Goal: Task Accomplishment & Management: Manage account settings

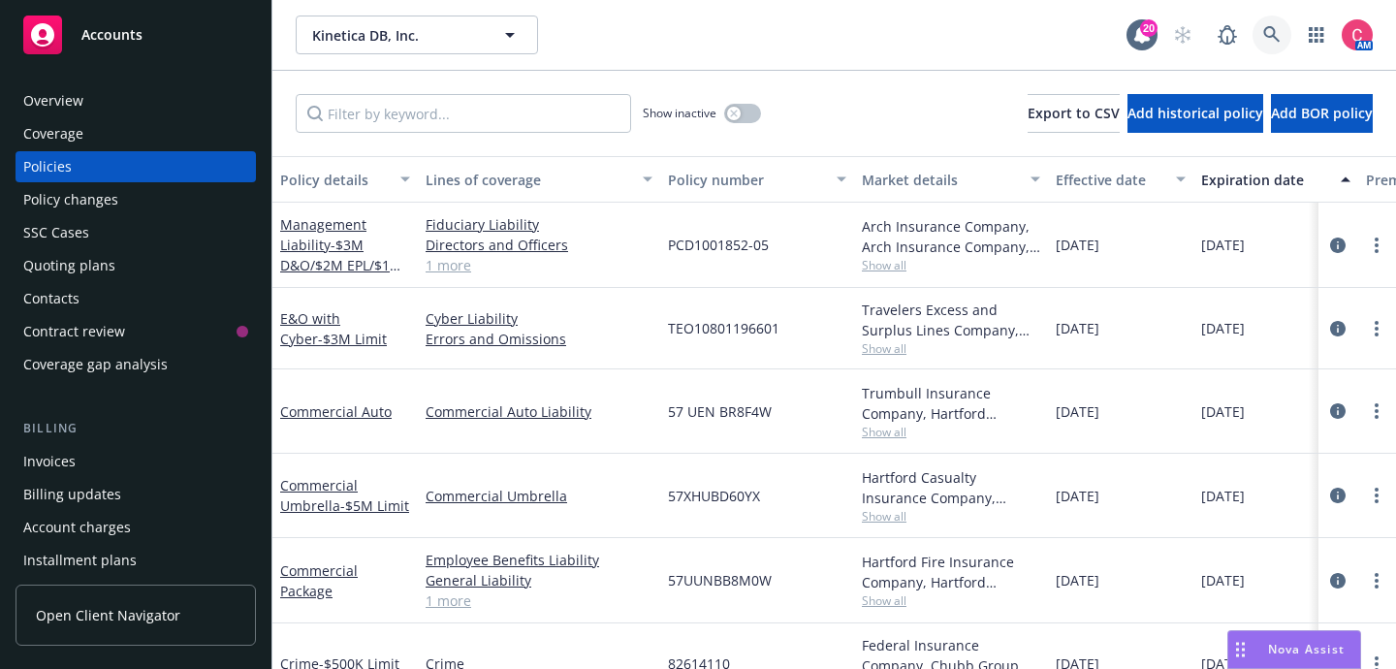
click at [1259, 48] on link at bounding box center [1272, 35] width 39 height 39
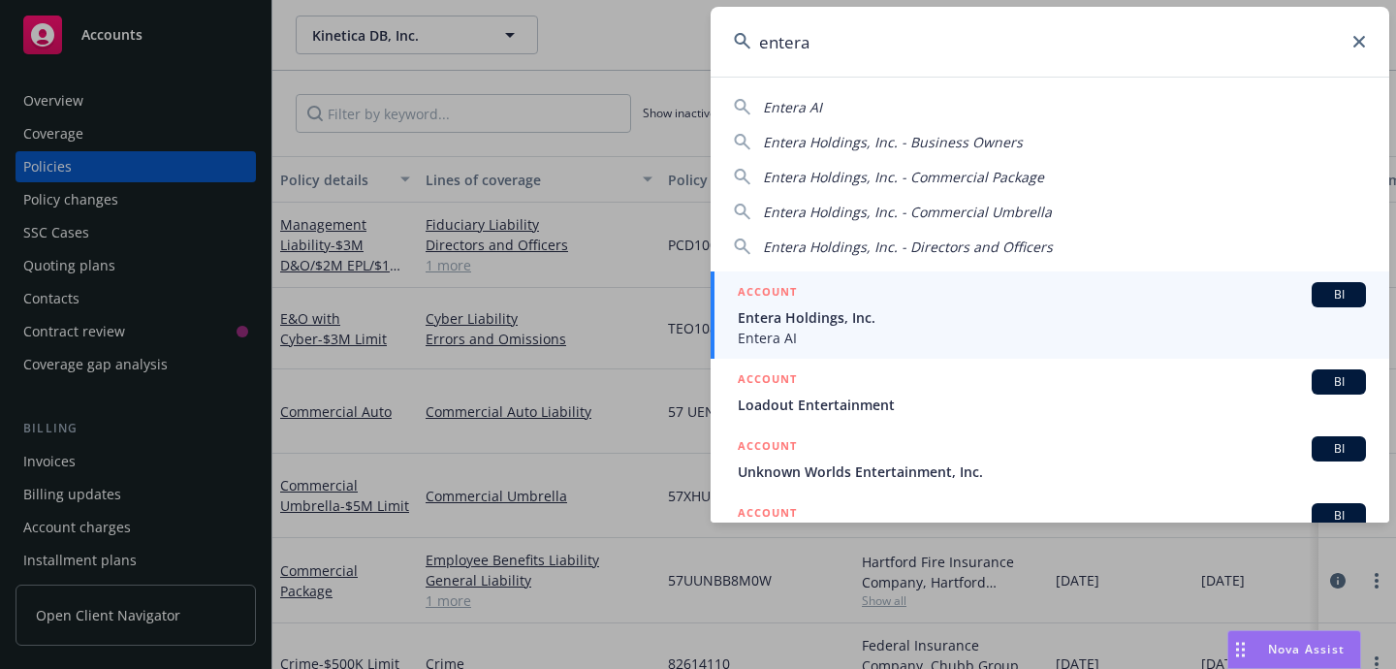
type input "entera"
click at [1244, 298] on div "ACCOUNT BI" at bounding box center [1052, 294] width 628 height 25
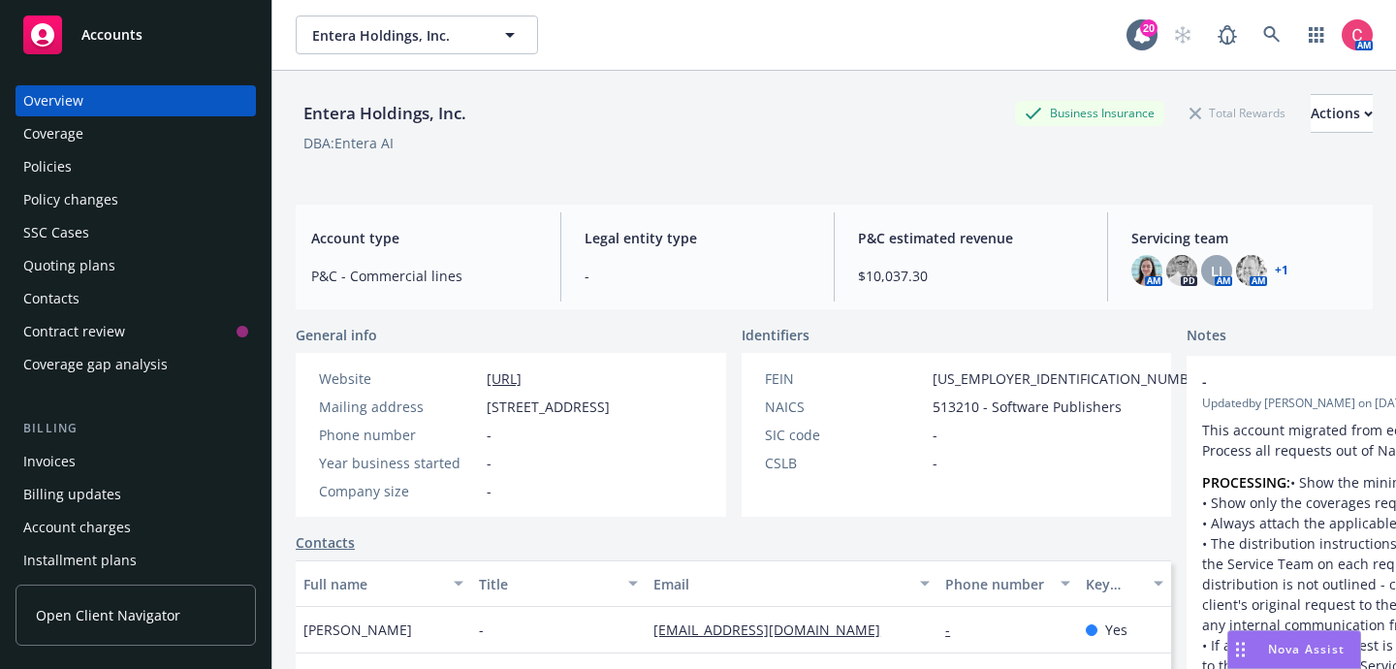
click at [107, 170] on div "Policies" at bounding box center [135, 166] width 225 height 31
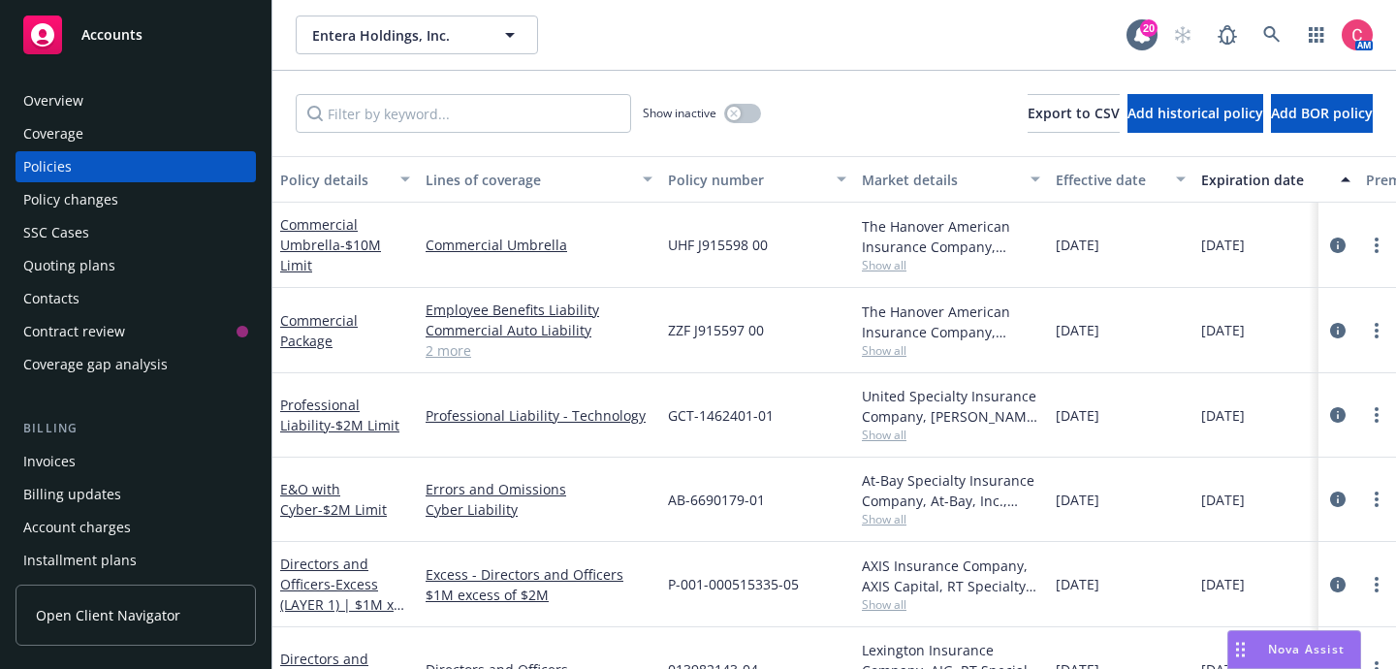
scroll to position [124, 0]
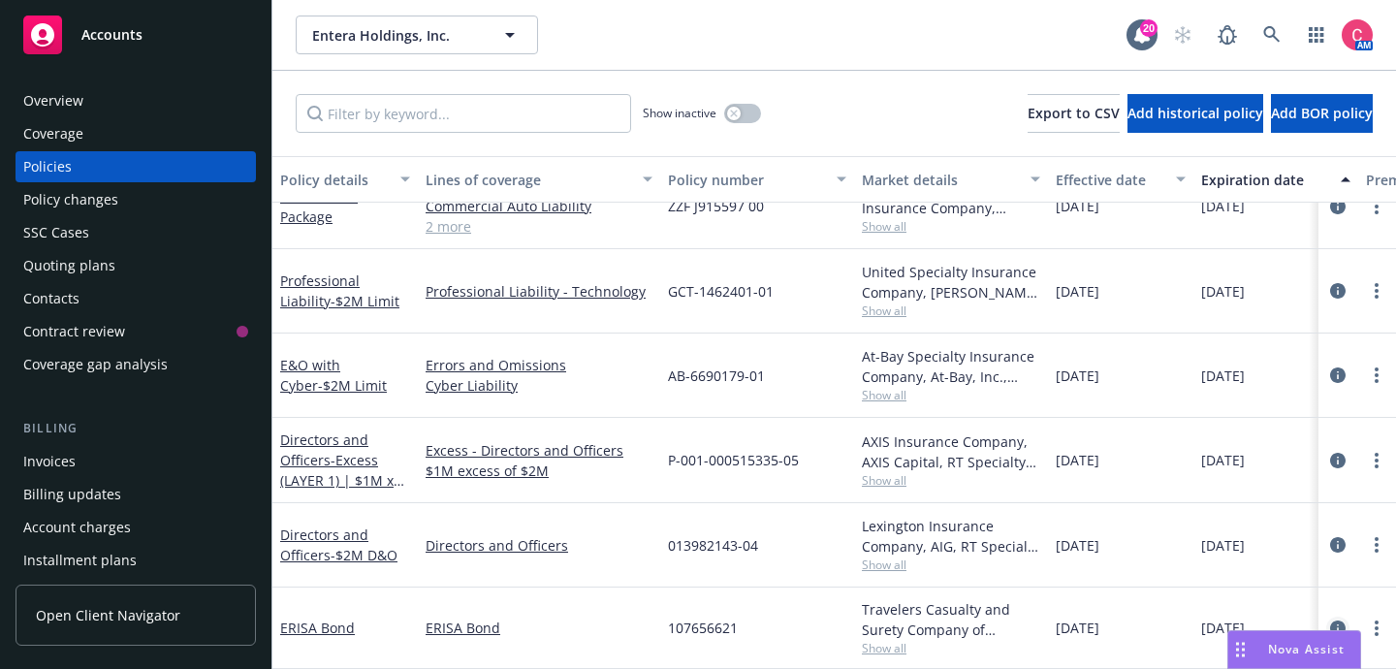
click at [1342, 623] on icon "circleInformation" at bounding box center [1338, 629] width 16 height 16
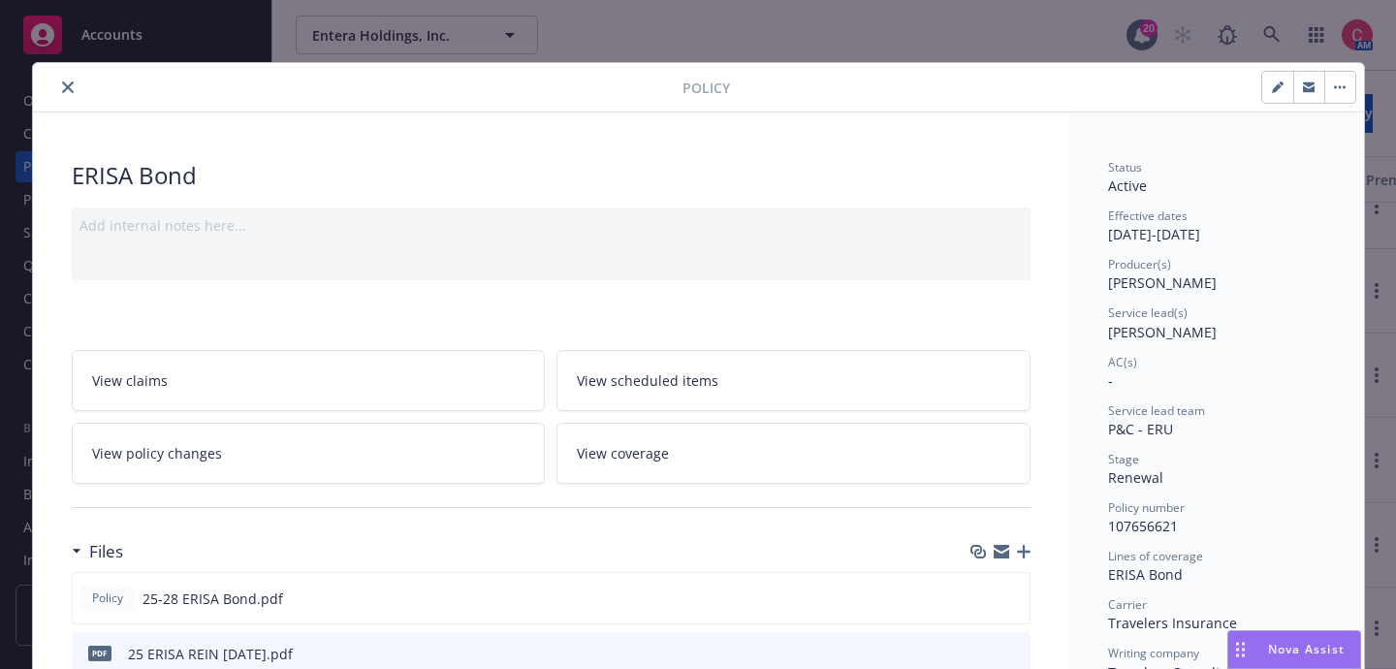
click at [69, 85] on icon "close" at bounding box center [68, 87] width 12 height 12
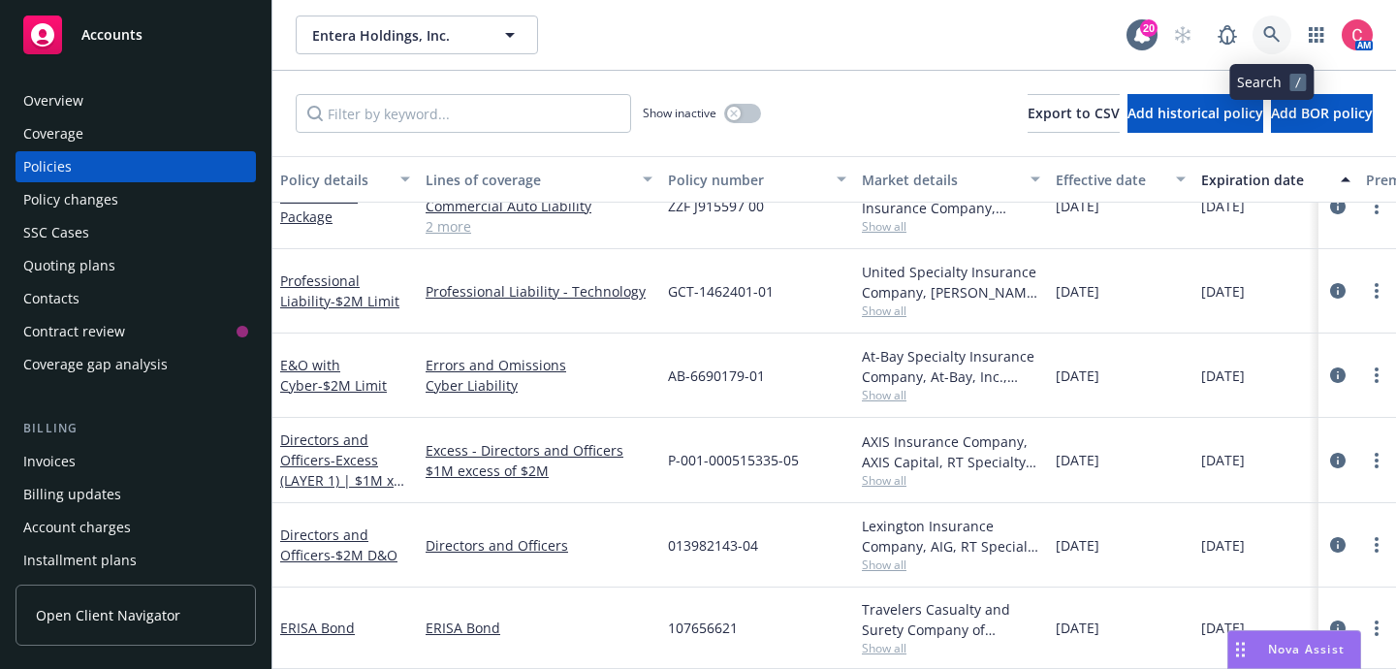
click at [1269, 38] on icon at bounding box center [1271, 34] width 17 height 17
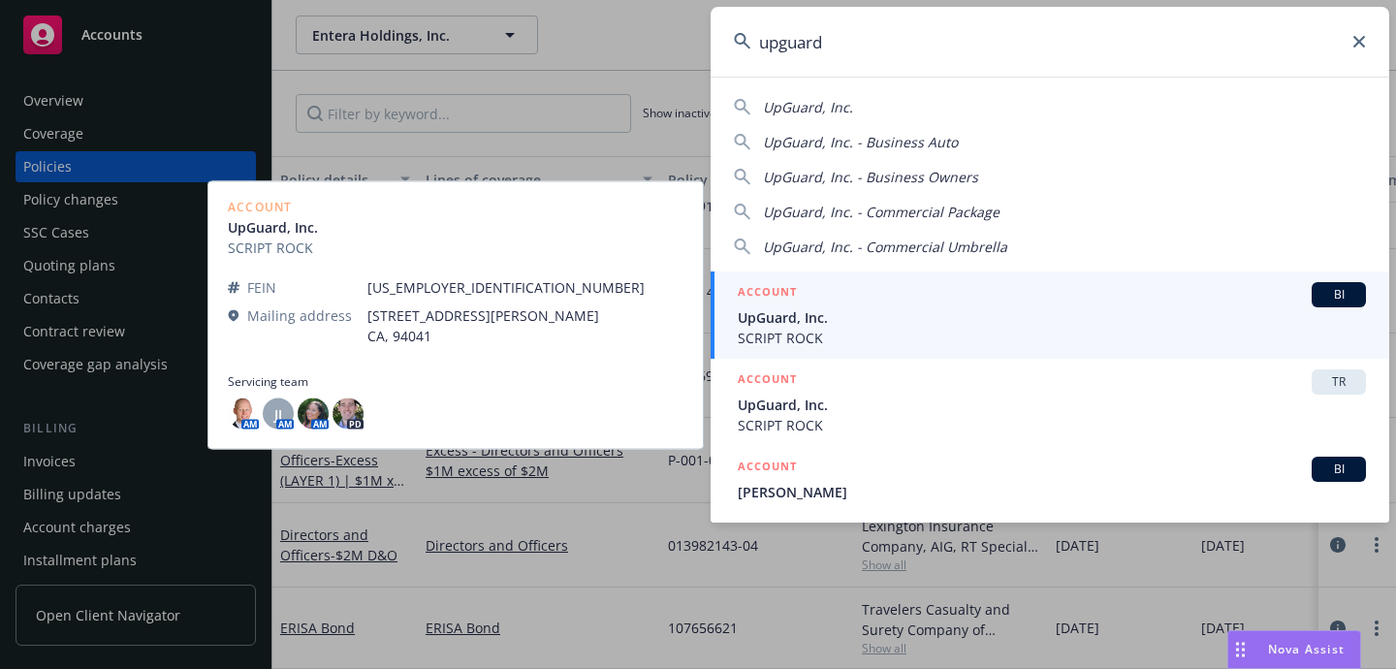
type input "upguard"
click at [1117, 290] on div "ACCOUNT BI" at bounding box center [1052, 294] width 628 height 25
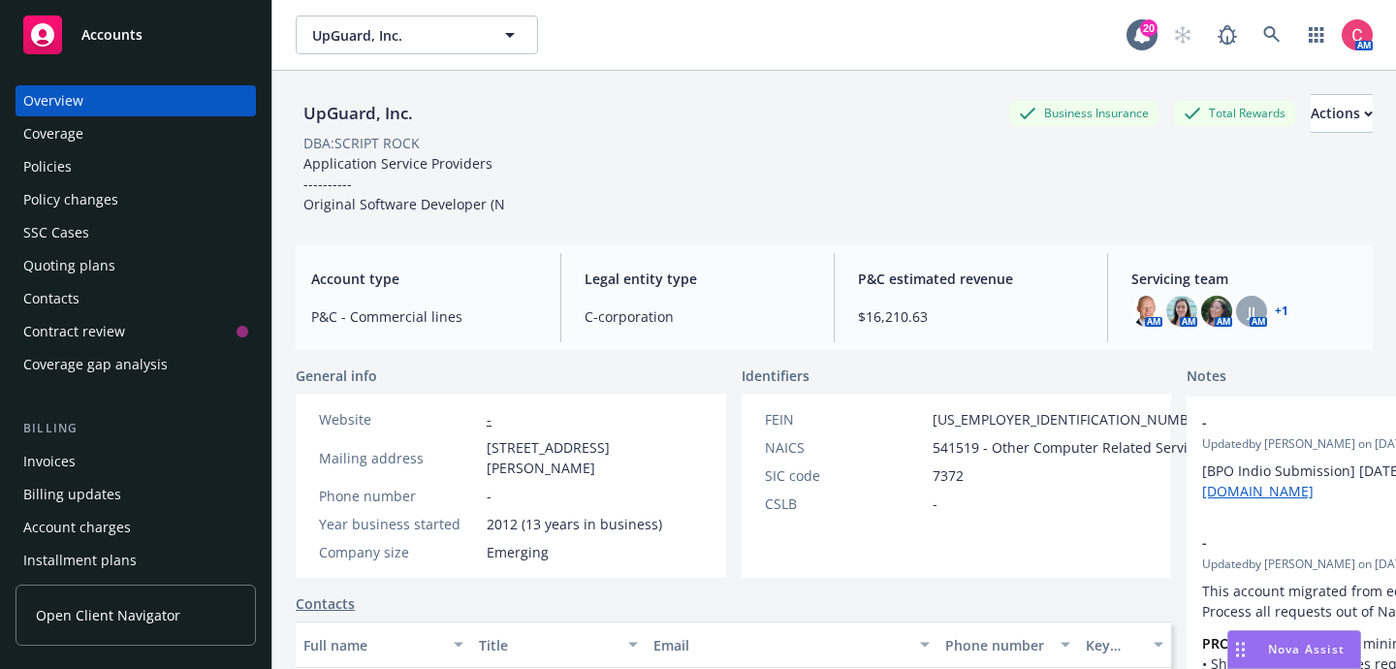
click at [167, 176] on div "Policies" at bounding box center [135, 166] width 225 height 31
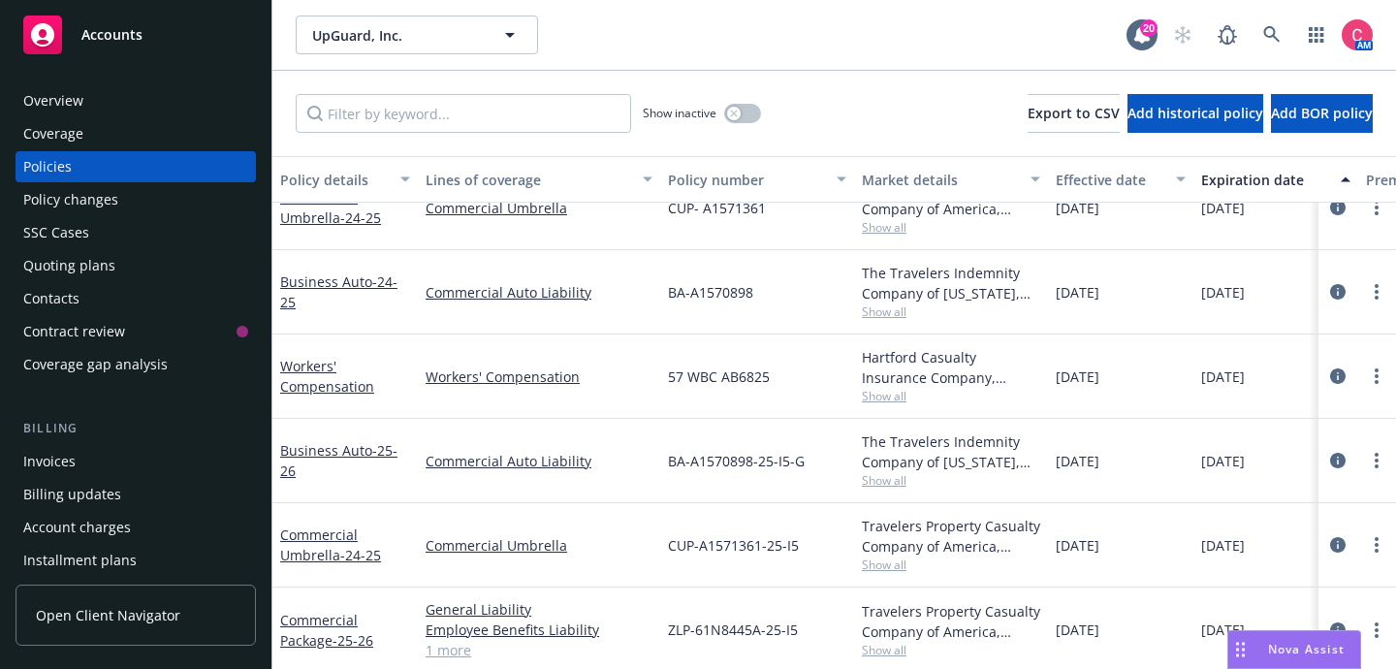
scroll to position [668, 0]
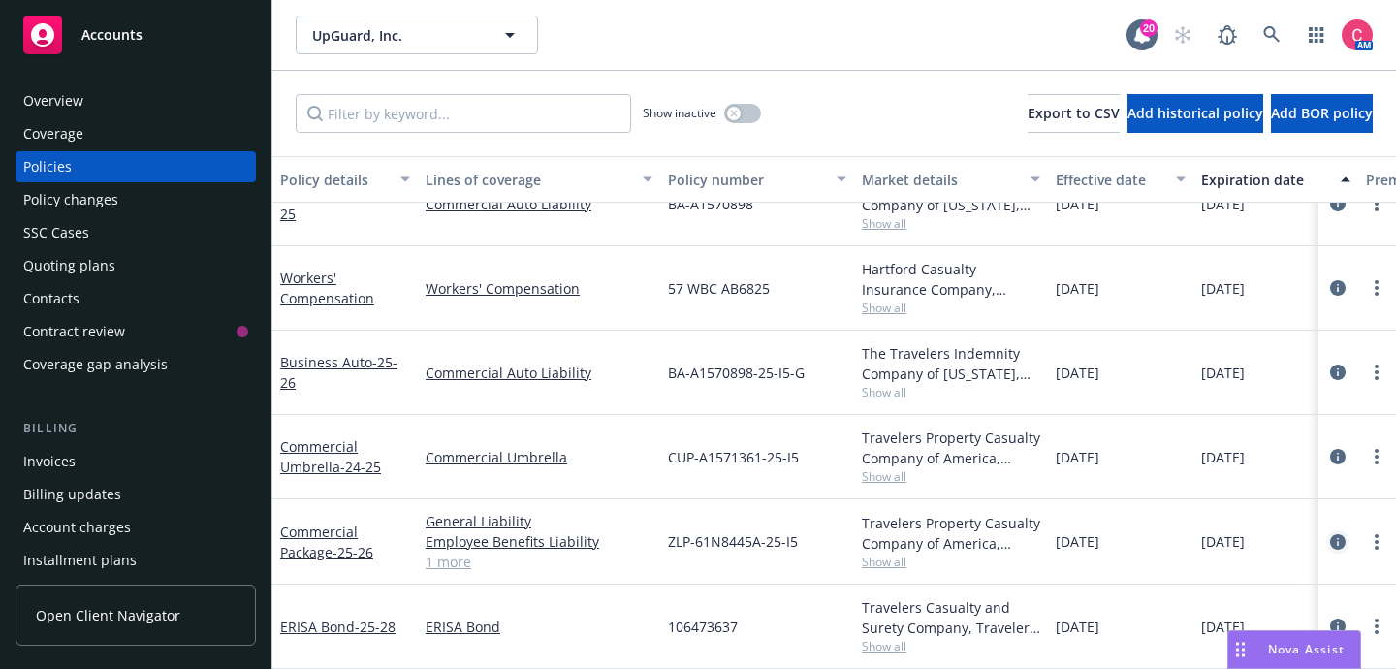
click at [1342, 536] on icon "circleInformation" at bounding box center [1338, 542] width 16 height 16
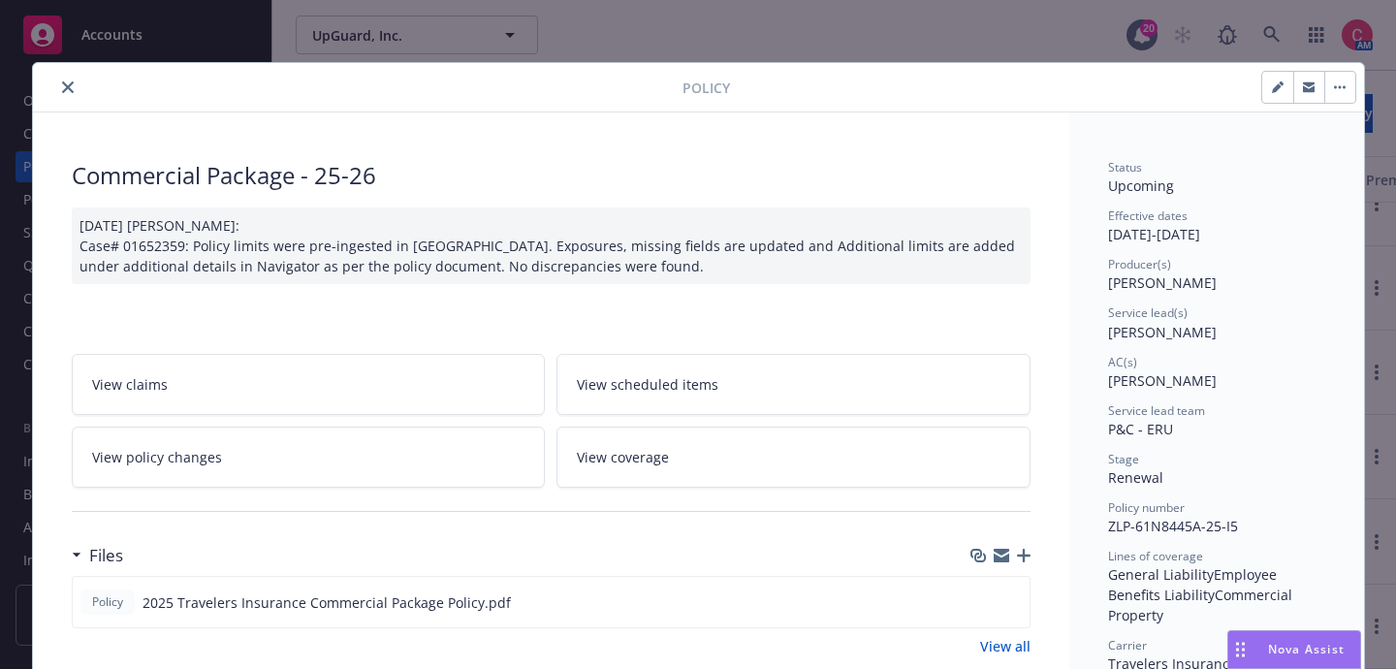
click at [69, 84] on icon "close" at bounding box center [68, 87] width 12 height 12
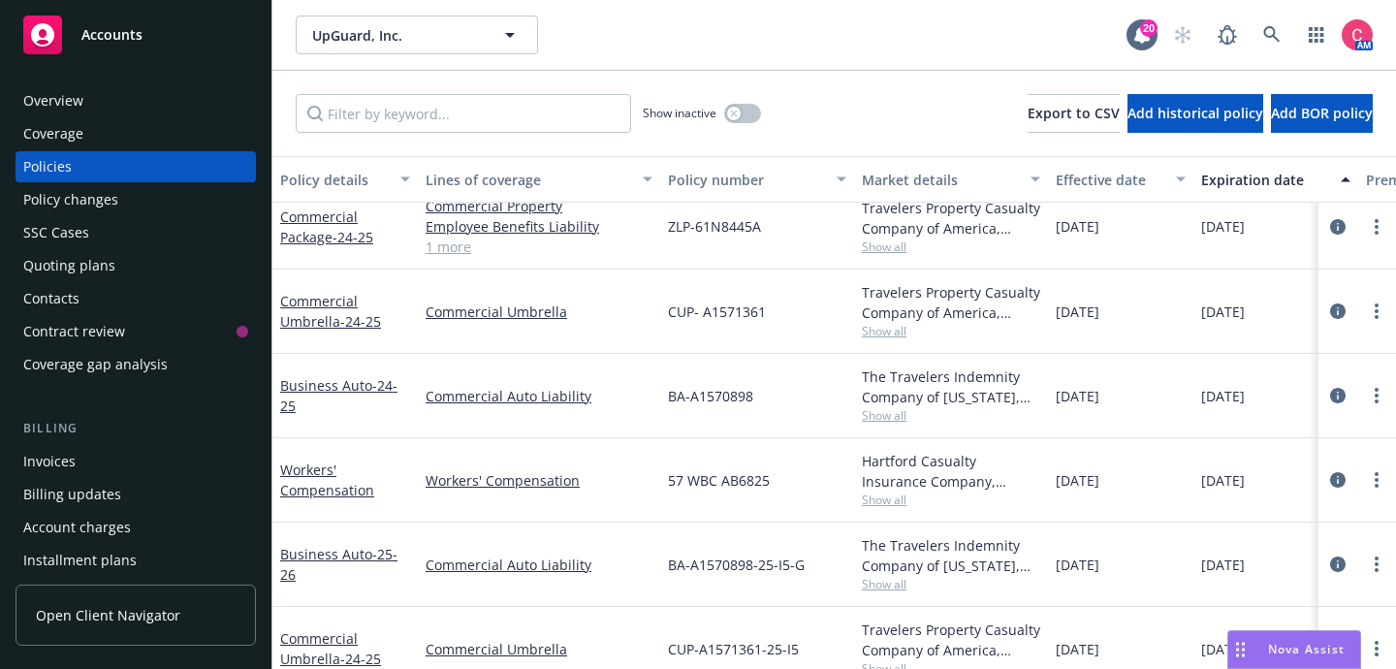
scroll to position [479, 0]
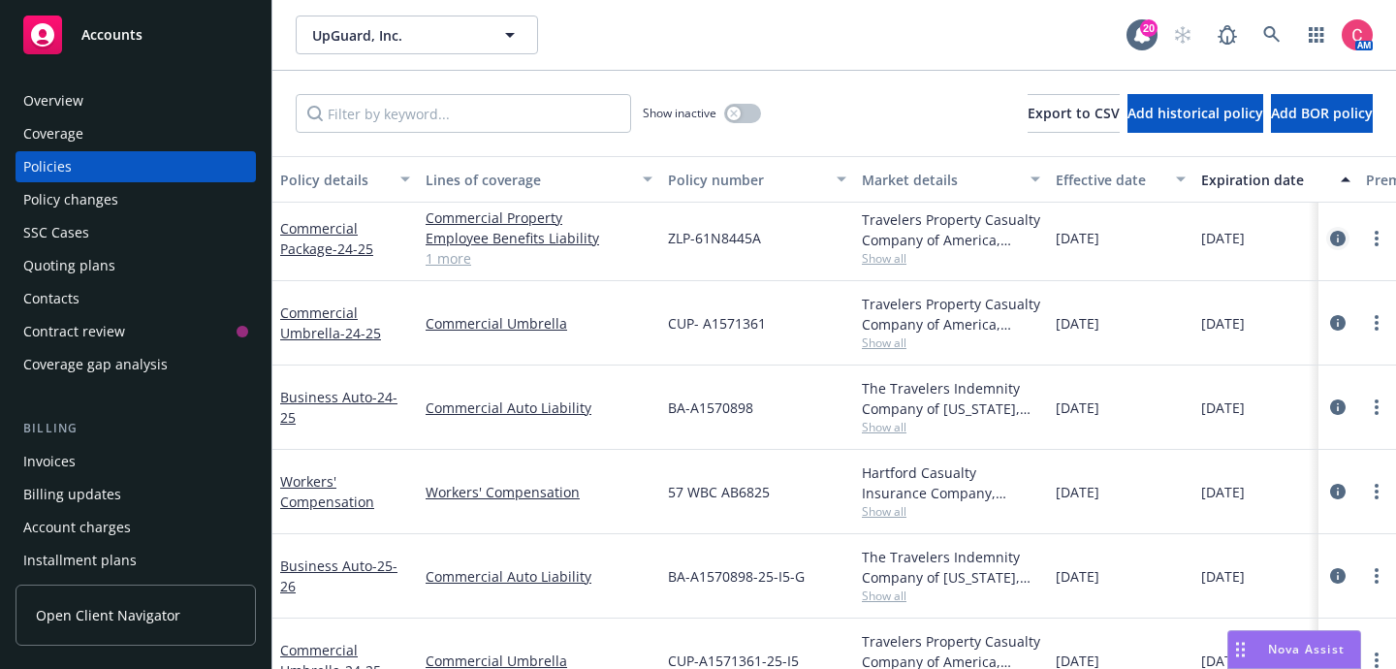
click at [1331, 241] on icon "circleInformation" at bounding box center [1338, 239] width 16 height 16
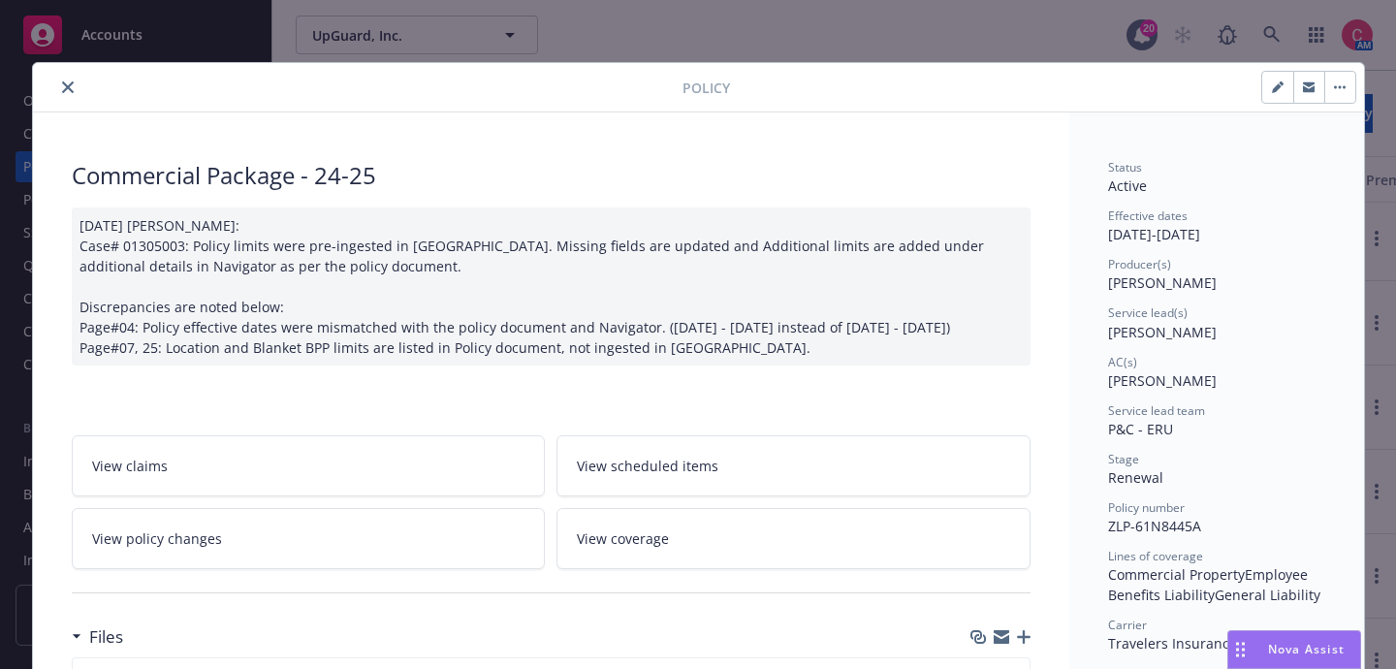
click at [76, 88] on button "close" at bounding box center [67, 87] width 23 height 23
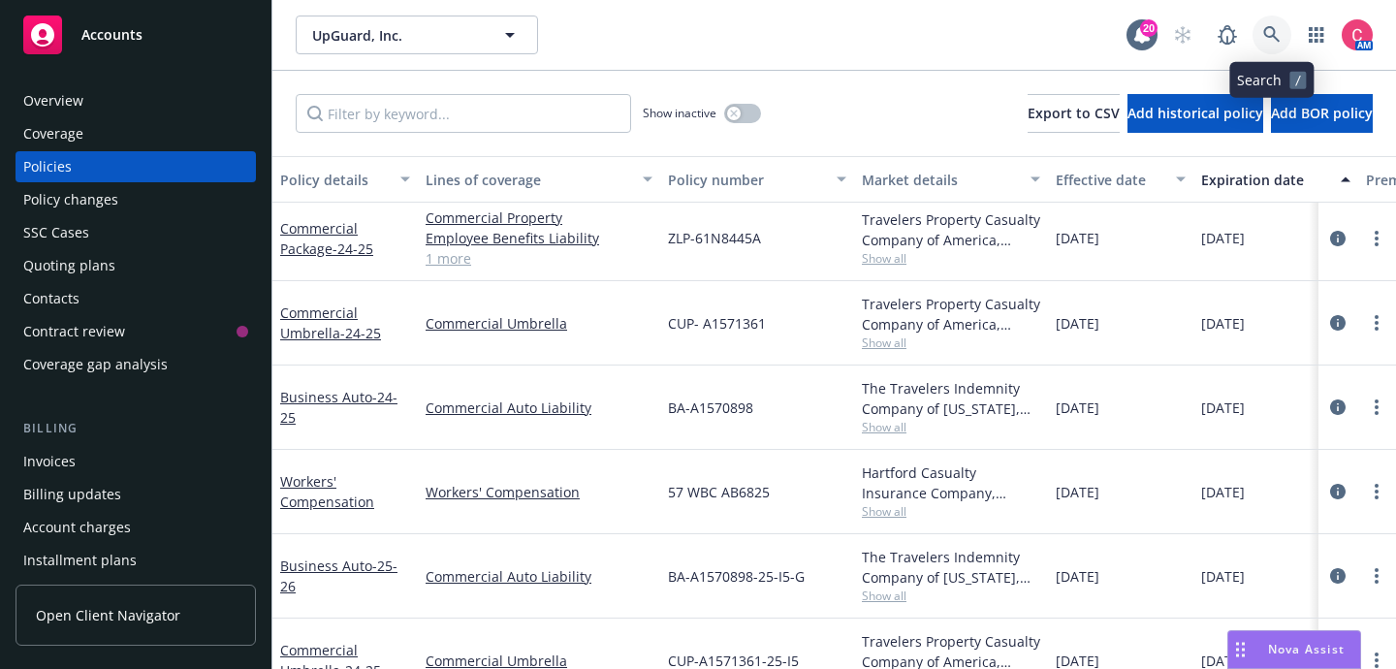
click at [1286, 32] on link at bounding box center [1272, 35] width 39 height 39
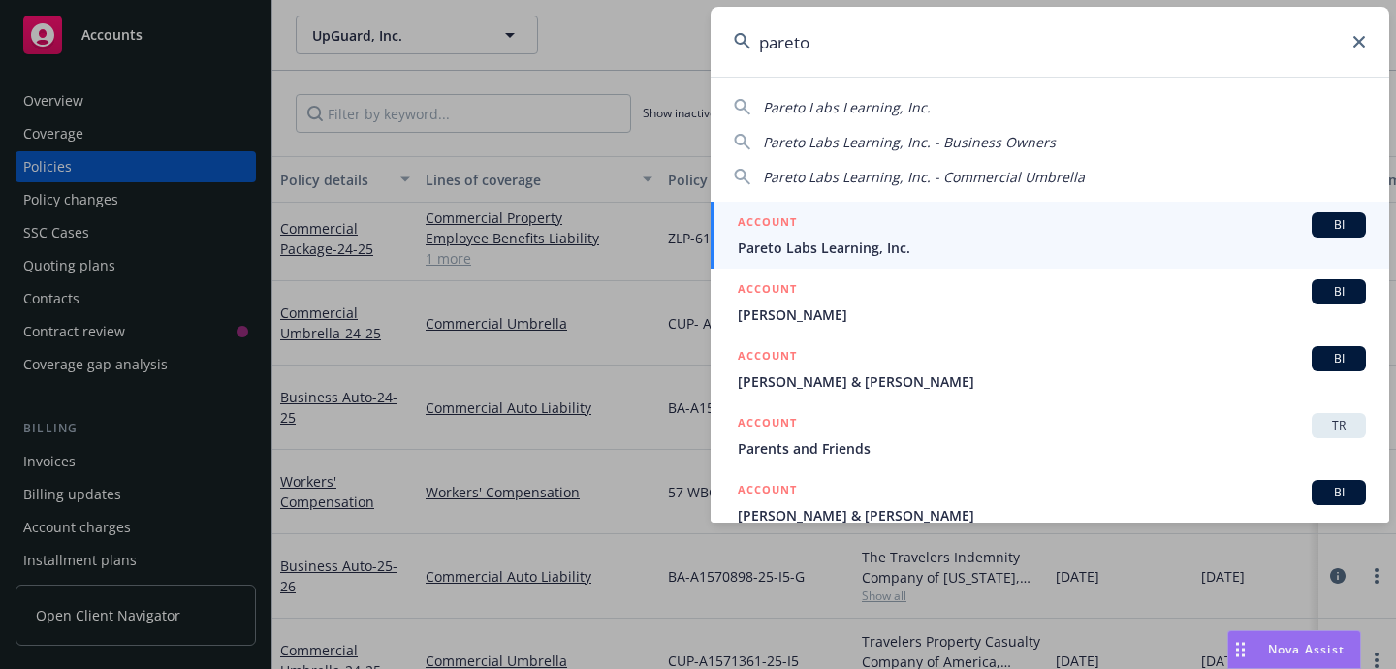
type input "pareto"
click at [1197, 229] on div "ACCOUNT BI" at bounding box center [1052, 224] width 628 height 25
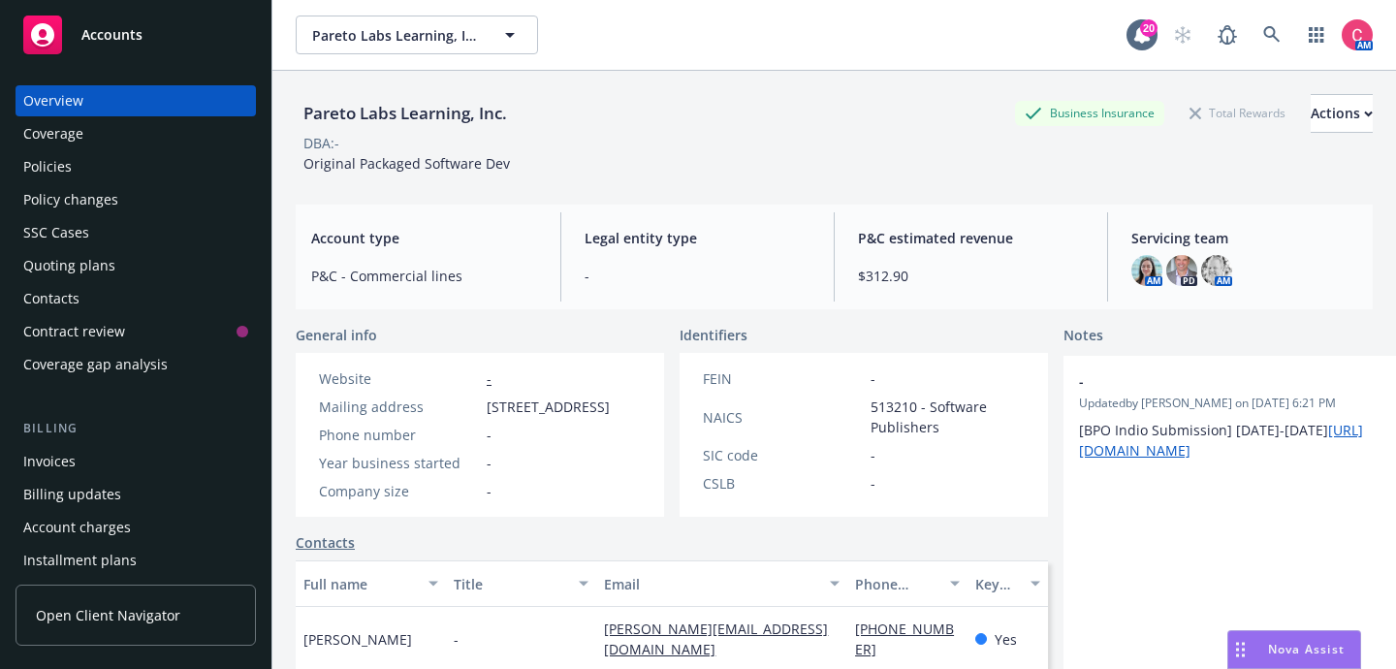
click at [105, 260] on div "Quoting plans" at bounding box center [69, 265] width 92 height 31
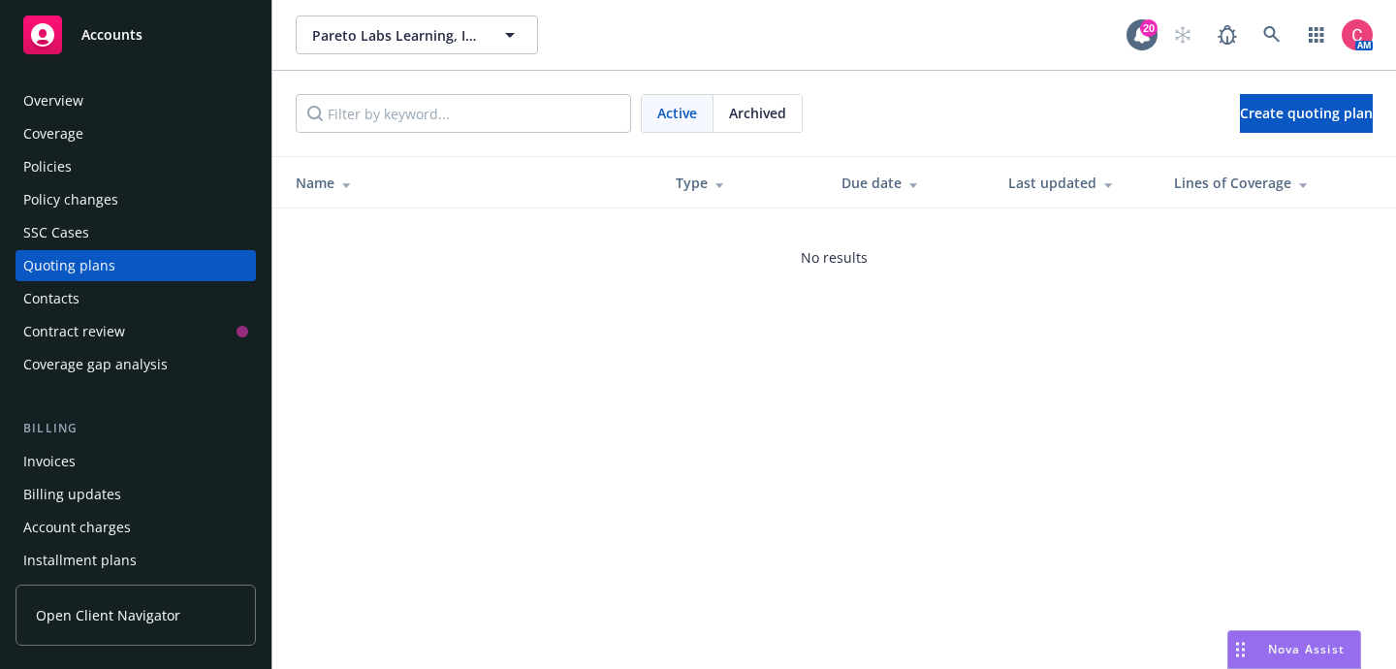
click at [712, 157] on th "Type" at bounding box center [743, 182] width 166 height 51
click at [743, 127] on div "Archived" at bounding box center [758, 113] width 88 height 37
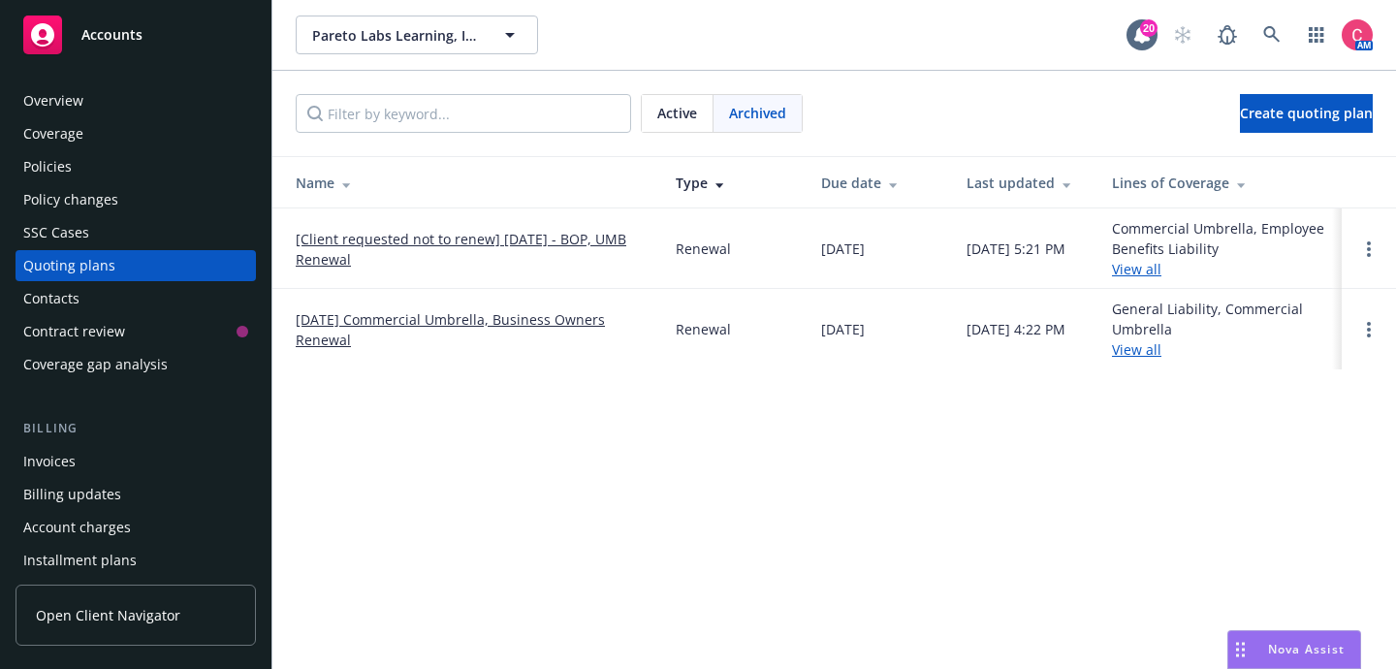
click at [569, 240] on link "[Client requested not to renew] 10/29/25 - BOP, UMB Renewal" at bounding box center [470, 249] width 349 height 41
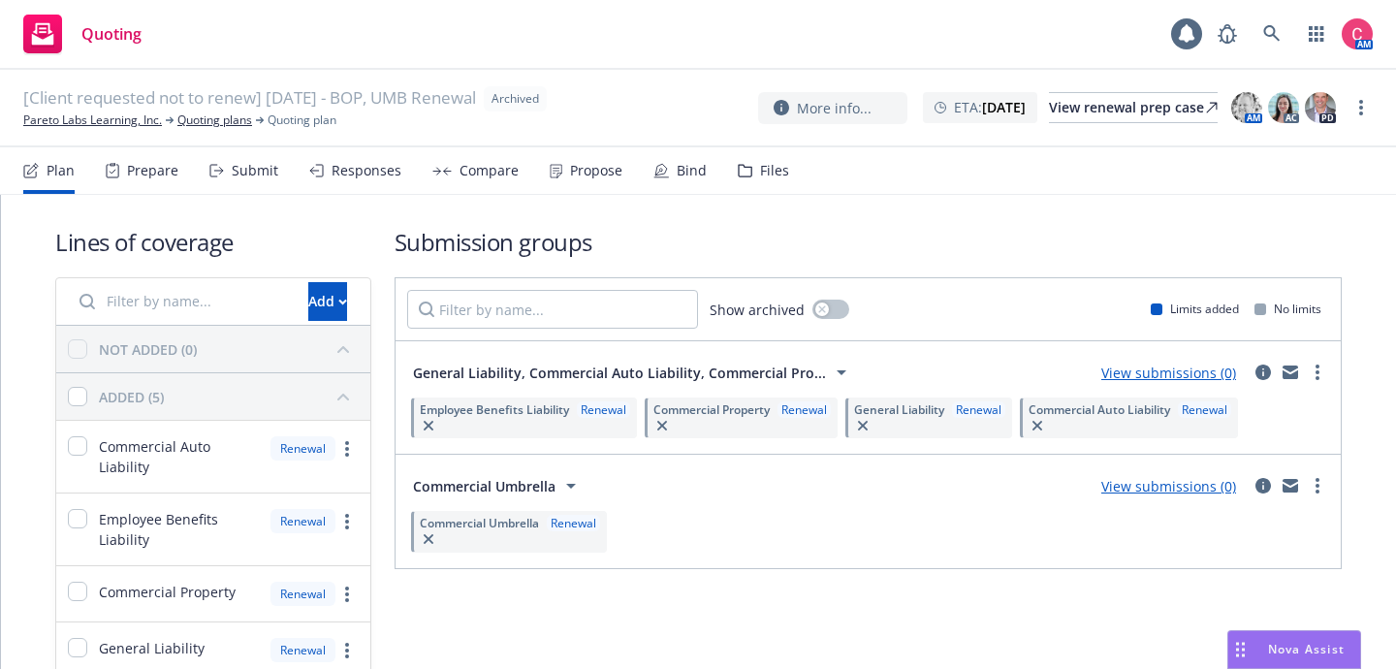
click at [761, 185] on div "Files" at bounding box center [763, 170] width 51 height 47
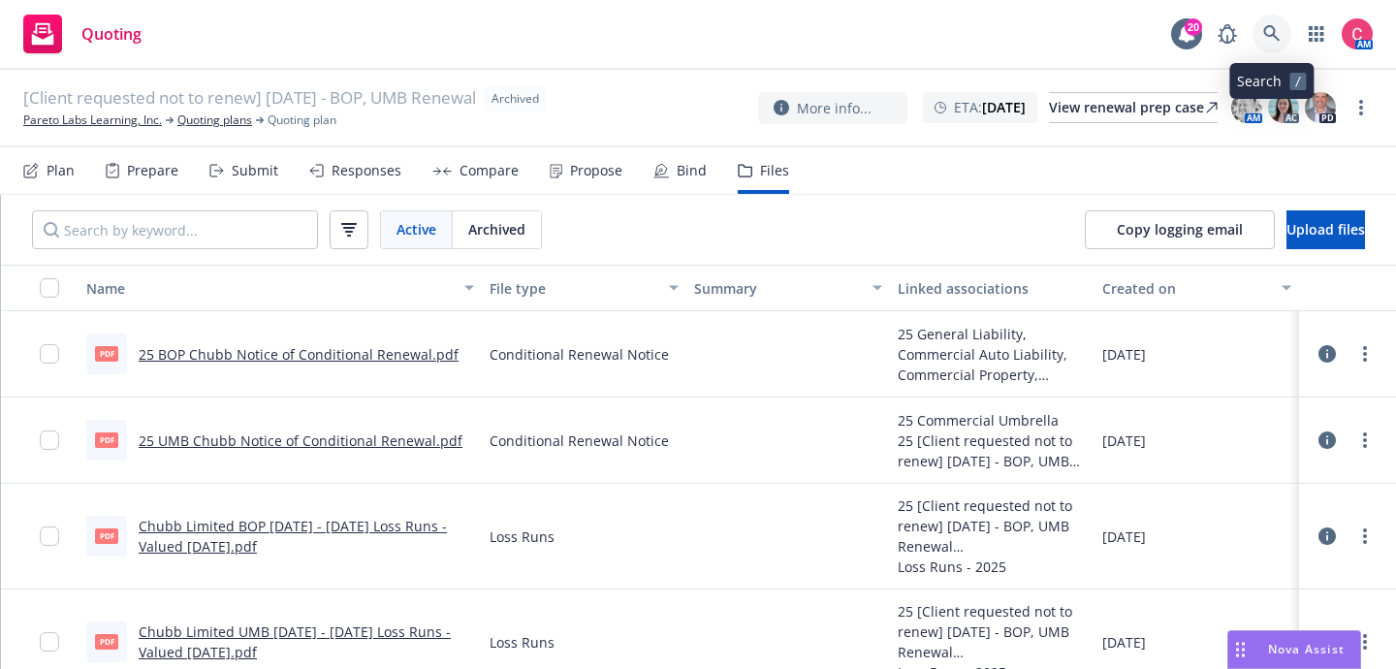
click at [1266, 33] on icon at bounding box center [1271, 33] width 17 height 17
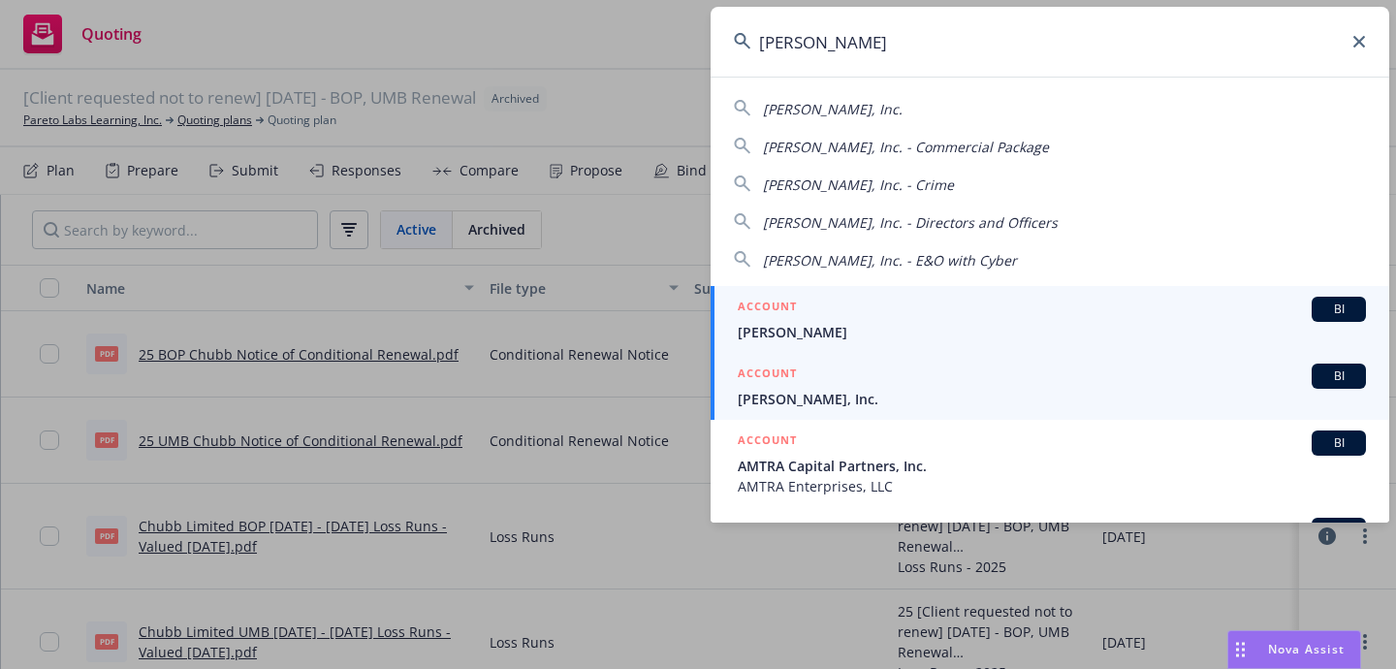
type input "duda"
click at [1110, 371] on div "ACCOUNT BI" at bounding box center [1052, 376] width 628 height 25
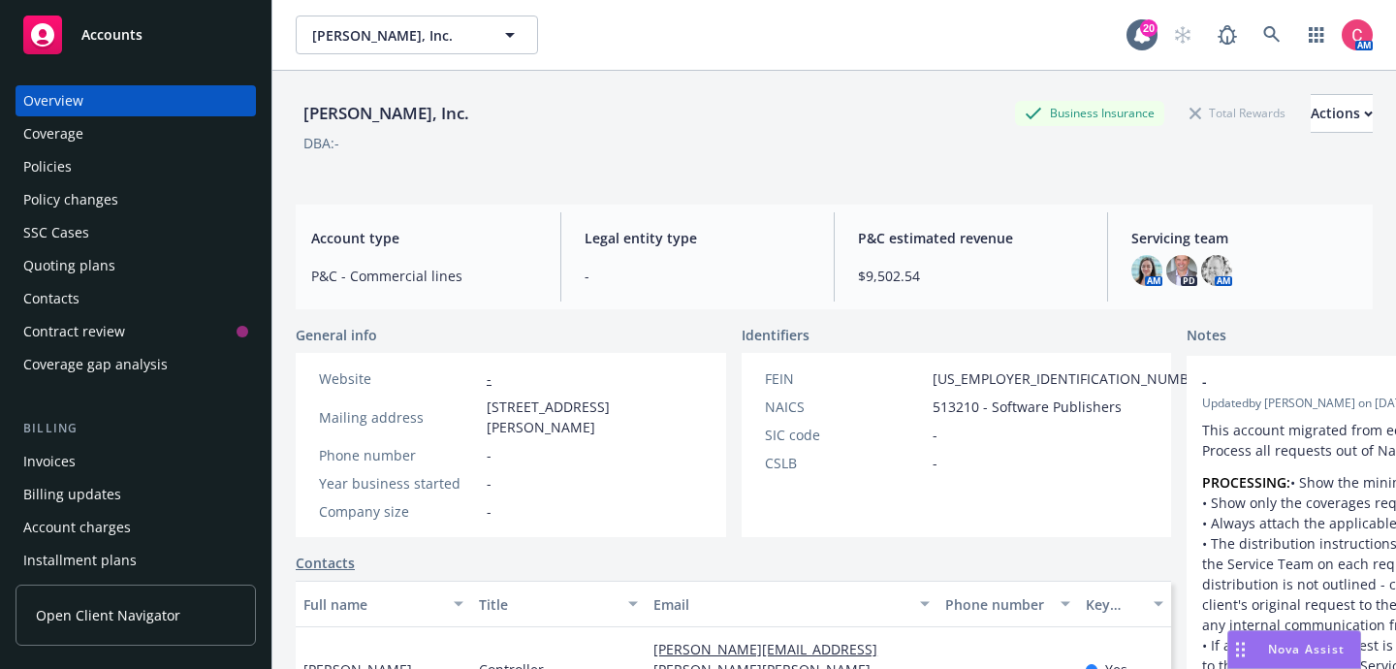
click at [137, 166] on div "Policies" at bounding box center [135, 166] width 225 height 31
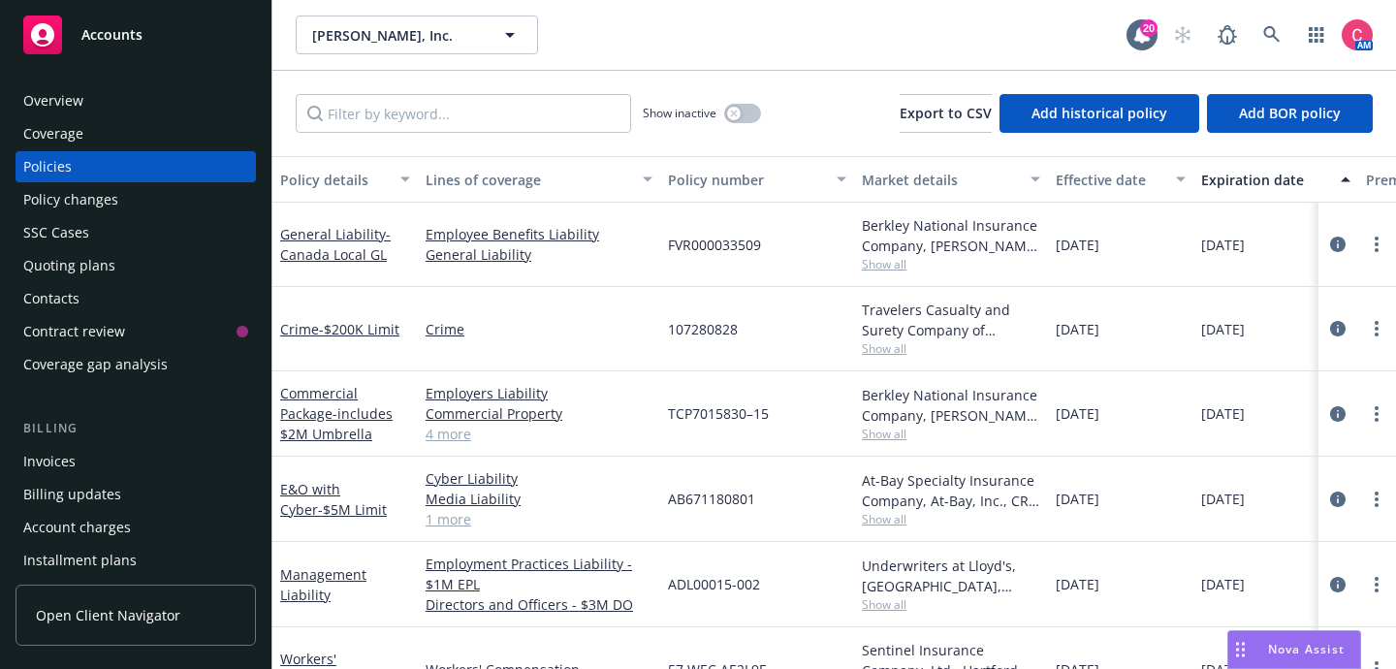
click at [178, 279] on div "Quoting plans" at bounding box center [135, 265] width 225 height 31
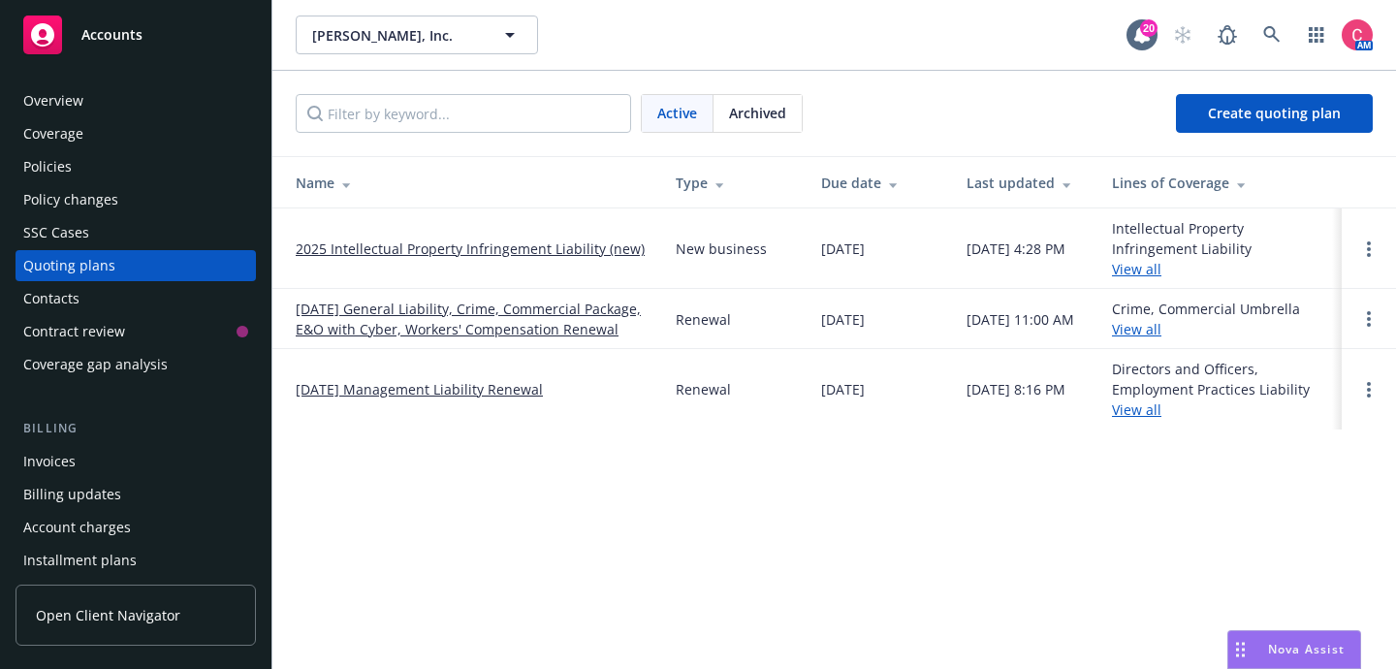
click at [300, 318] on link "[DATE] General Liability, Crime, Commercial Package, E&O with Cyber, Workers' C…" at bounding box center [470, 319] width 349 height 41
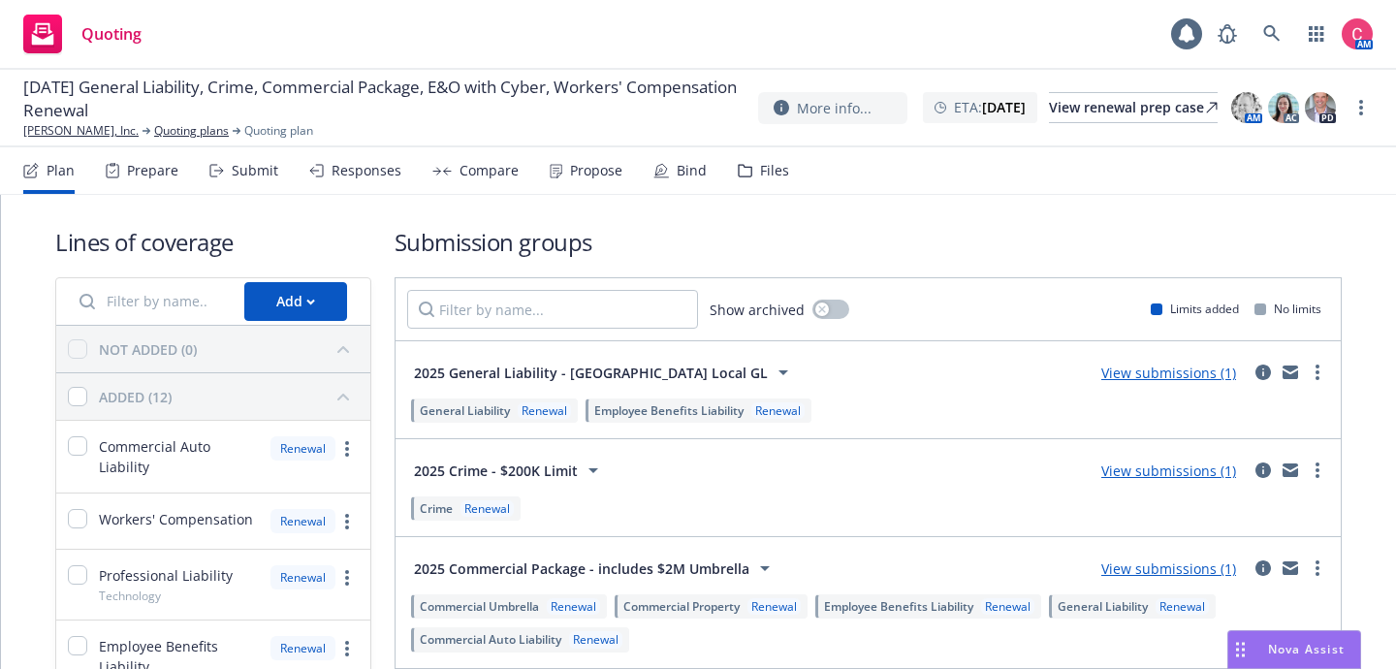
click at [753, 157] on div "Files" at bounding box center [763, 170] width 51 height 47
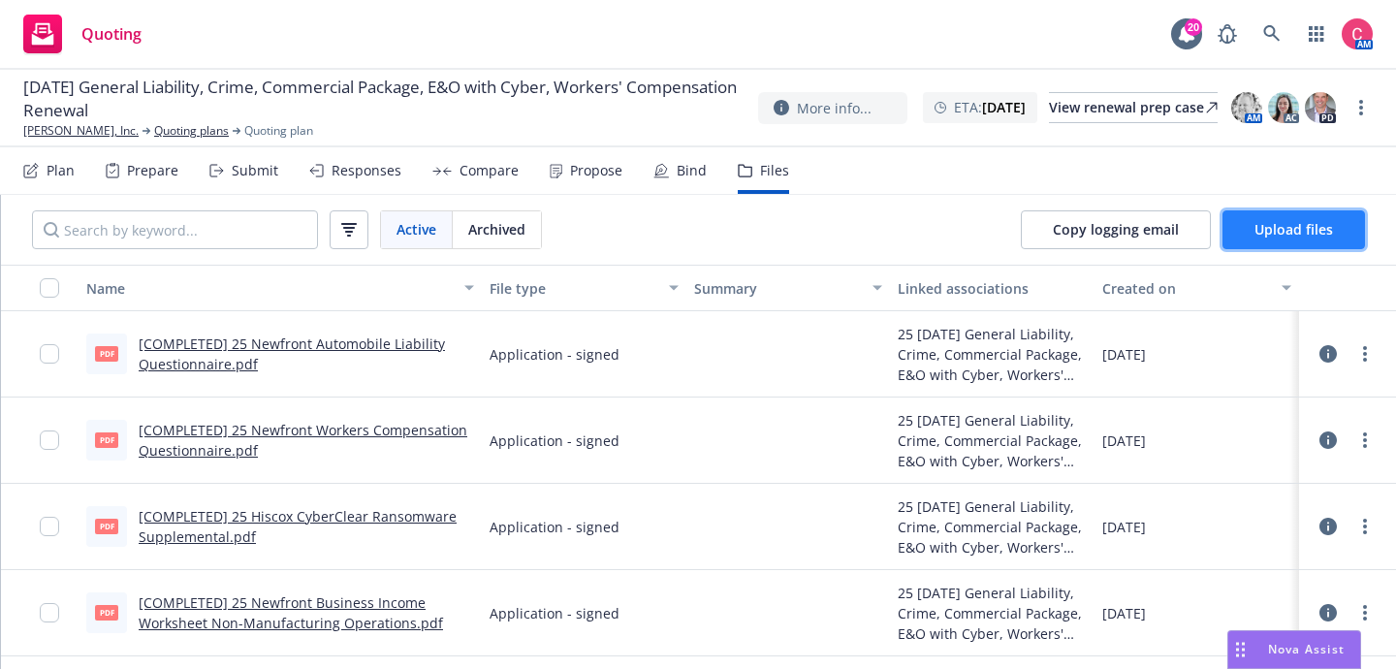
click at [1262, 224] on span "Upload files" at bounding box center [1294, 229] width 79 height 18
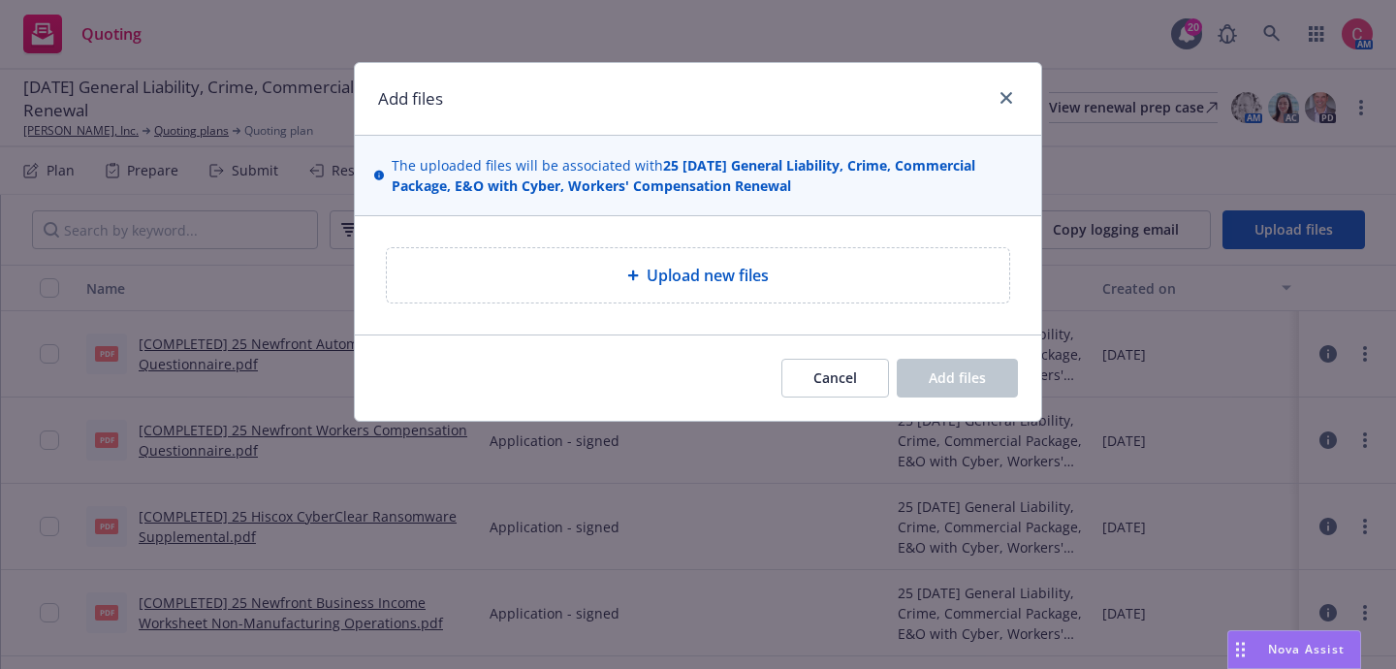
click at [642, 263] on div "Upload new files" at bounding box center [698, 275] width 622 height 54
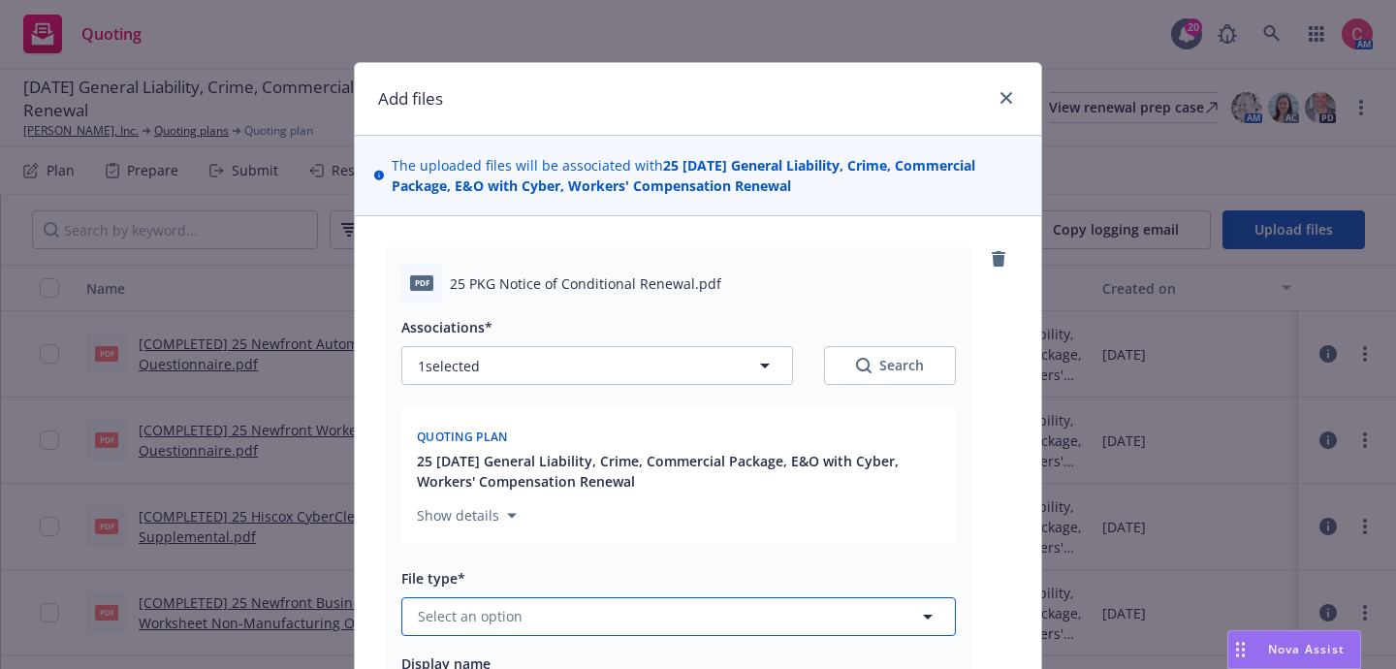
click at [775, 622] on button "Select an option" at bounding box center [678, 616] width 555 height 39
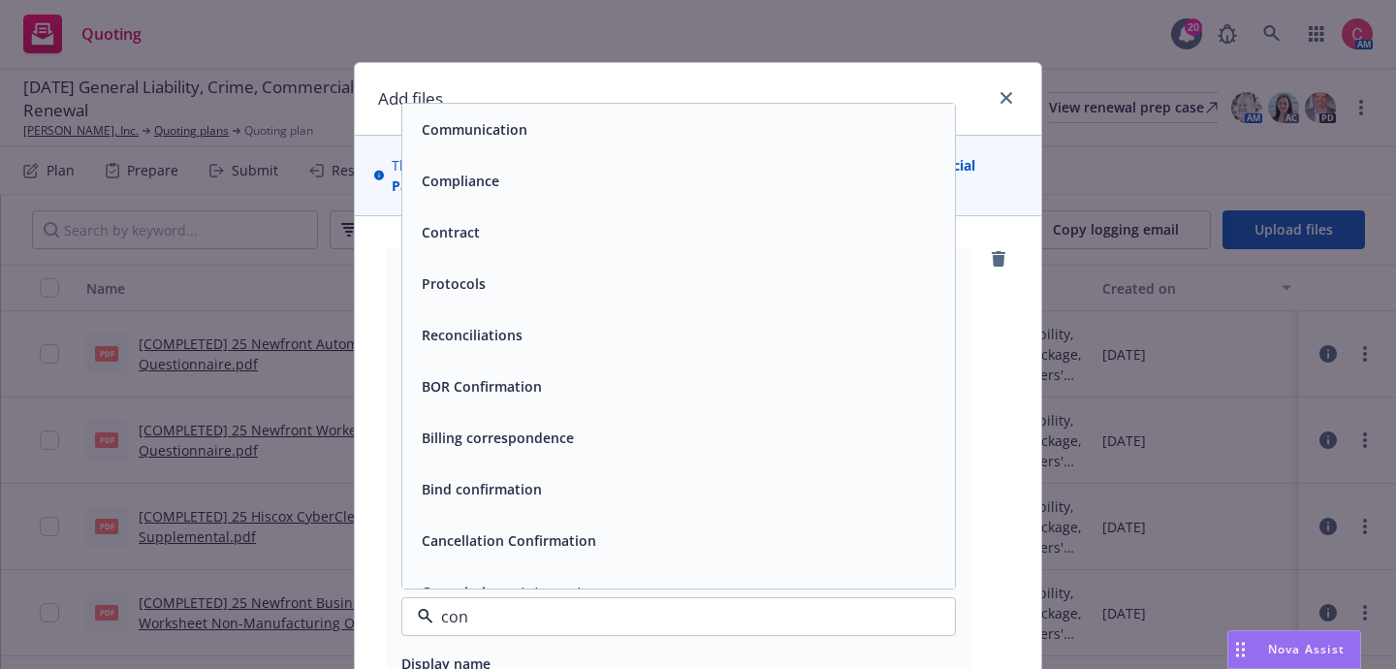
type input "cond"
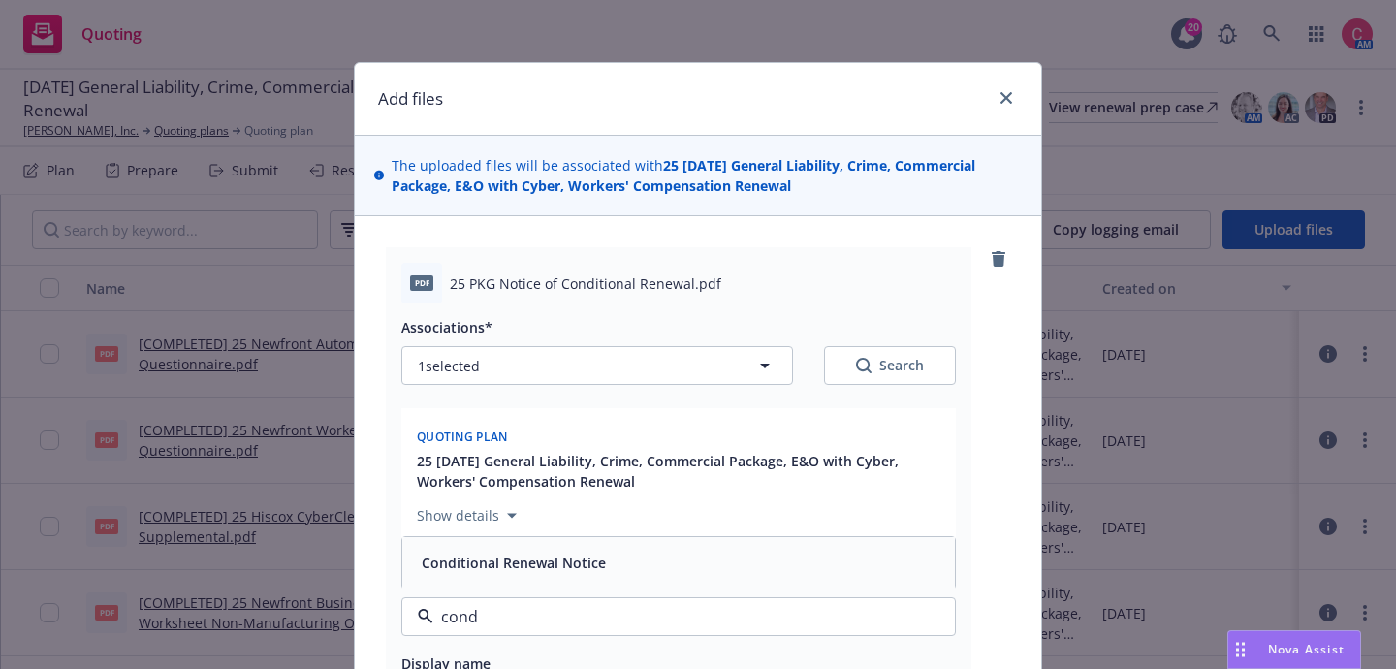
click at [757, 578] on div "Conditional Renewal Notice" at bounding box center [678, 562] width 553 height 51
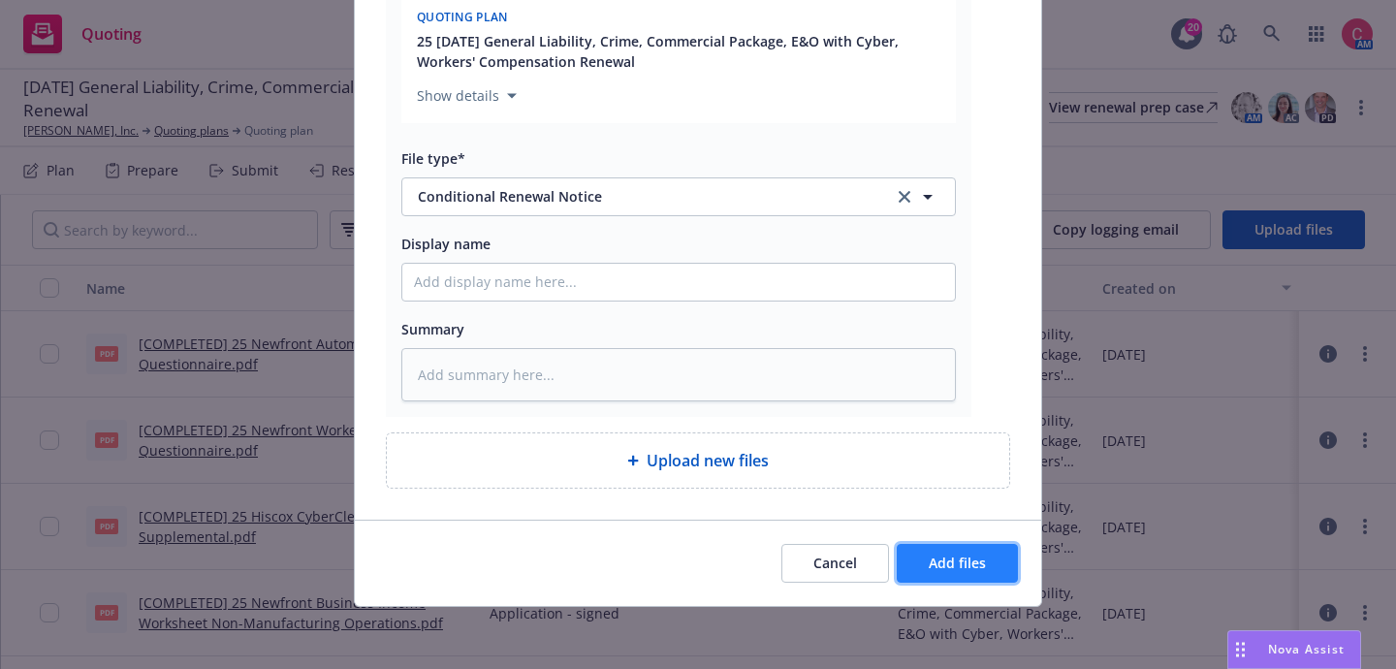
click at [972, 545] on button "Add files" at bounding box center [957, 563] width 121 height 39
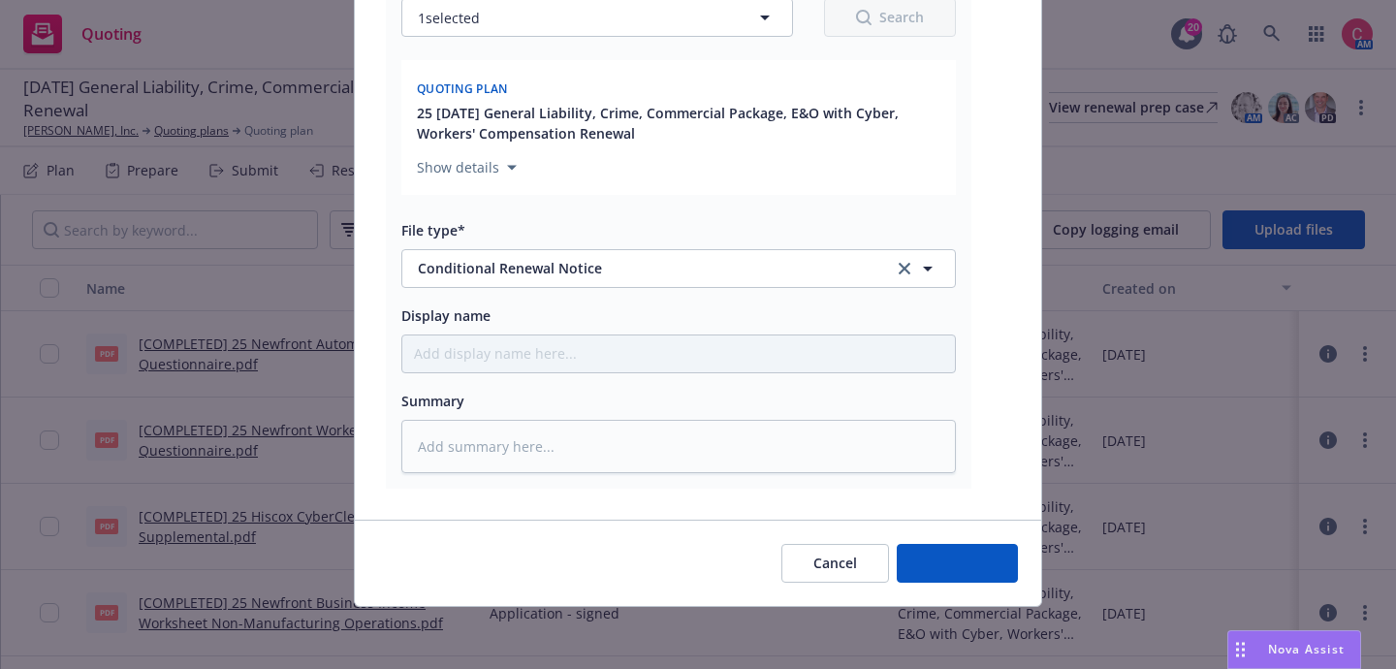
scroll to position [348, 0]
type textarea "x"
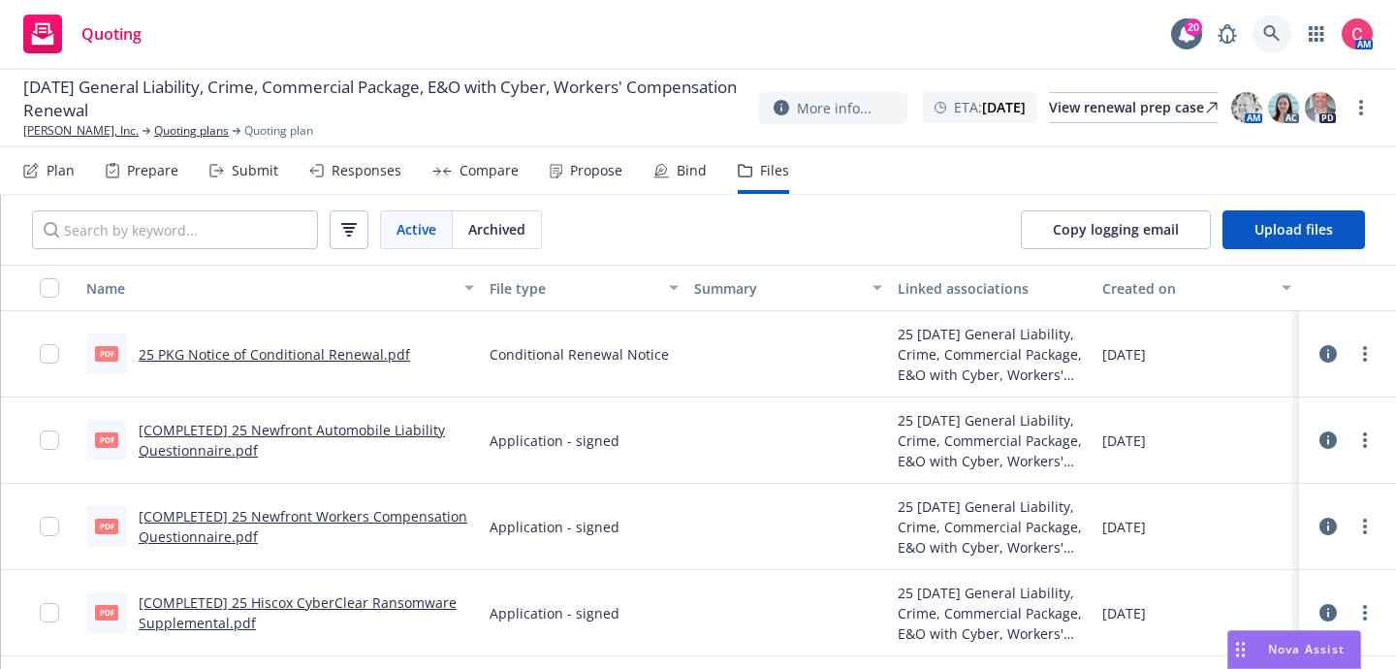
click at [1263, 35] on icon at bounding box center [1271, 33] width 17 height 17
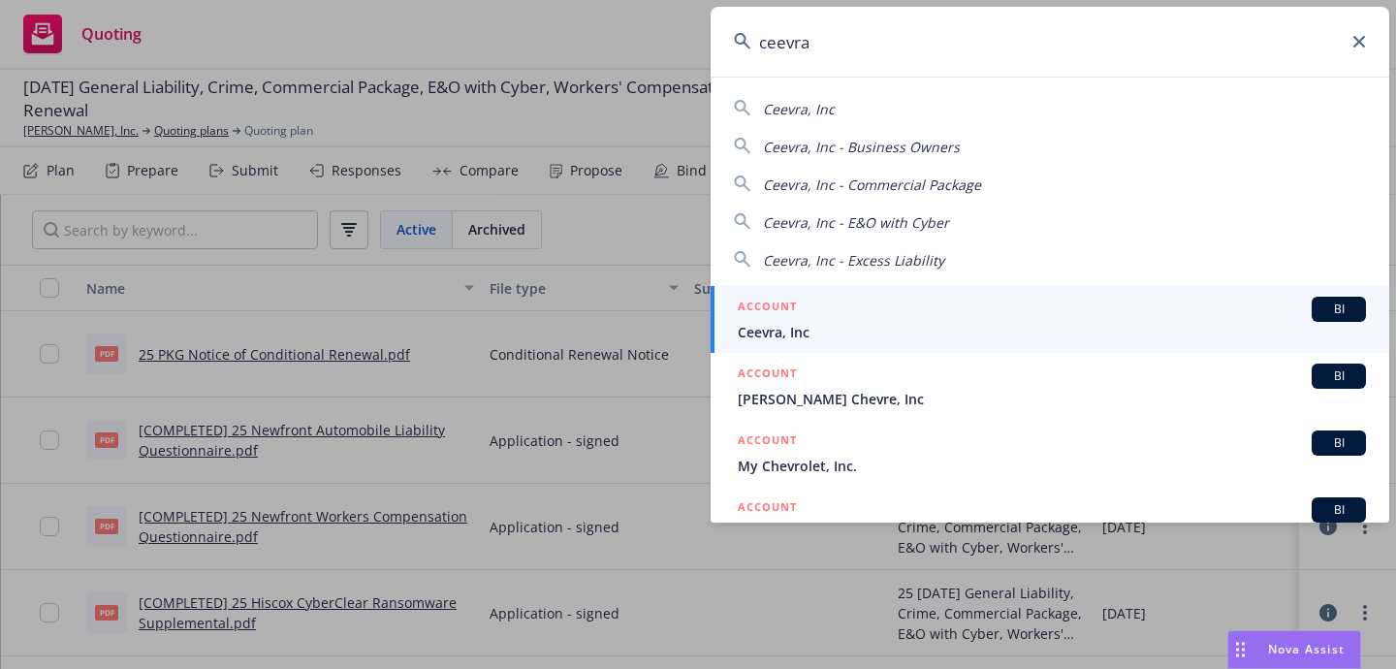
type input "ceevra"
click at [1196, 327] on span "Ceevra, Inc" at bounding box center [1052, 332] width 628 height 20
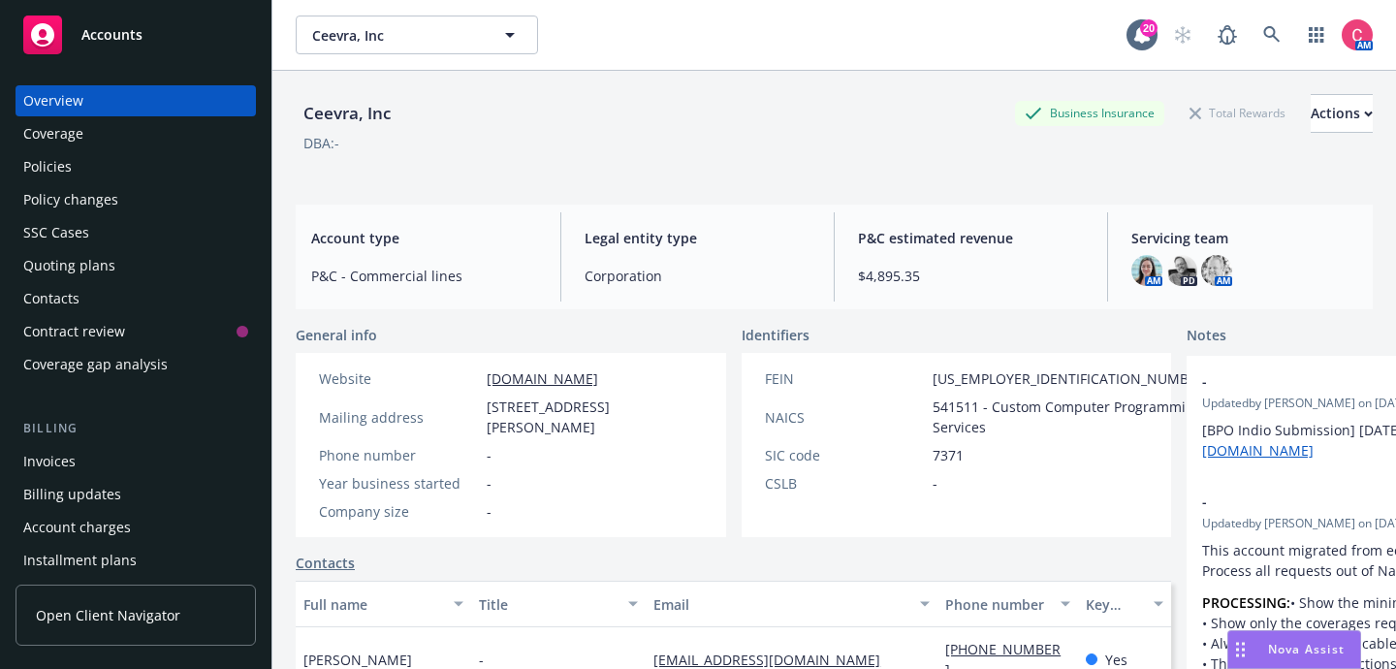
click at [106, 177] on div "Policies" at bounding box center [135, 166] width 225 height 31
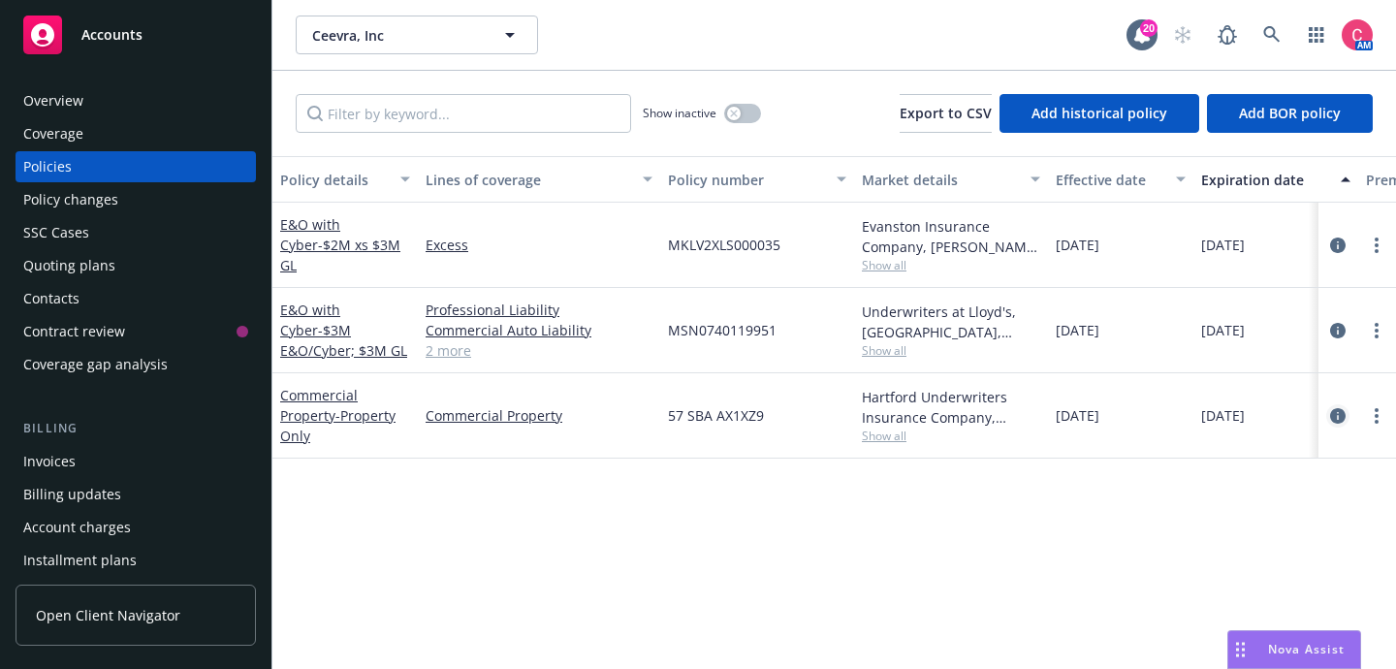
click at [1335, 421] on icon "circleInformation" at bounding box center [1338, 416] width 16 height 16
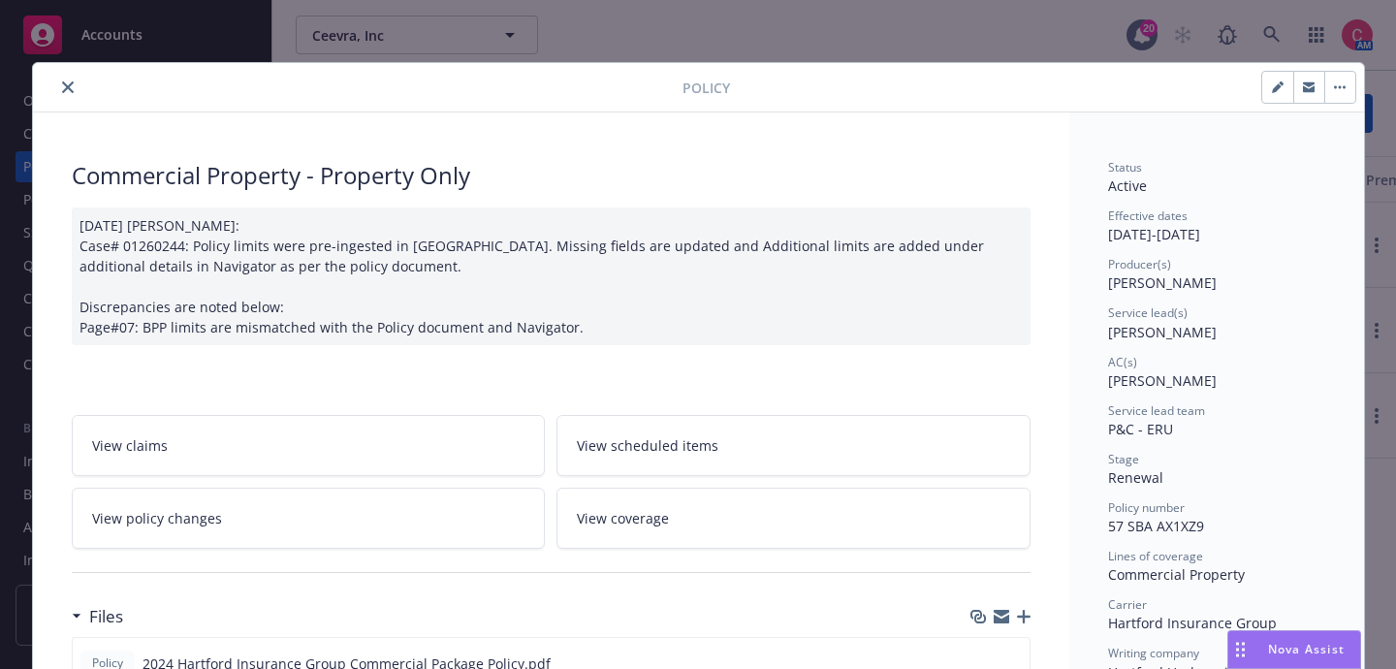
click at [1019, 609] on div at bounding box center [1001, 617] width 60 height 16
click at [1025, 614] on icon "button" at bounding box center [1024, 617] width 14 height 14
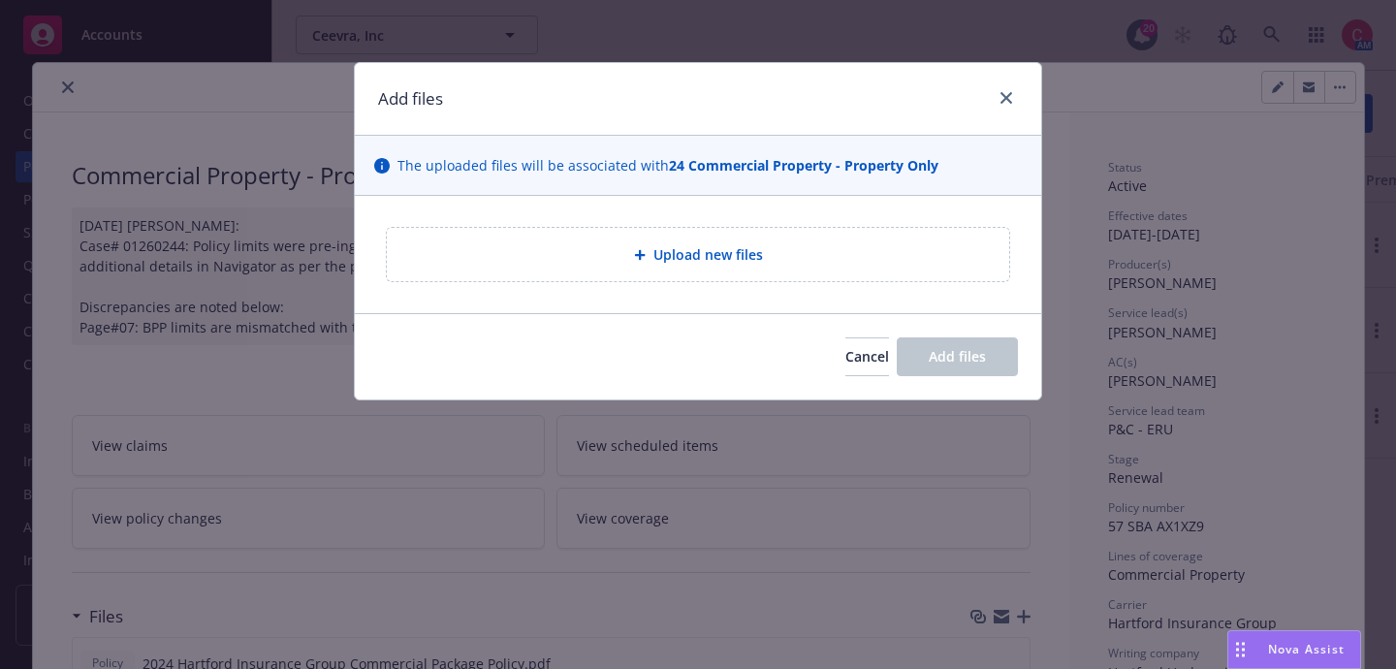
click at [831, 302] on div "Upload new files" at bounding box center [698, 254] width 686 height 117
click at [826, 237] on div "Upload new files" at bounding box center [698, 254] width 622 height 53
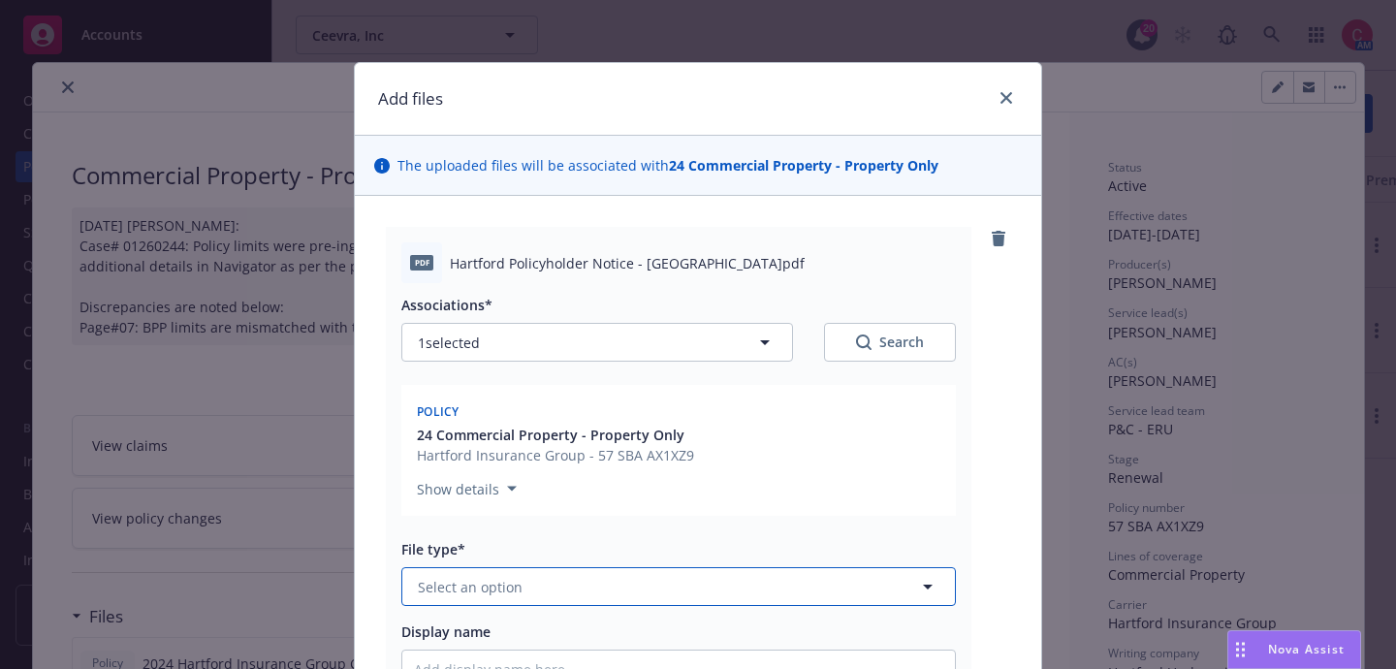
click at [759, 600] on button "Select an option" at bounding box center [678, 586] width 555 height 39
type input "other"
click at [761, 623] on div "Other" at bounding box center [678, 640] width 553 height 51
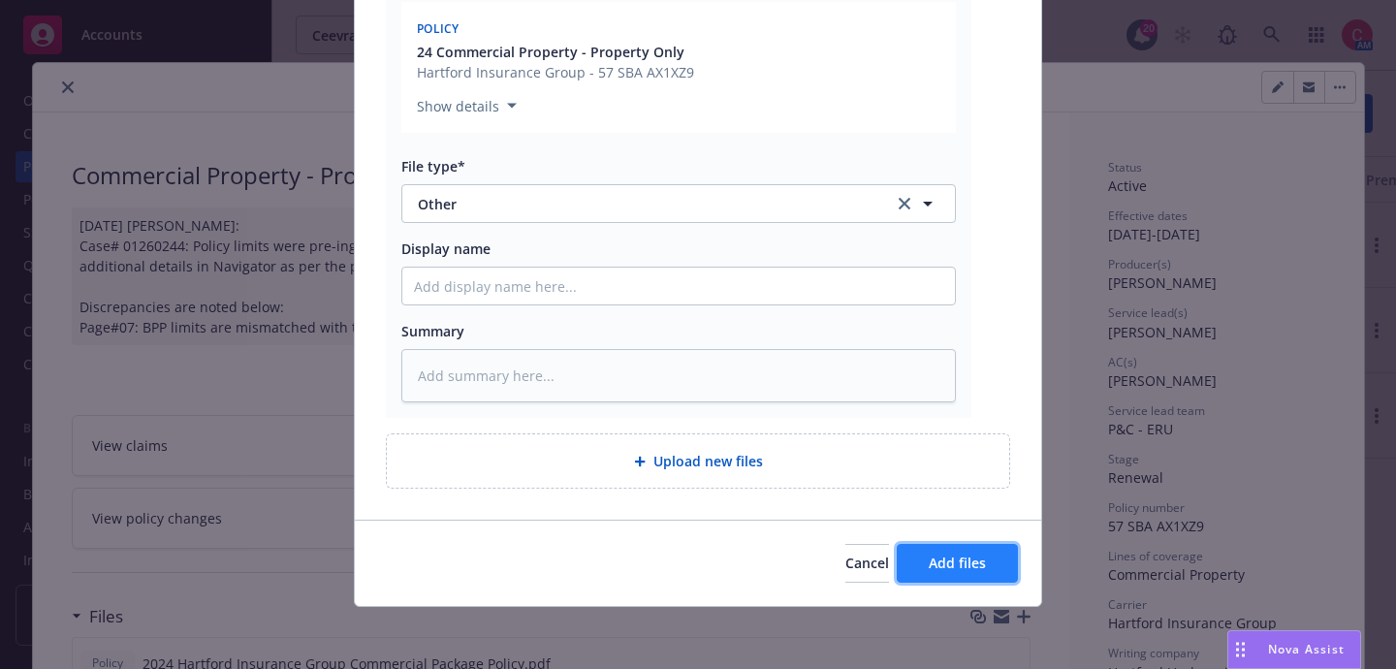
click at [918, 561] on button "Add files" at bounding box center [957, 563] width 121 height 39
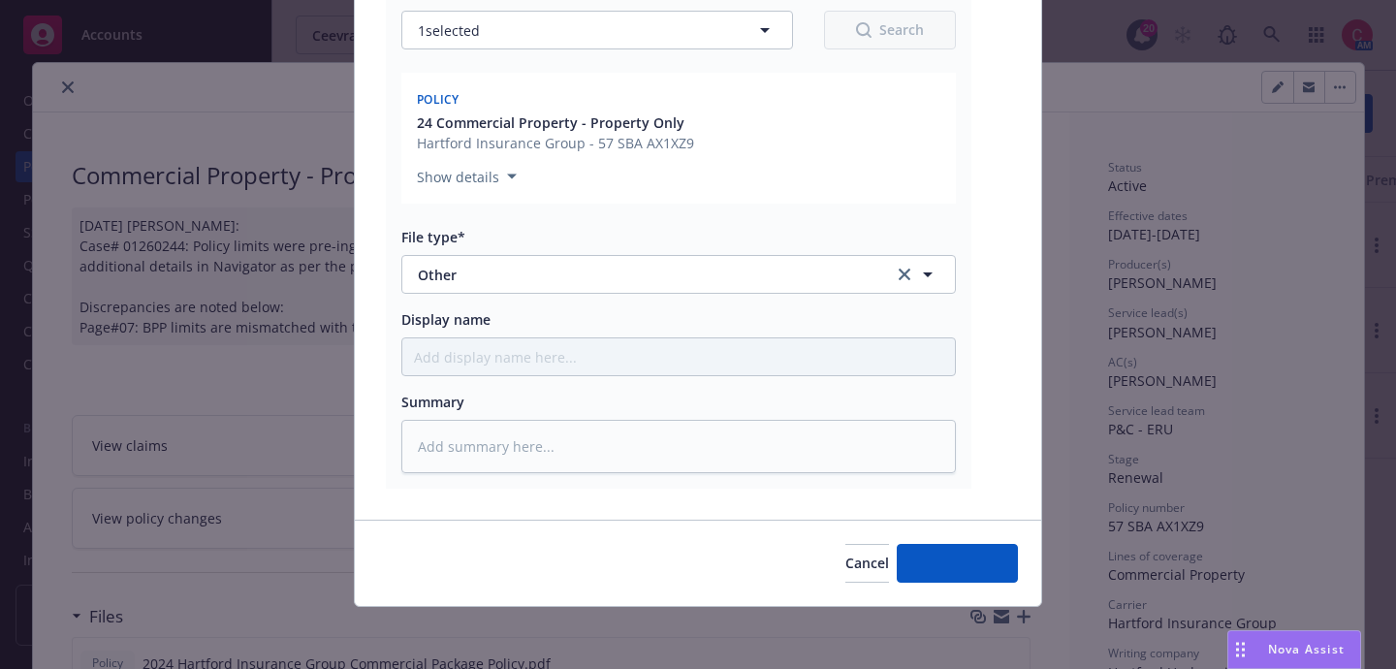
type textarea "x"
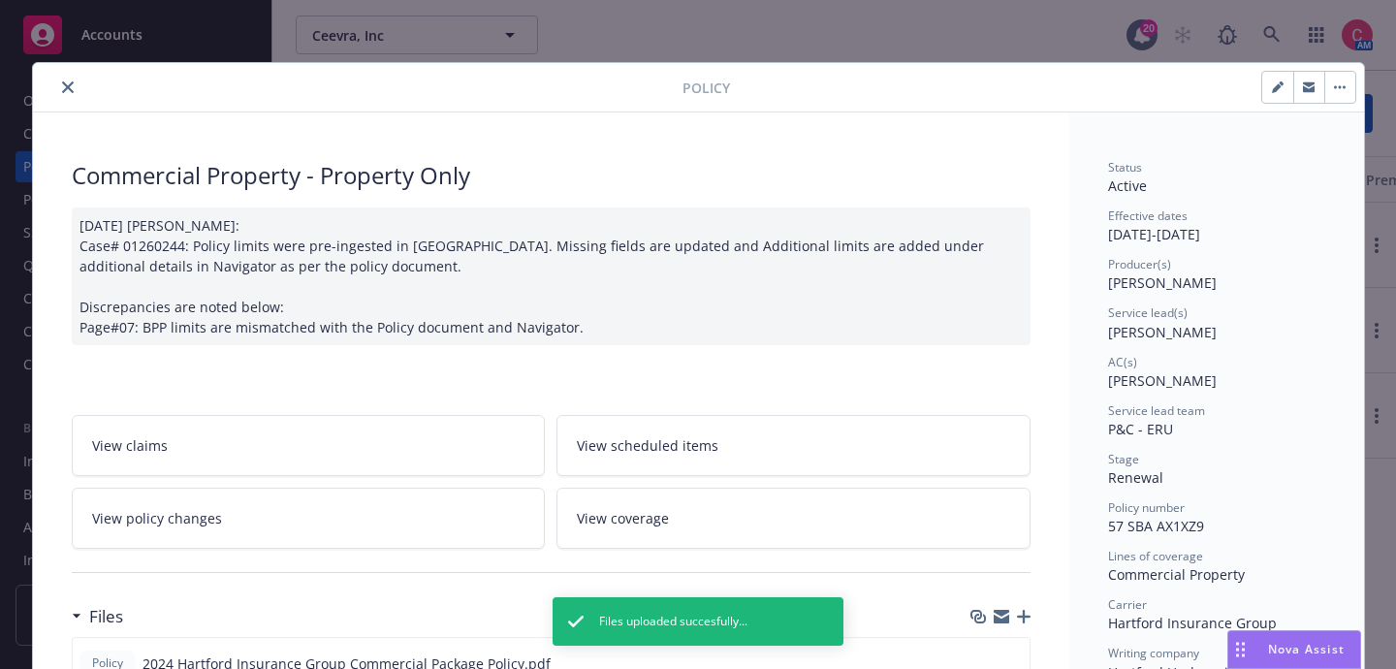
click at [64, 81] on icon "close" at bounding box center [68, 87] width 12 height 12
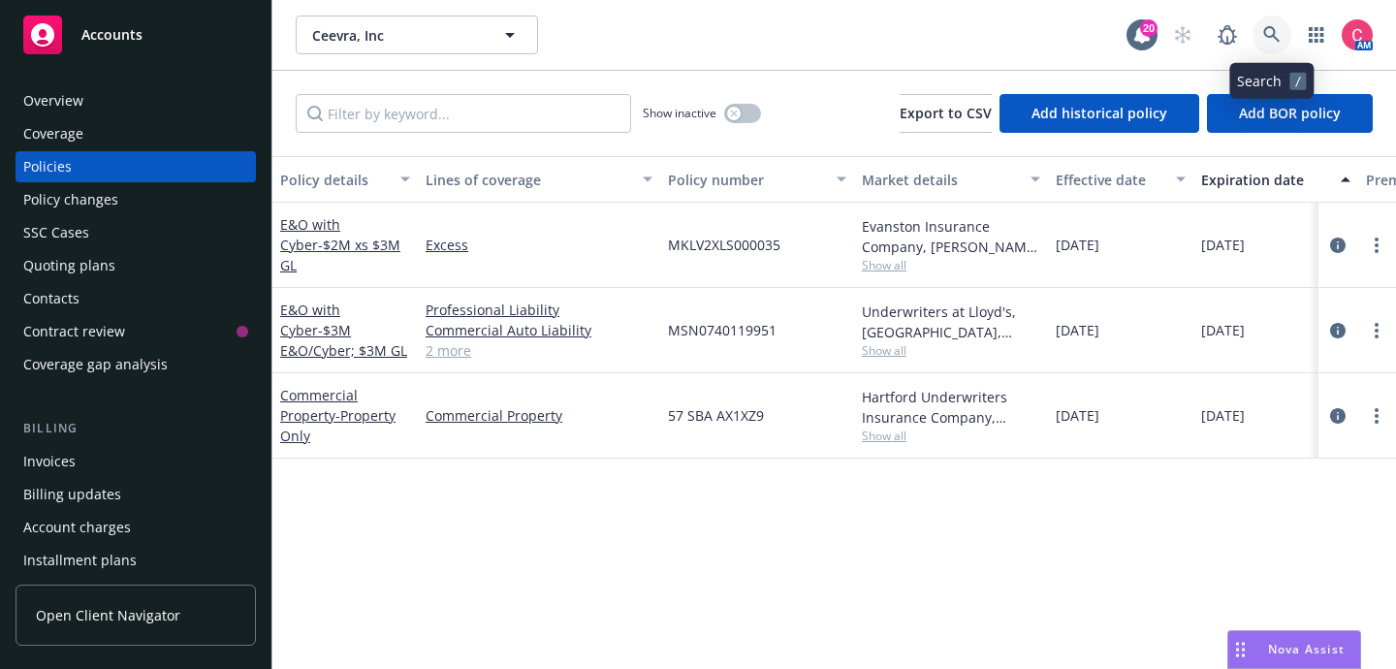
click at [1265, 34] on icon at bounding box center [1271, 34] width 16 height 16
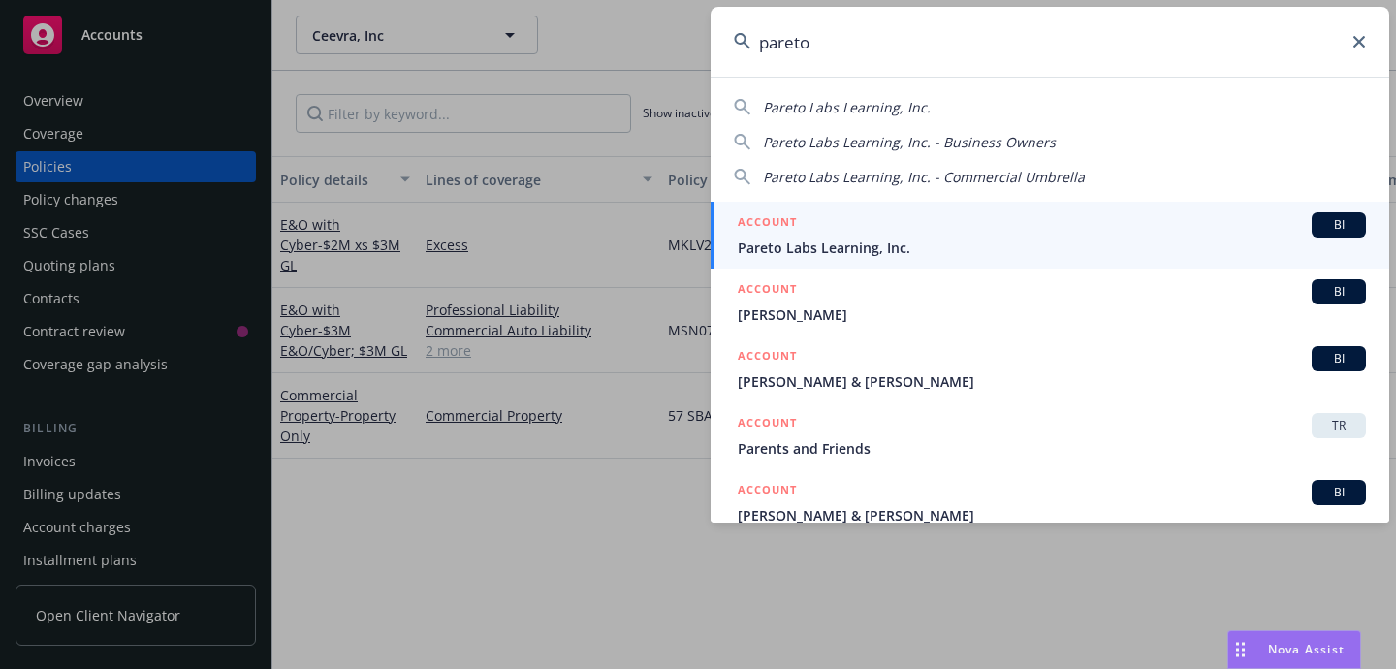
type input "pareto"
click at [1231, 223] on div "ACCOUNT BI" at bounding box center [1052, 224] width 628 height 25
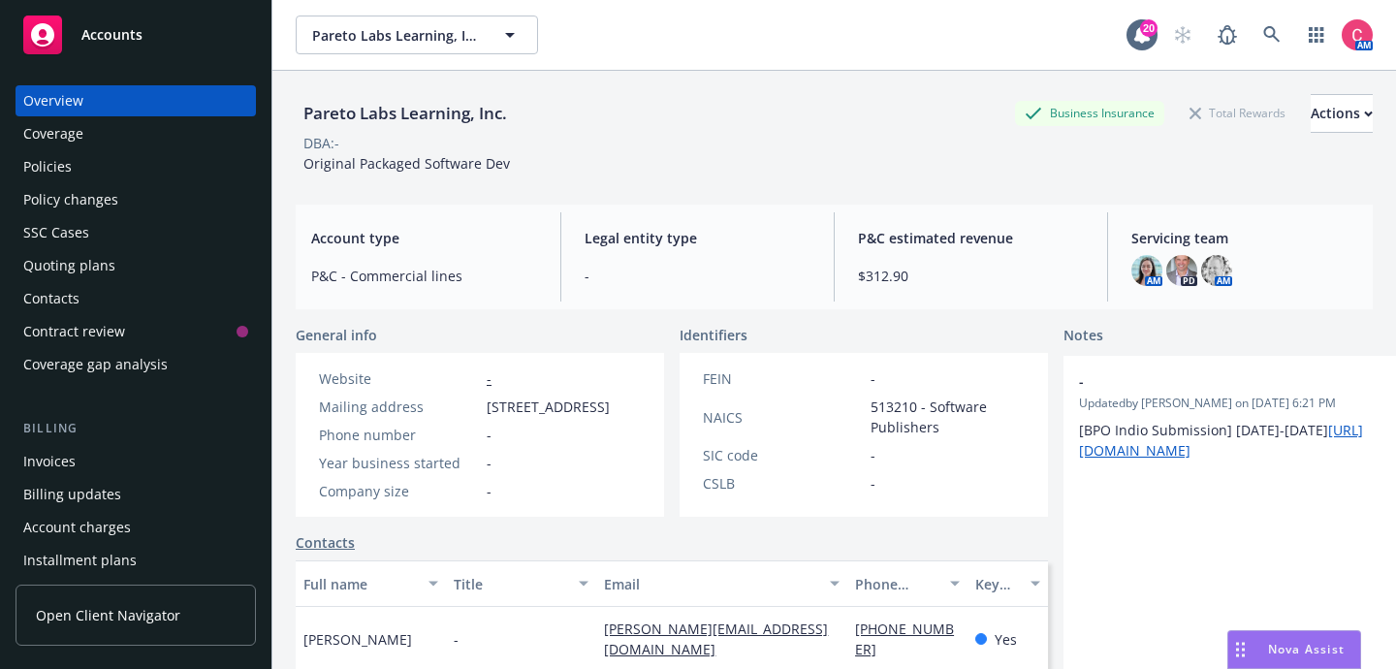
click at [222, 153] on div "Policies" at bounding box center [135, 166] width 225 height 31
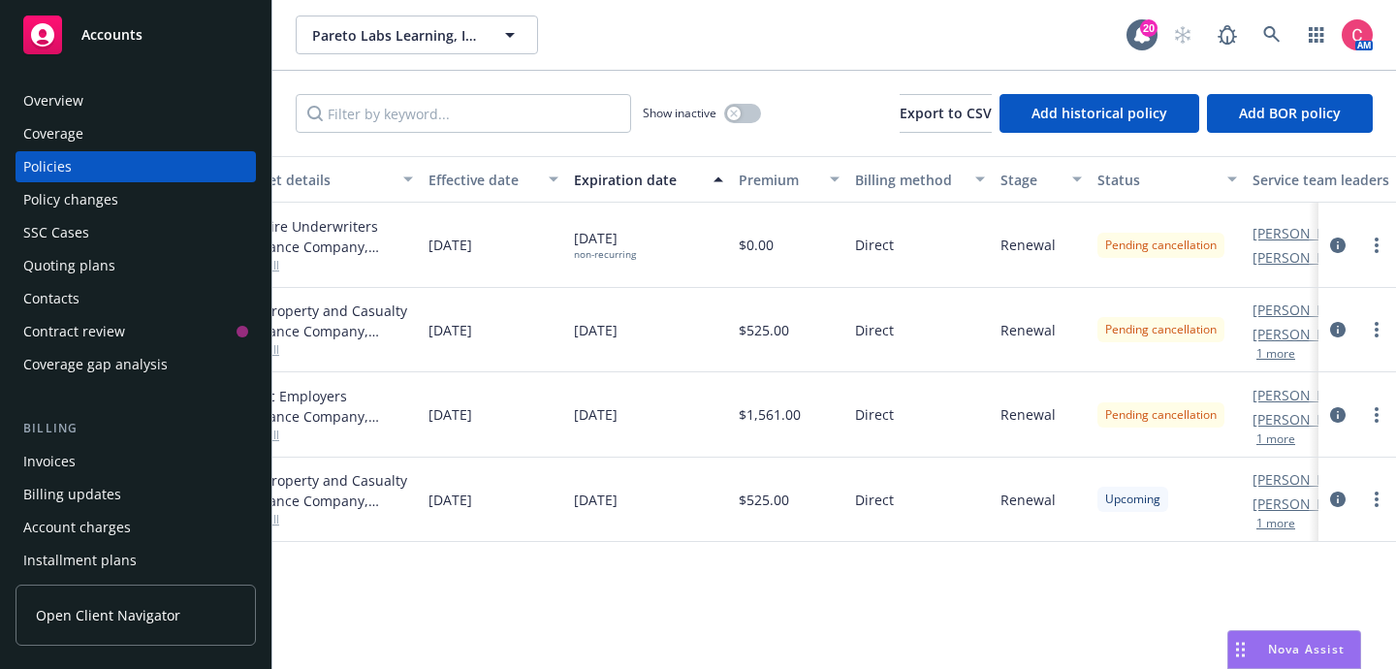
scroll to position [0, 645]
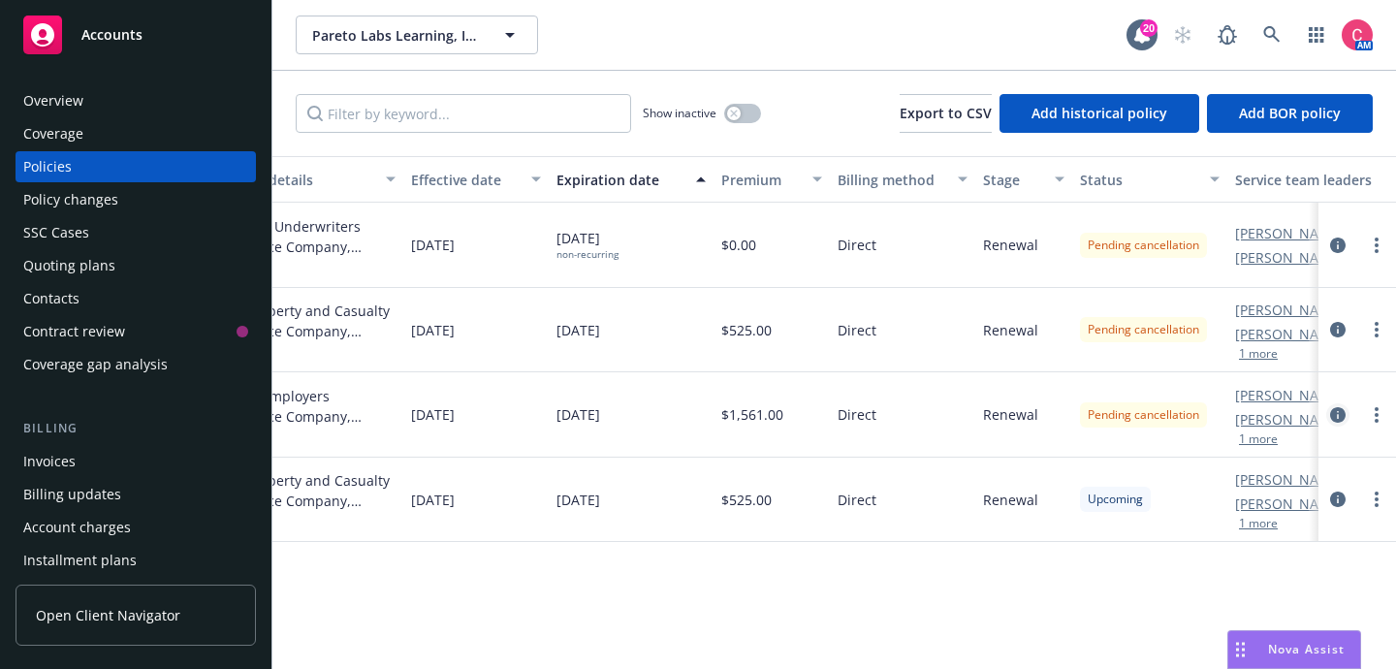
click at [1341, 410] on icon "circleInformation" at bounding box center [1338, 415] width 16 height 16
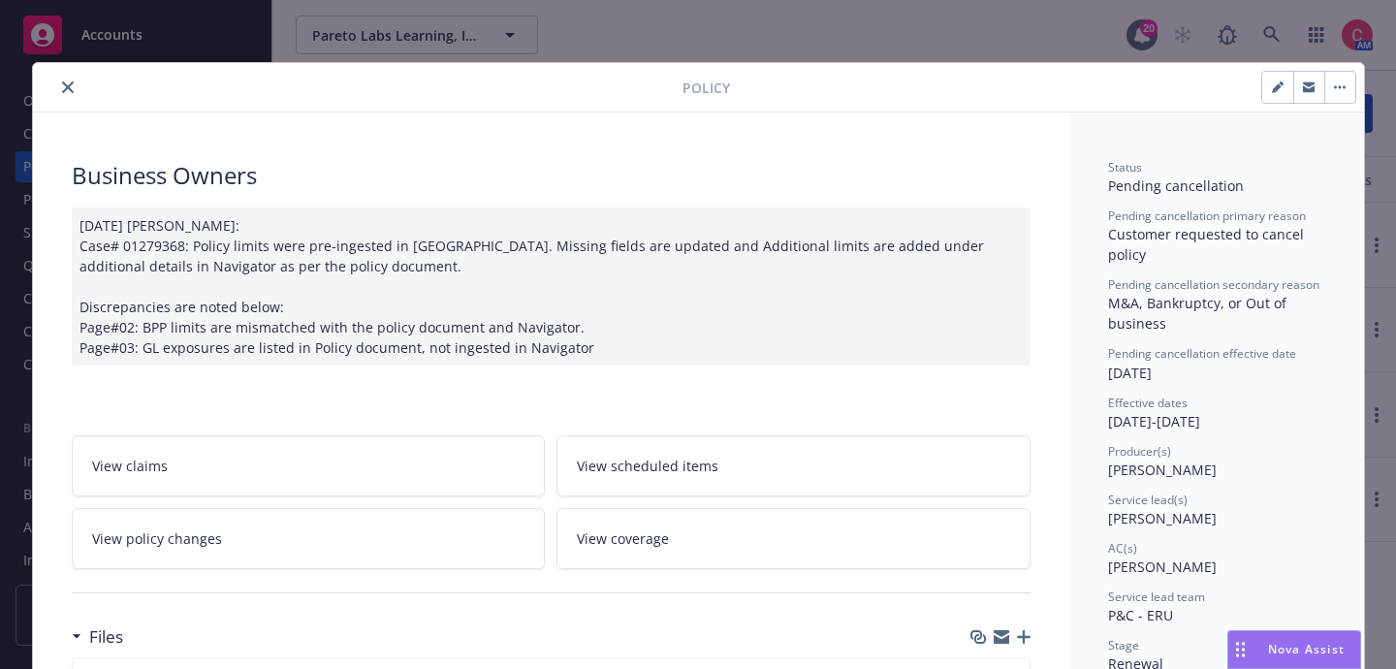
click at [473, 562] on link "View policy changes" at bounding box center [309, 538] width 474 height 61
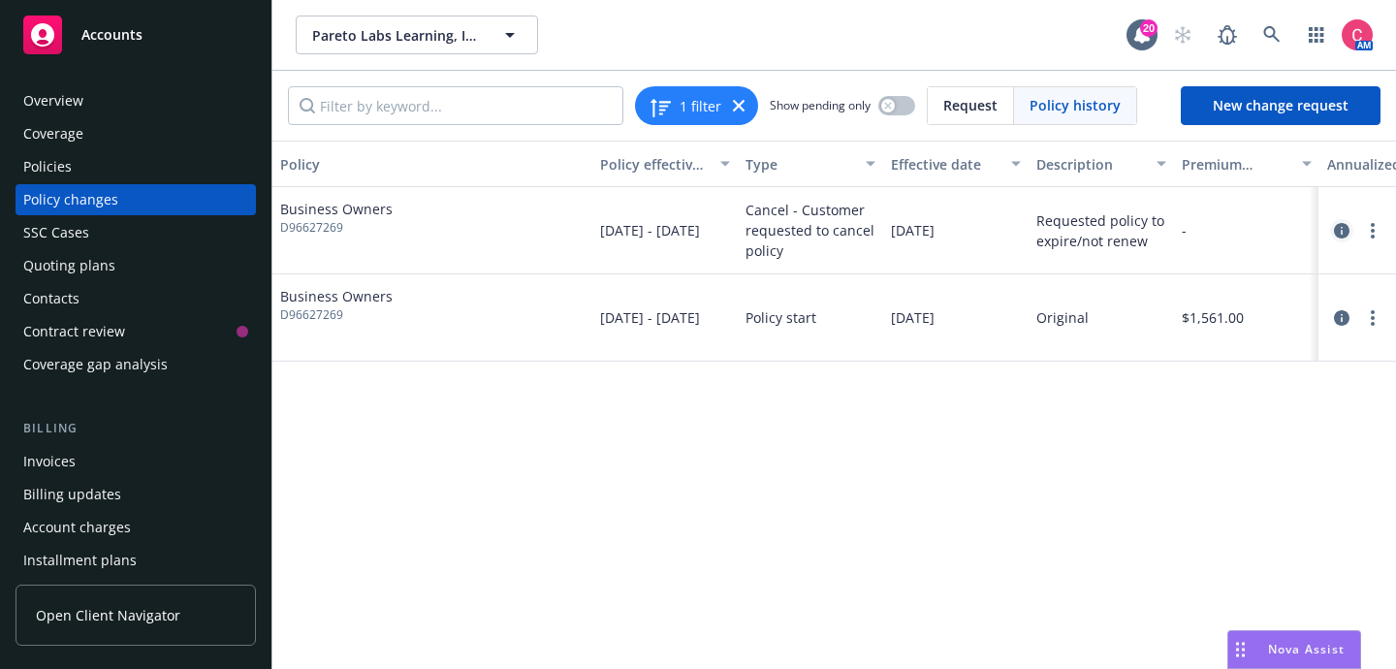
click at [1347, 227] on icon "circleInformation" at bounding box center [1342, 231] width 16 height 16
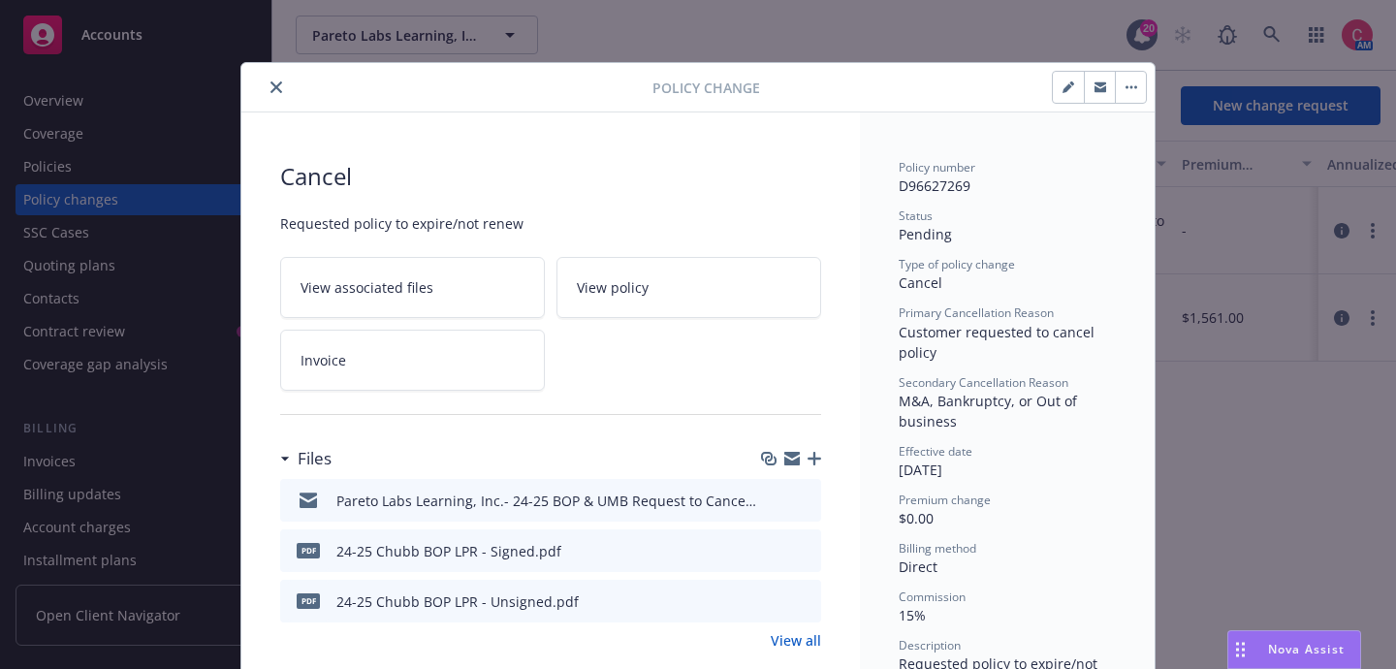
scroll to position [58, 0]
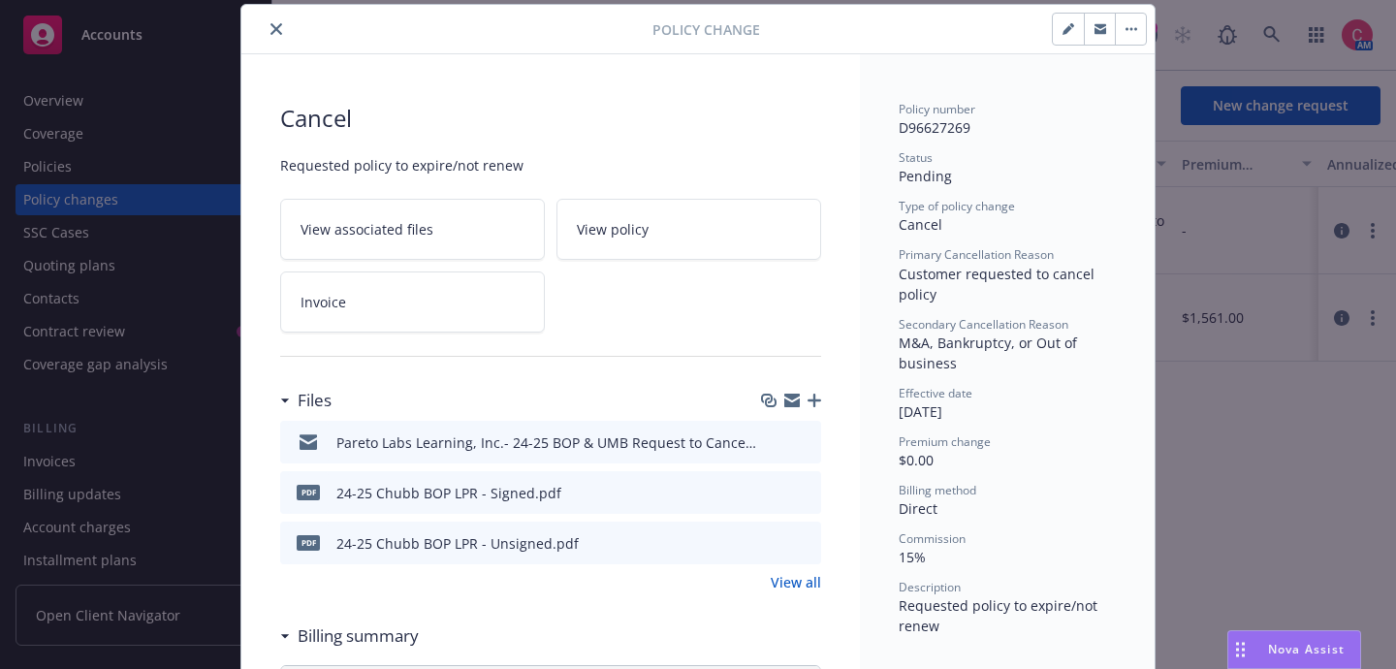
click at [816, 396] on icon "button" at bounding box center [815, 401] width 14 height 14
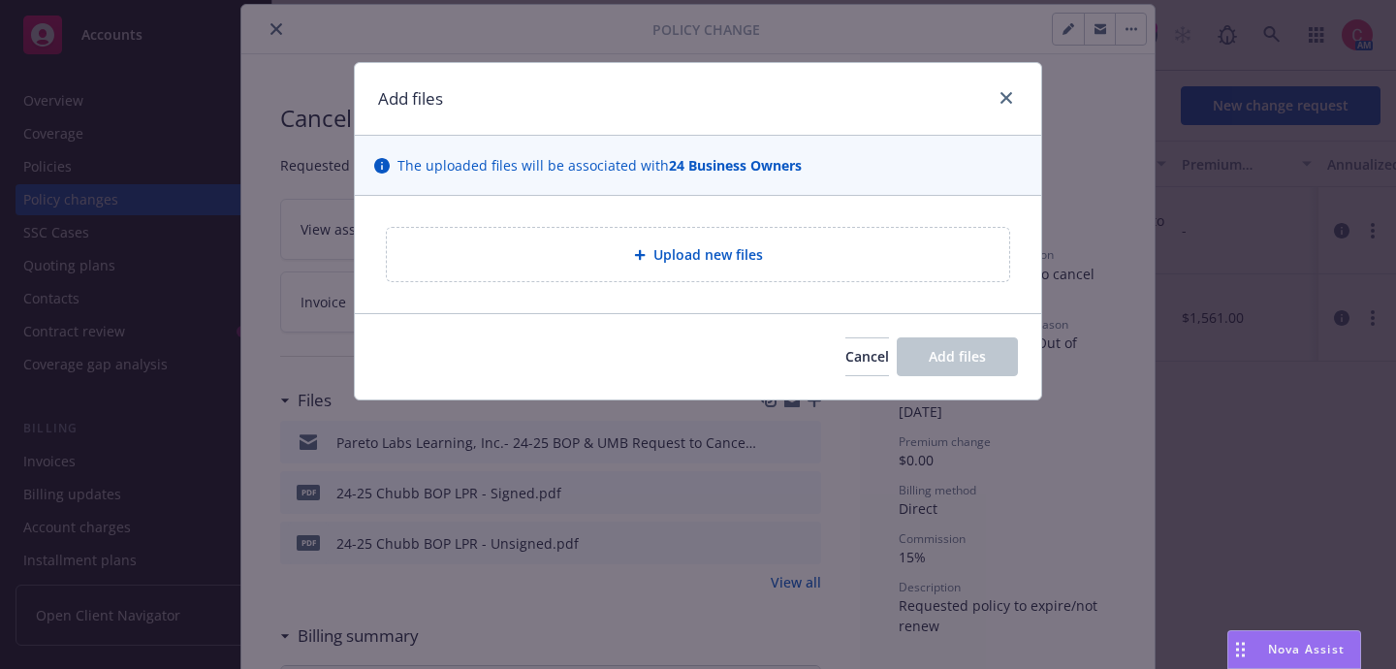
click at [787, 265] on div "Upload new files" at bounding box center [697, 254] width 591 height 22
click at [1007, 99] on icon "close" at bounding box center [1007, 98] width 12 height 12
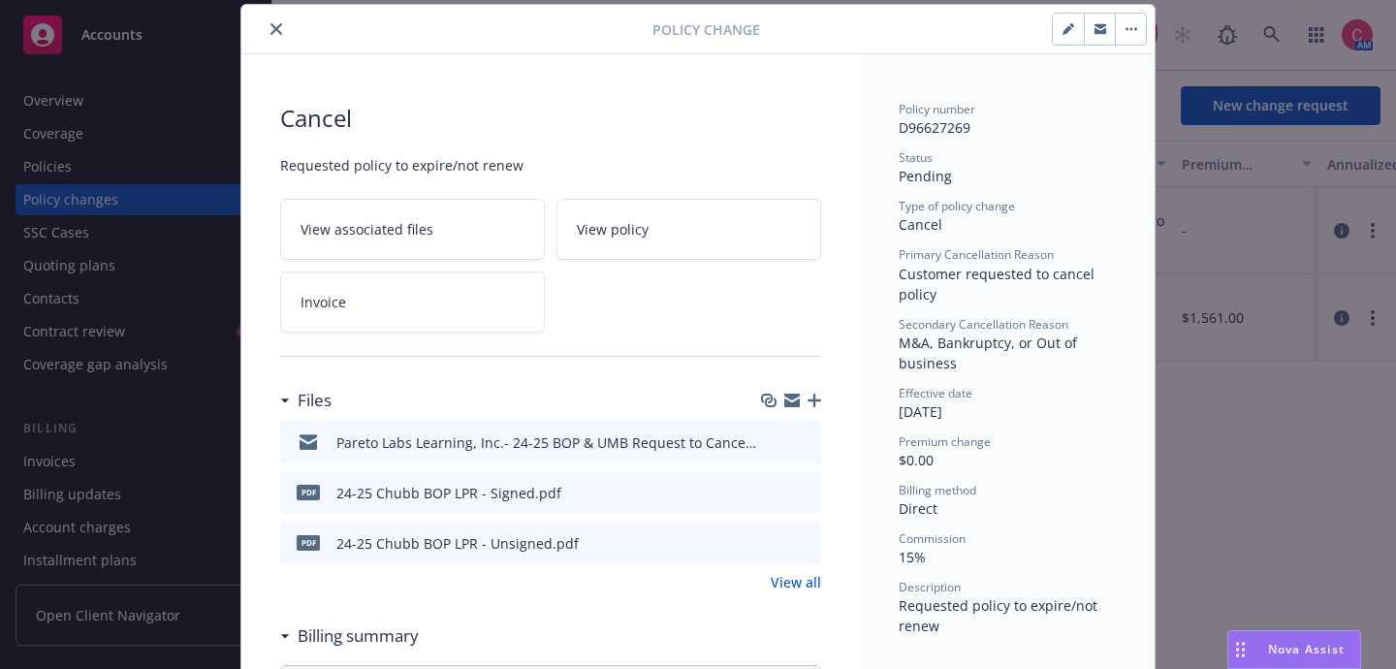
click at [1070, 35] on button "button" at bounding box center [1068, 29] width 31 height 31
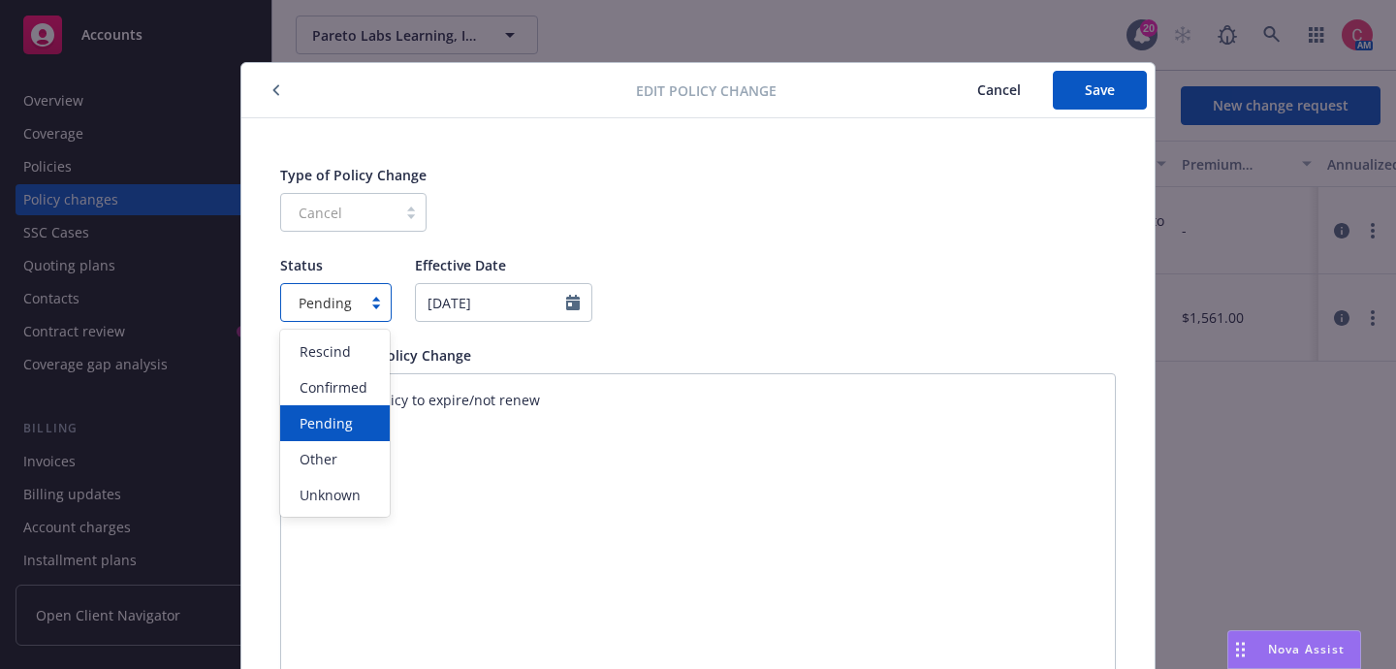
click at [374, 301] on div at bounding box center [376, 303] width 29 height 16
click at [377, 400] on div "Confirmed" at bounding box center [335, 387] width 110 height 36
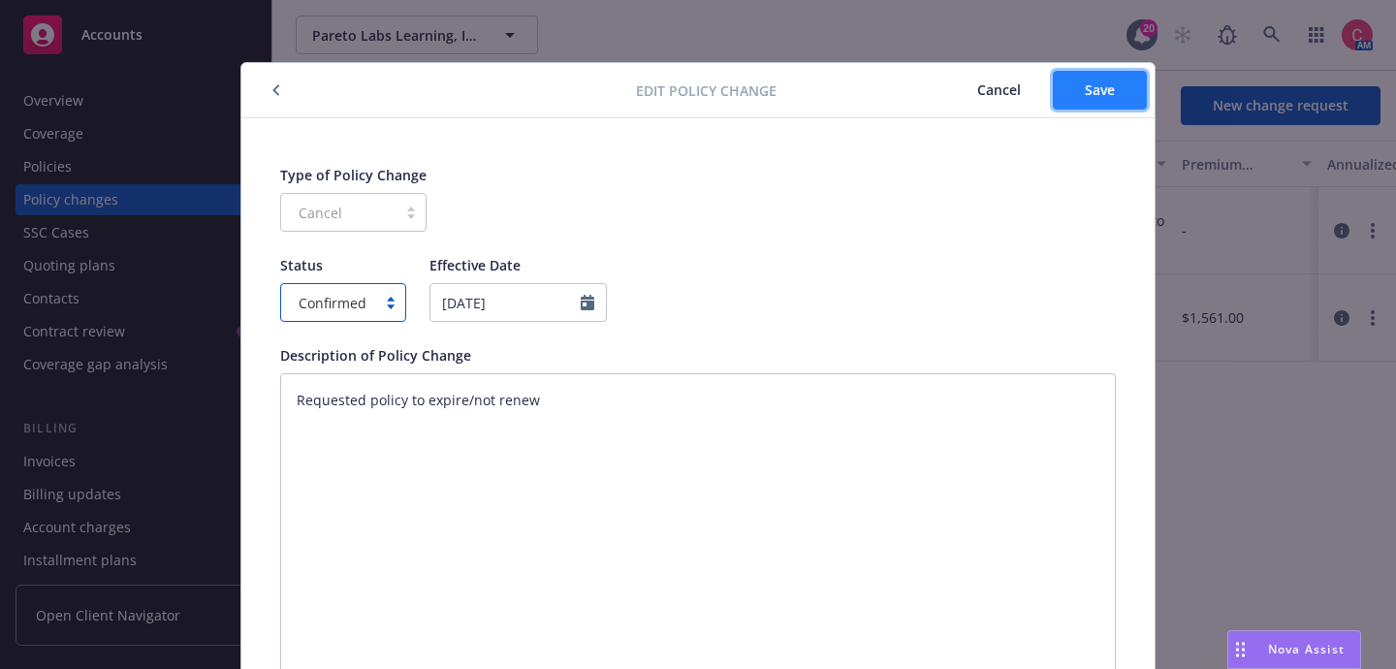
click at [1085, 89] on span "Save" at bounding box center [1100, 89] width 30 height 18
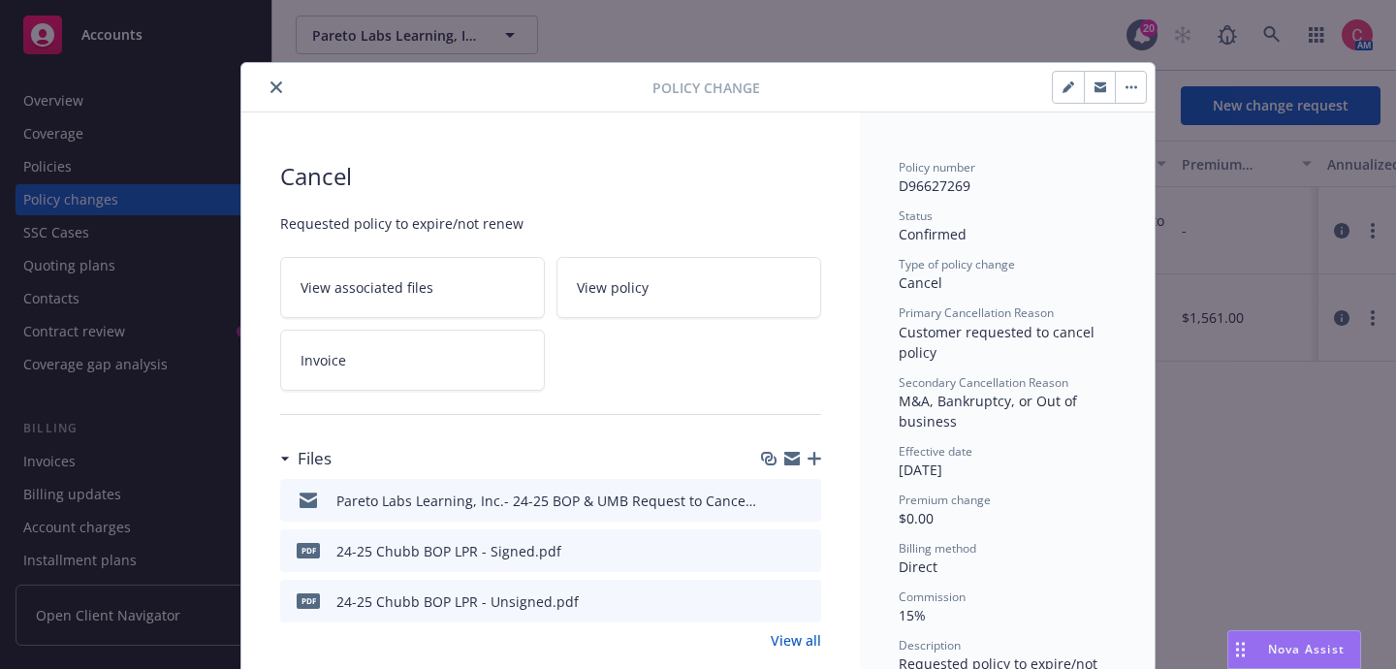
click at [1129, 90] on button "button" at bounding box center [1130, 87] width 31 height 31
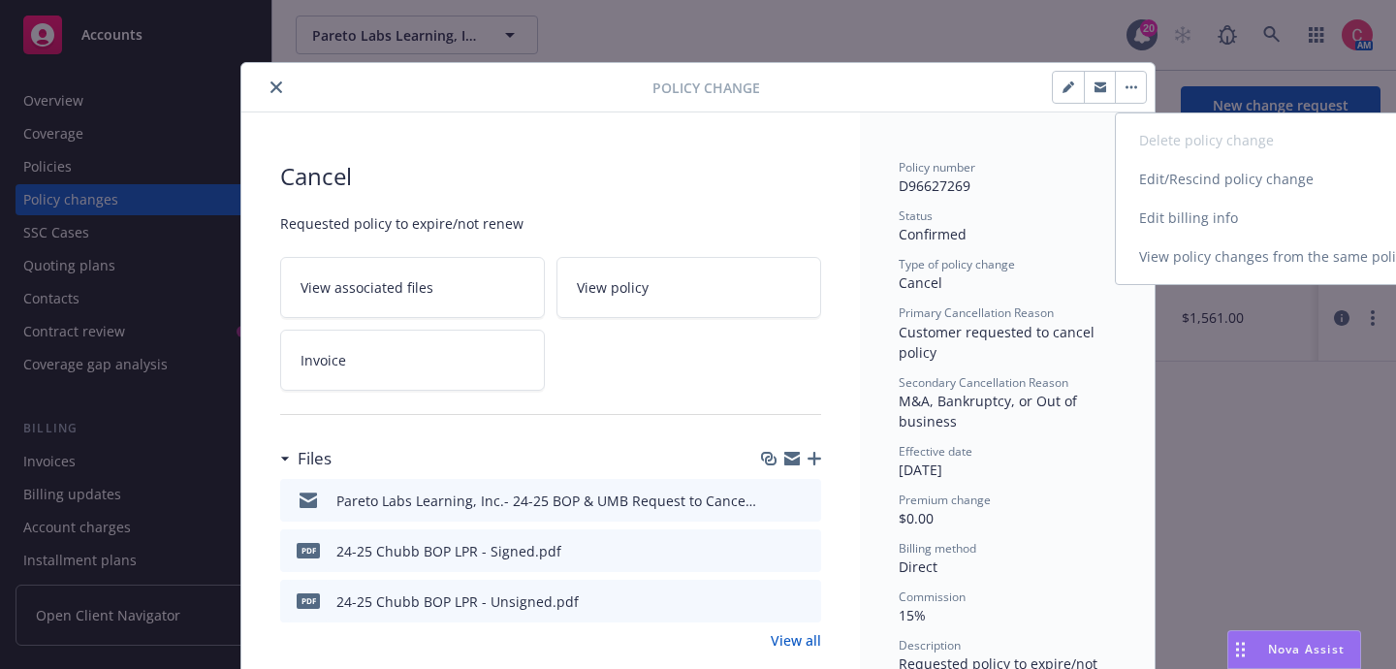
click at [1155, 189] on link "Edit/Rescind policy change" at bounding box center [1282, 179] width 333 height 39
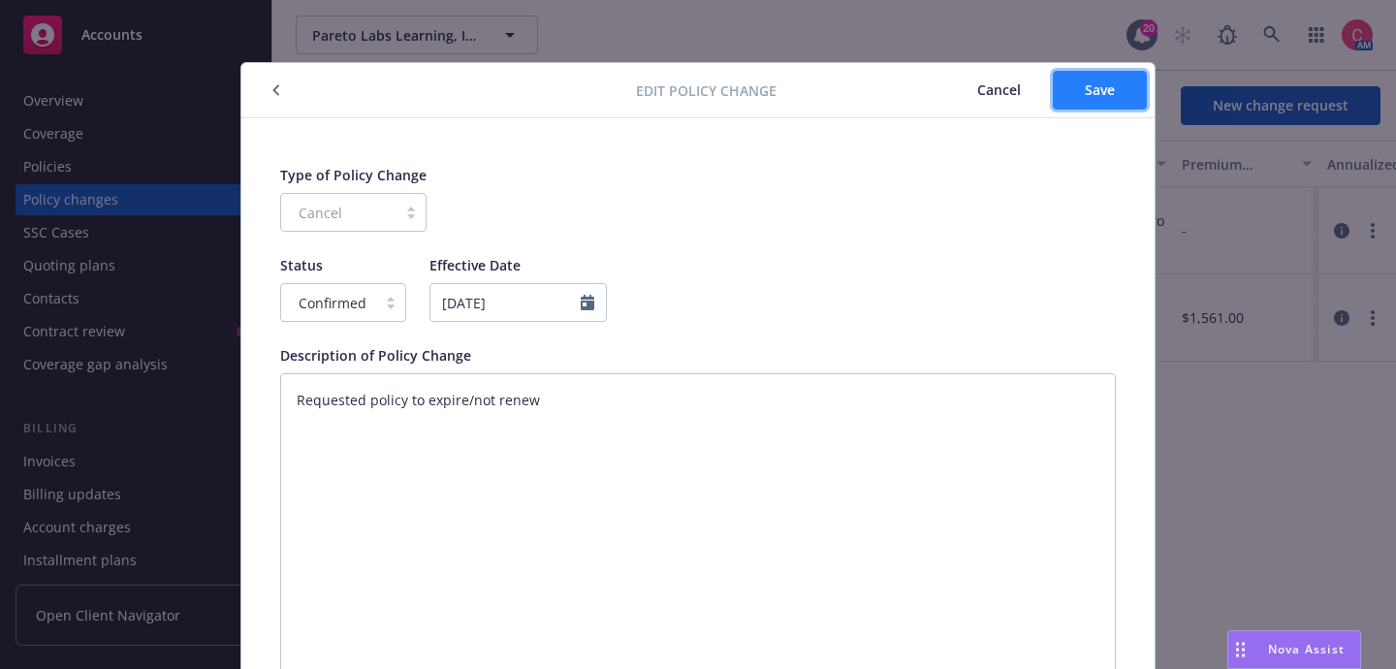
click at [1103, 96] on span "Save" at bounding box center [1100, 89] width 30 height 18
type textarea "x"
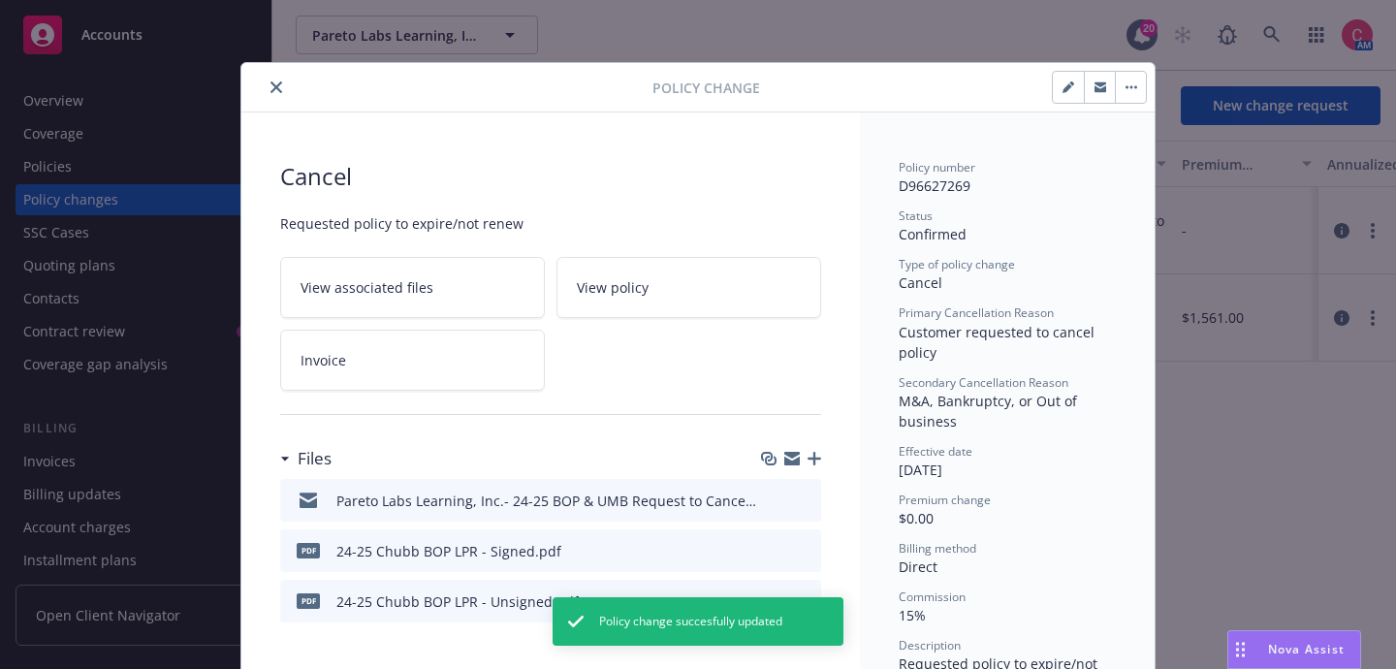
click at [1138, 90] on button "button" at bounding box center [1130, 87] width 31 height 31
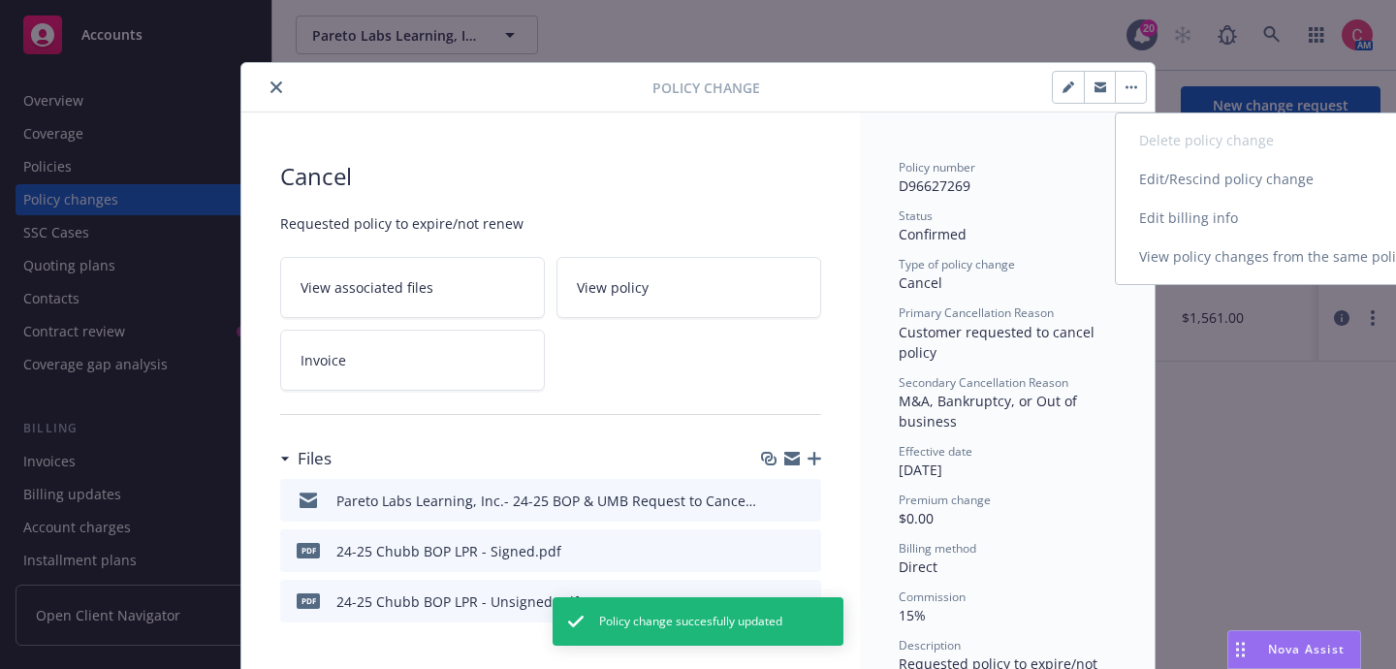
click at [1176, 223] on link "Edit billing info" at bounding box center [1282, 218] width 333 height 39
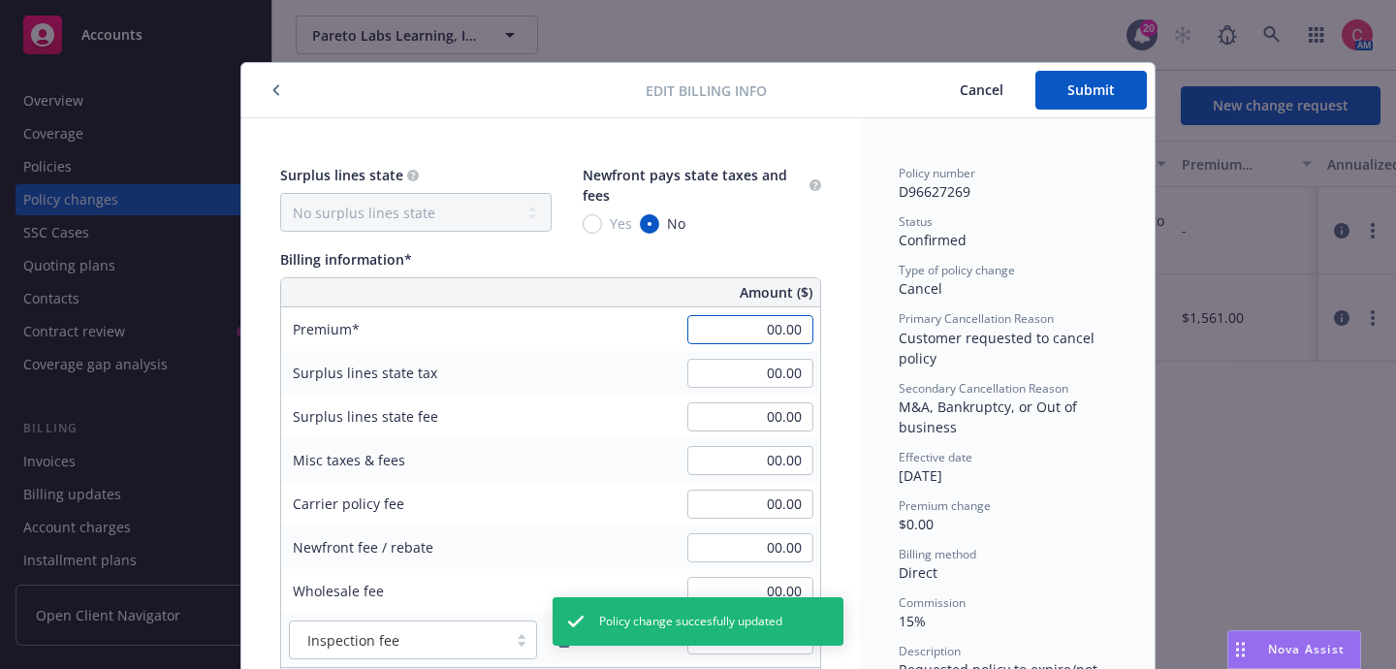
click at [791, 318] on input "00.00" at bounding box center [750, 329] width 126 height 29
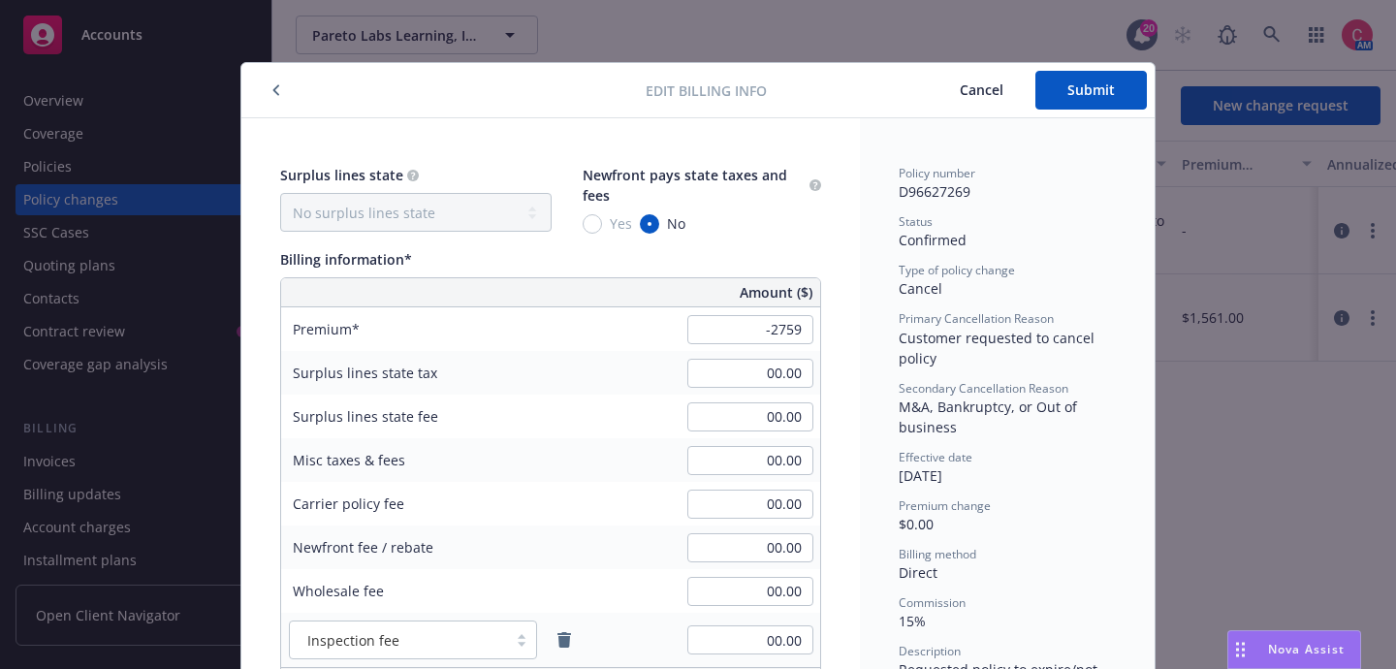
type input "-2,759.00"
click at [794, 275] on div "Billing information* Amount ($) Premium -2,759.00 Surplus lines state tax 00.00…" at bounding box center [550, 473] width 541 height 448
click at [1084, 82] on span "Submit" at bounding box center [1092, 89] width 48 height 18
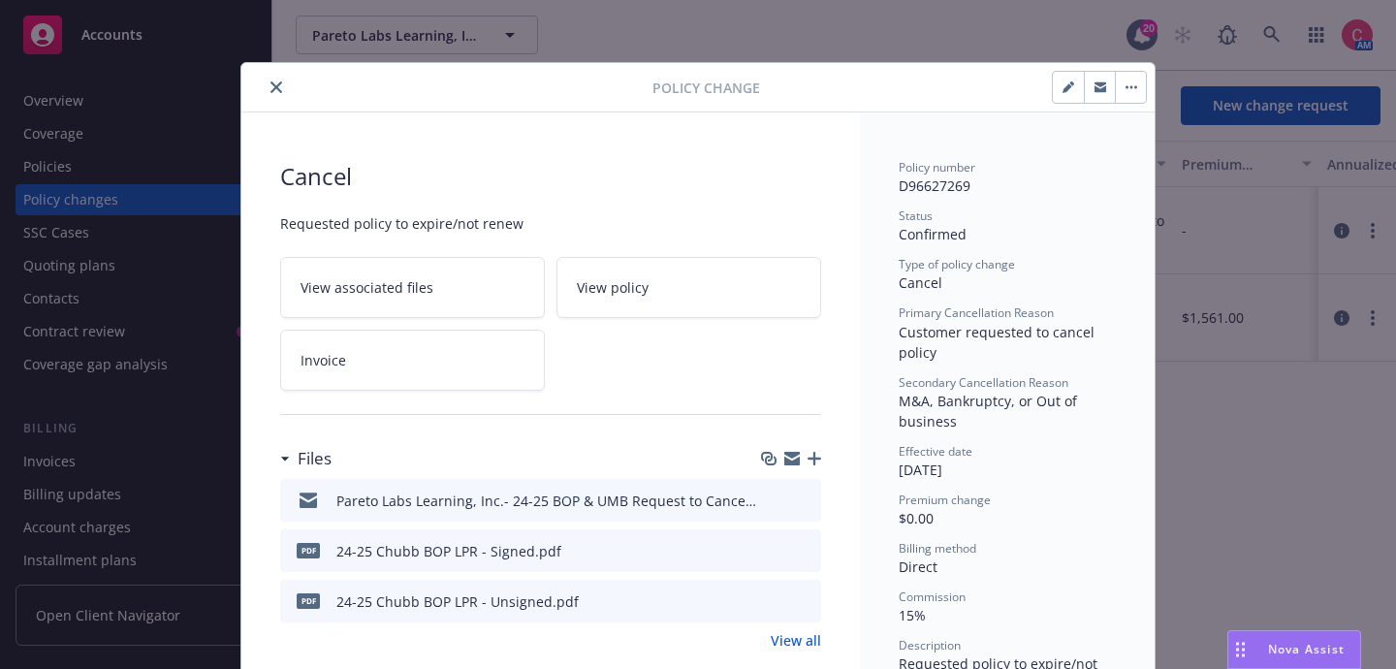
type input "-$2,759.00"
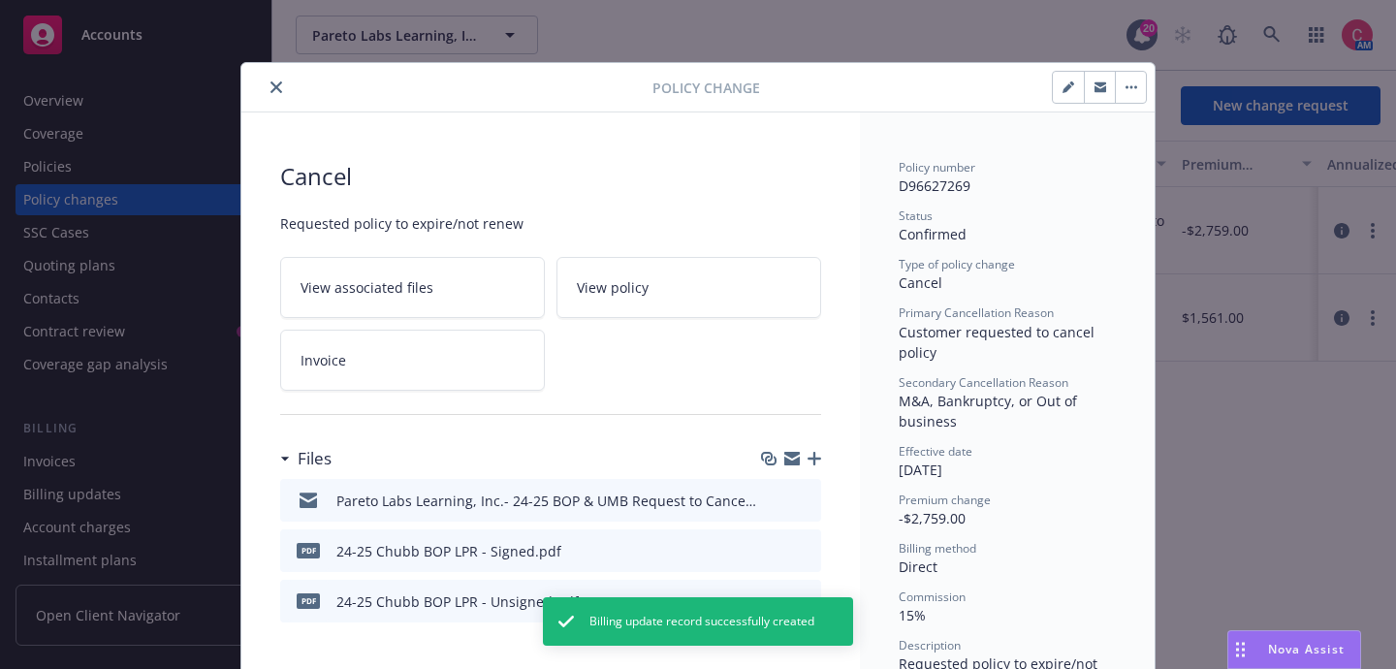
click at [275, 82] on icon "close" at bounding box center [277, 87] width 12 height 12
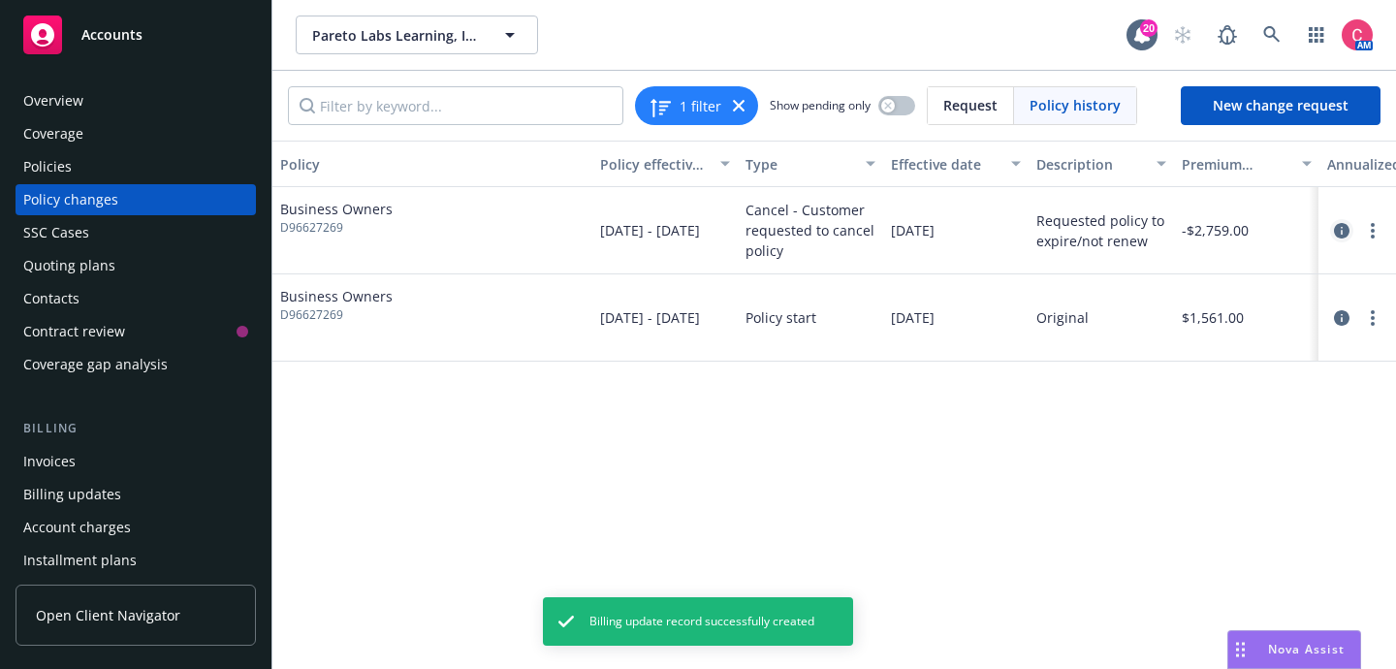
click at [1338, 225] on icon "circleInformation" at bounding box center [1342, 231] width 16 height 16
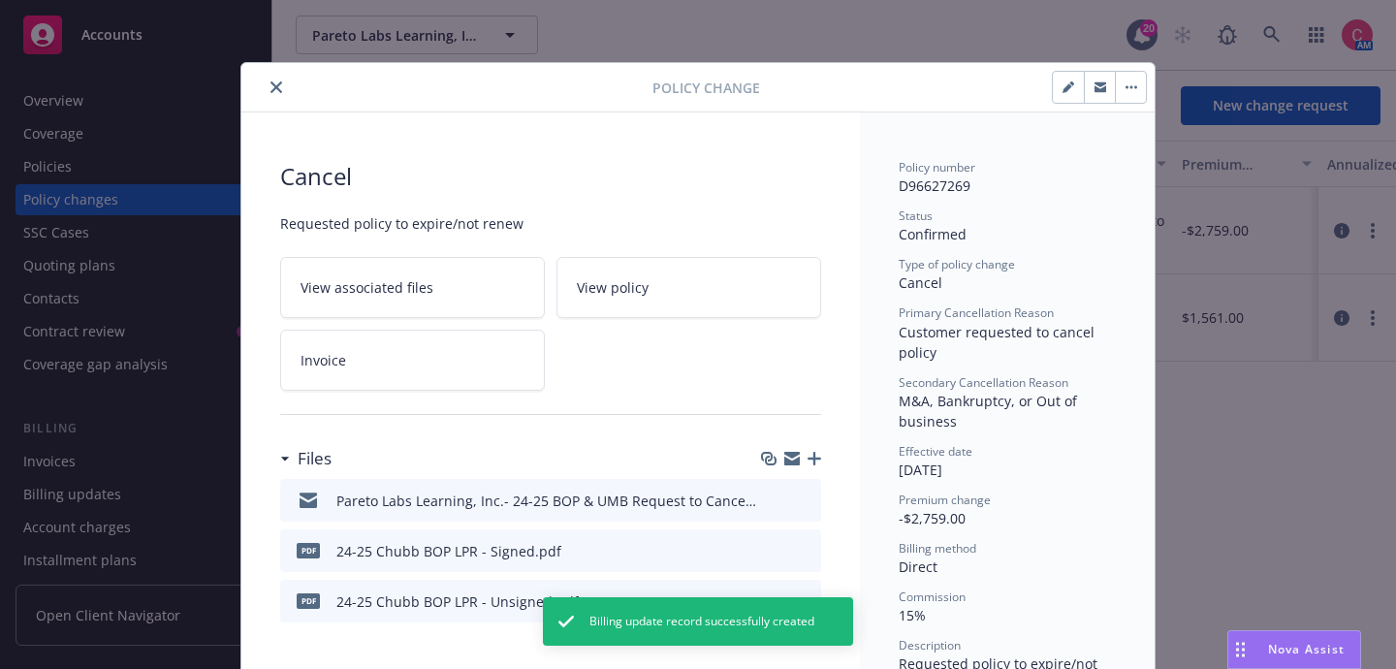
scroll to position [58, 0]
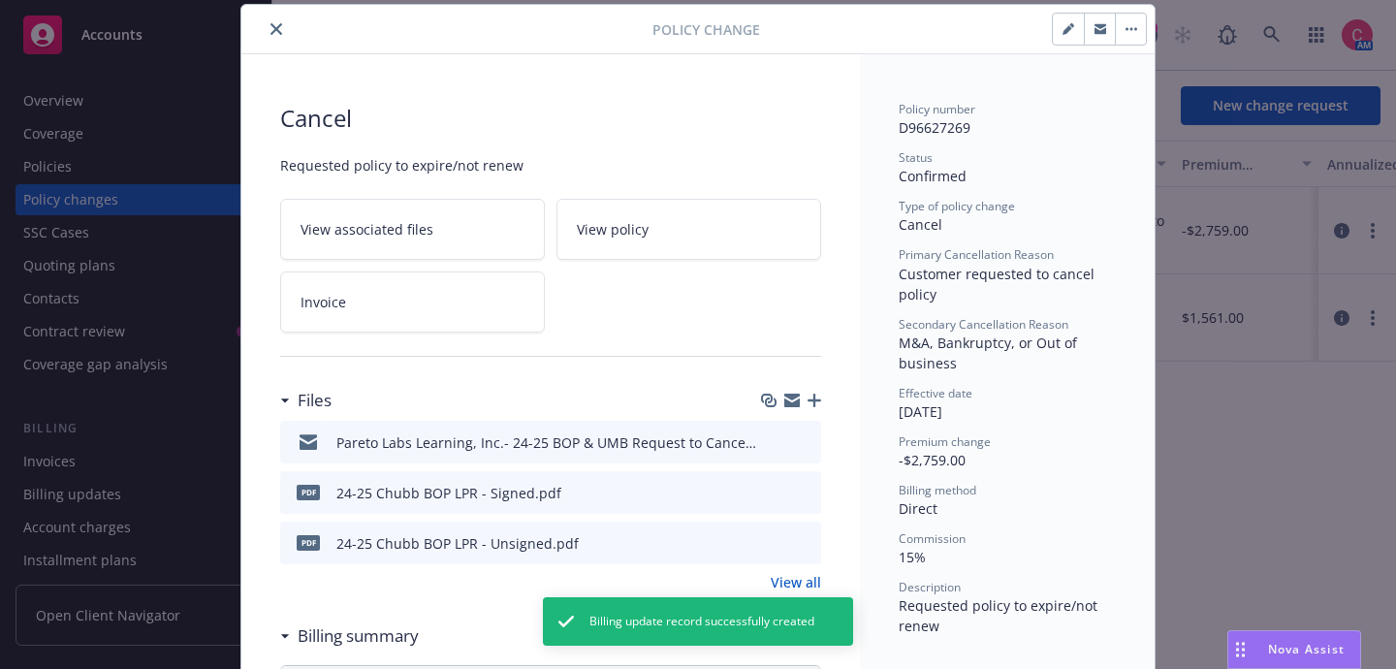
click at [805, 580] on link "View all" at bounding box center [796, 582] width 50 height 20
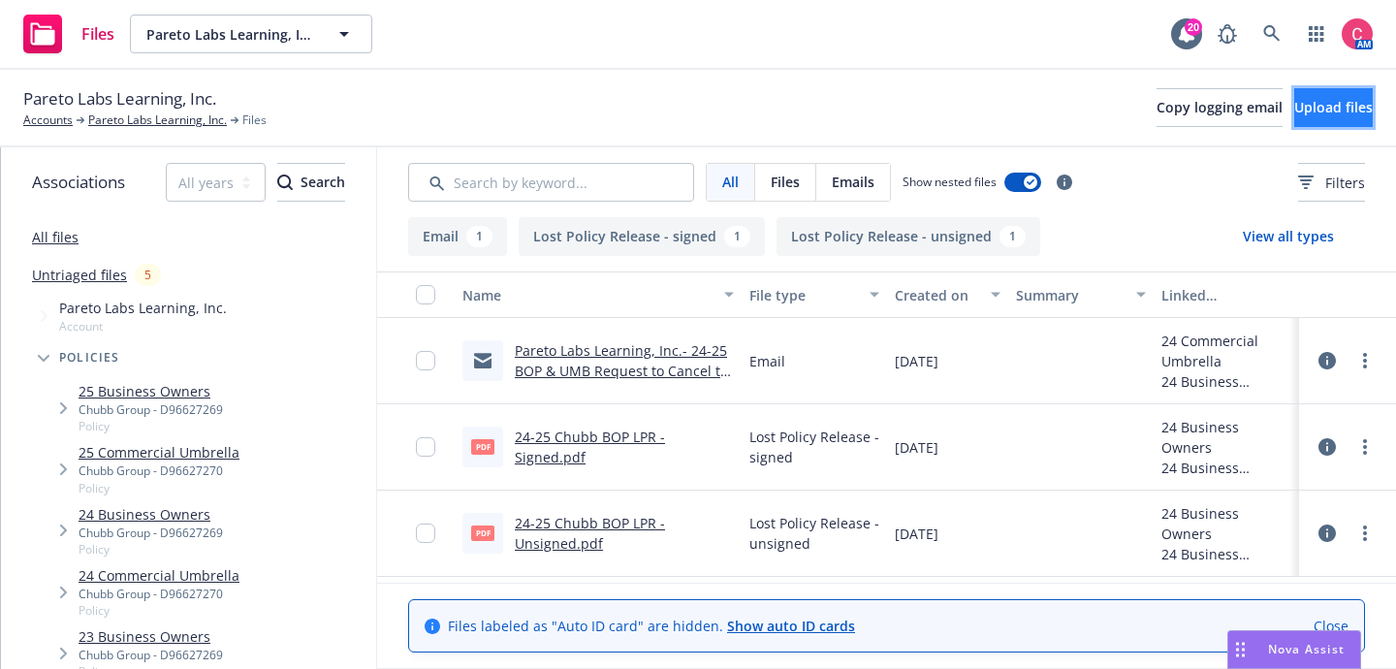
click at [1338, 101] on span "Upload files" at bounding box center [1333, 107] width 79 height 18
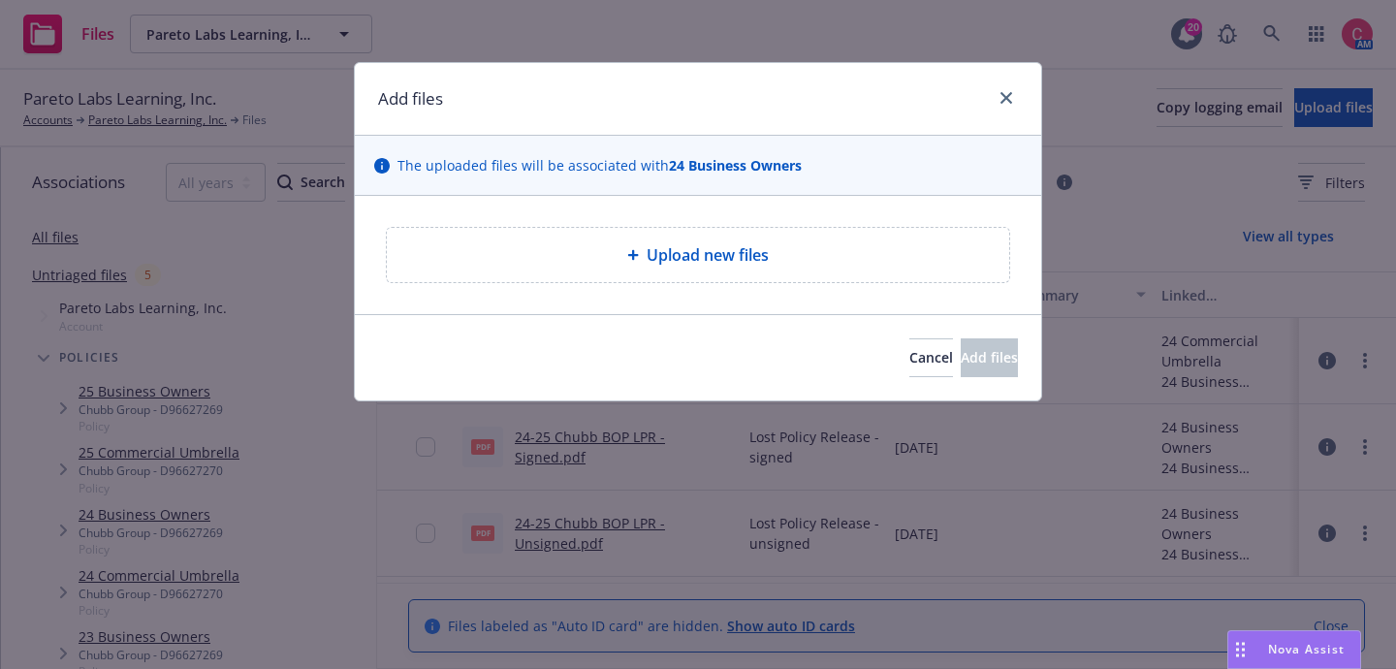
click at [793, 239] on div "Upload new files" at bounding box center [698, 255] width 622 height 54
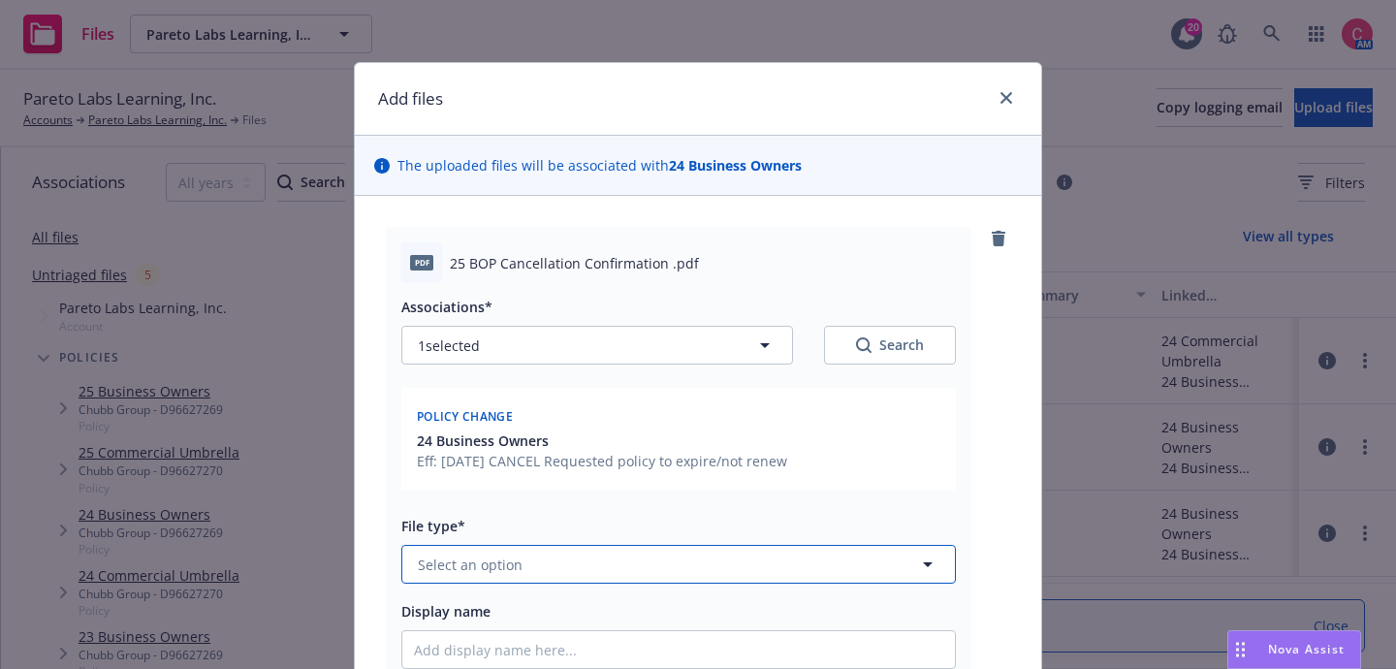
click at [773, 577] on button "Select an option" at bounding box center [678, 564] width 555 height 39
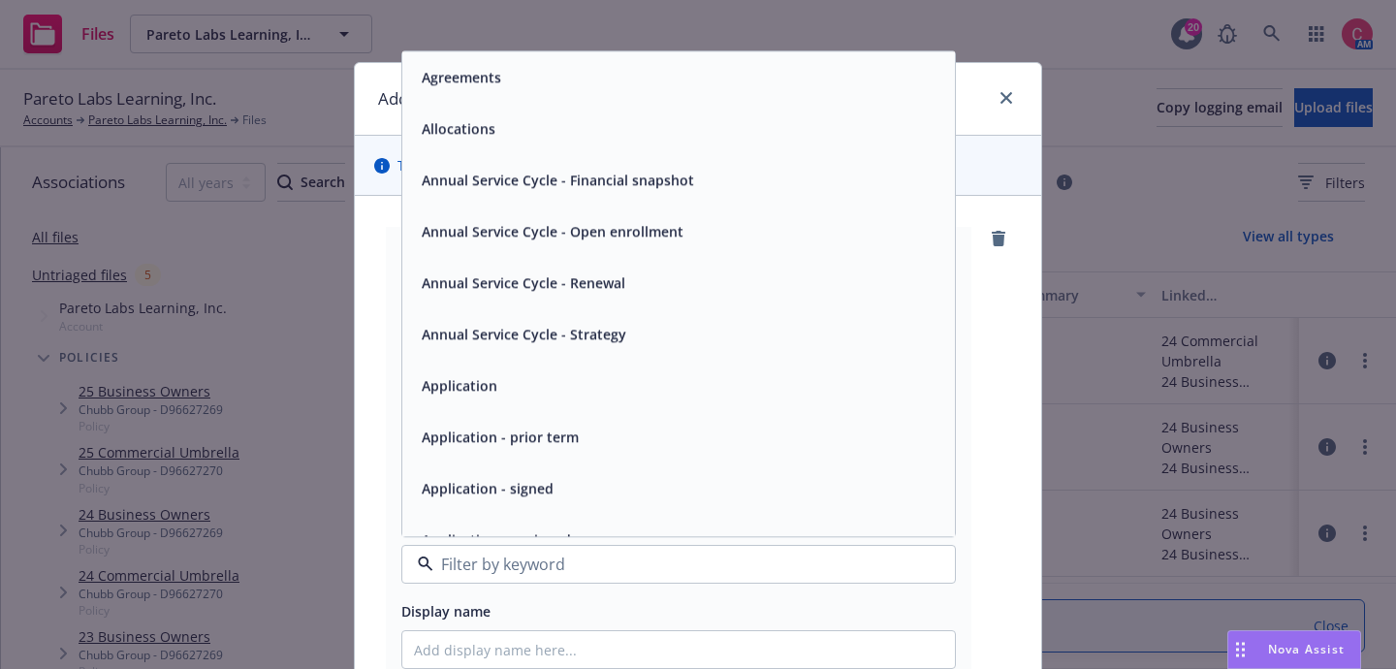
type input "a"
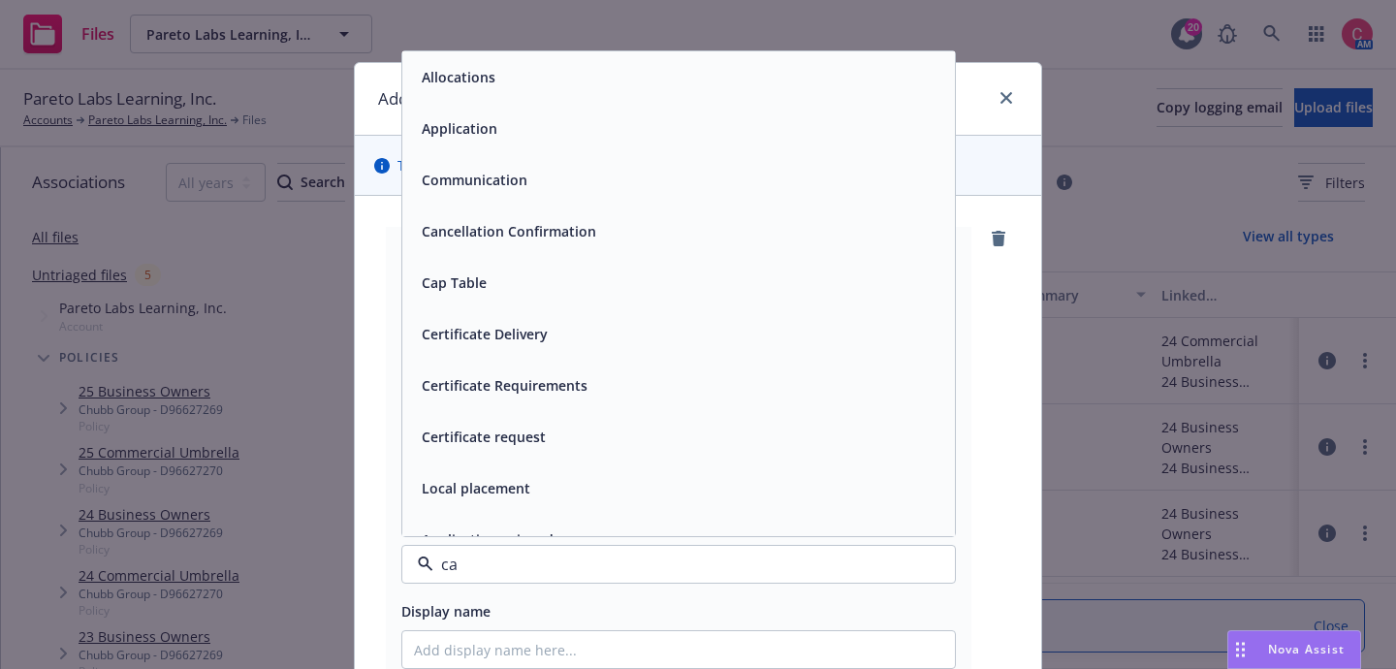
type input "can"
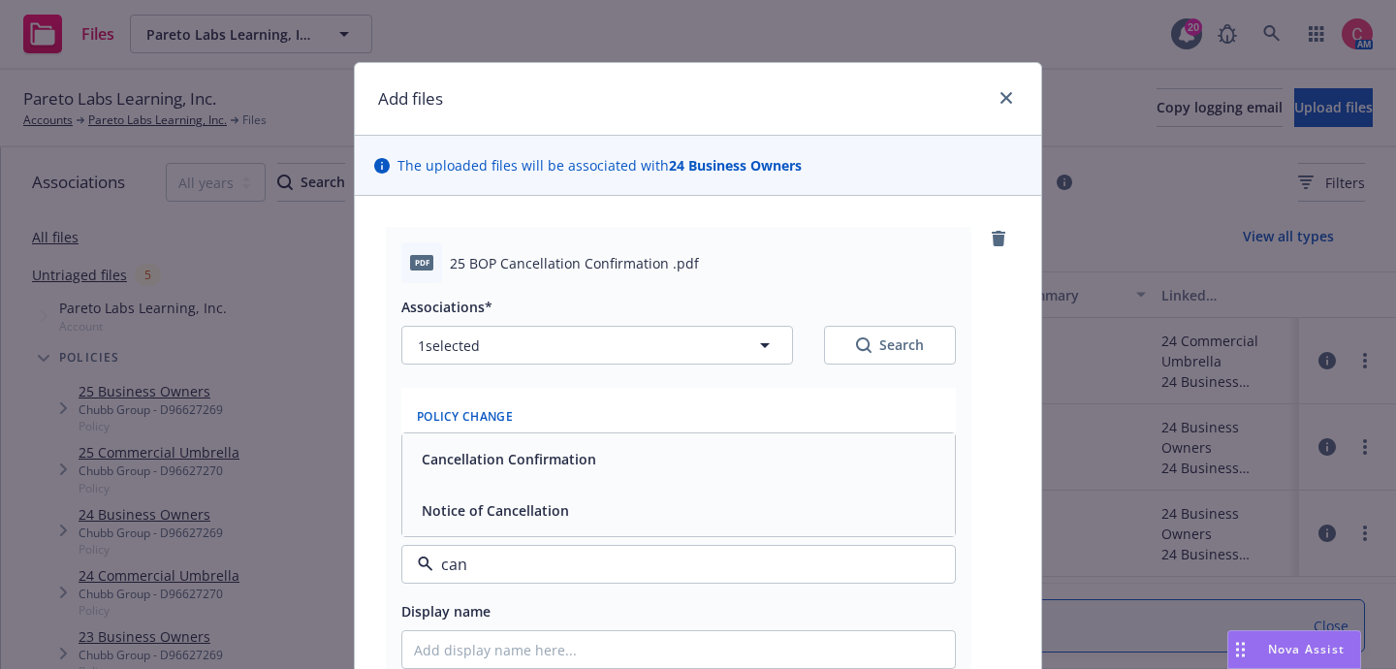
click at [752, 467] on div "Cancellation Confirmation" at bounding box center [678, 459] width 529 height 28
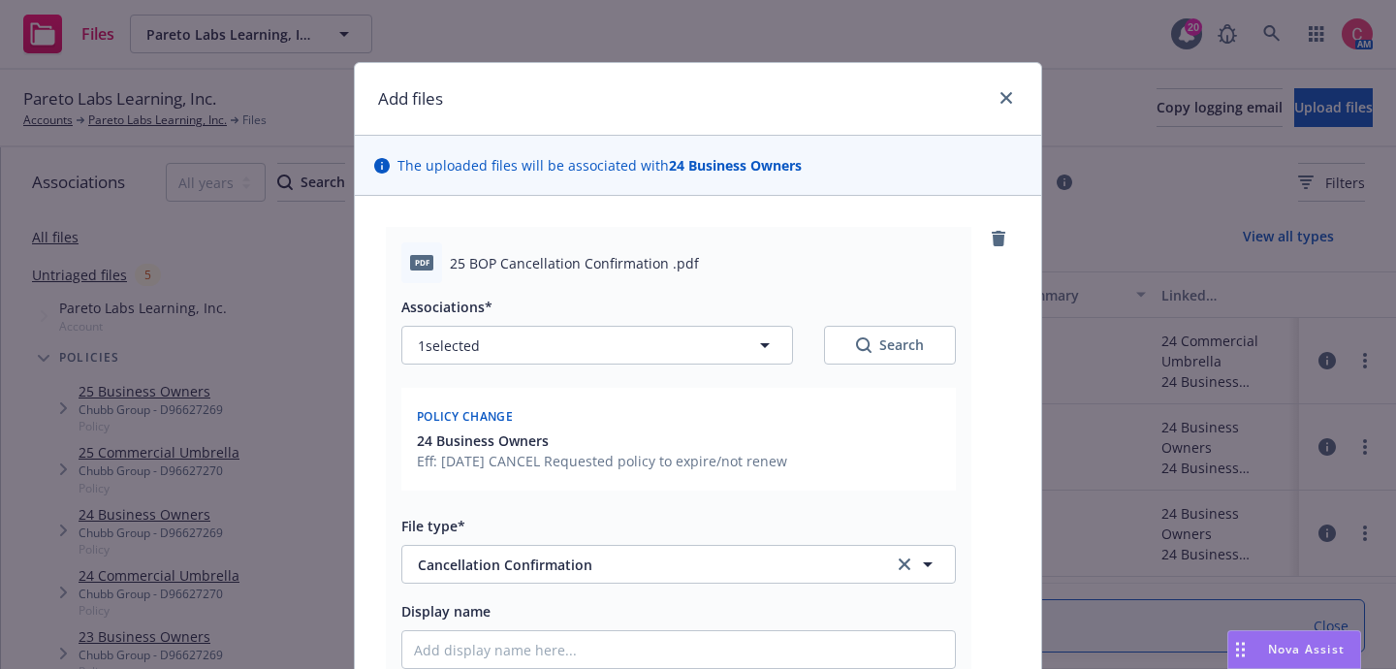
scroll to position [367, 0]
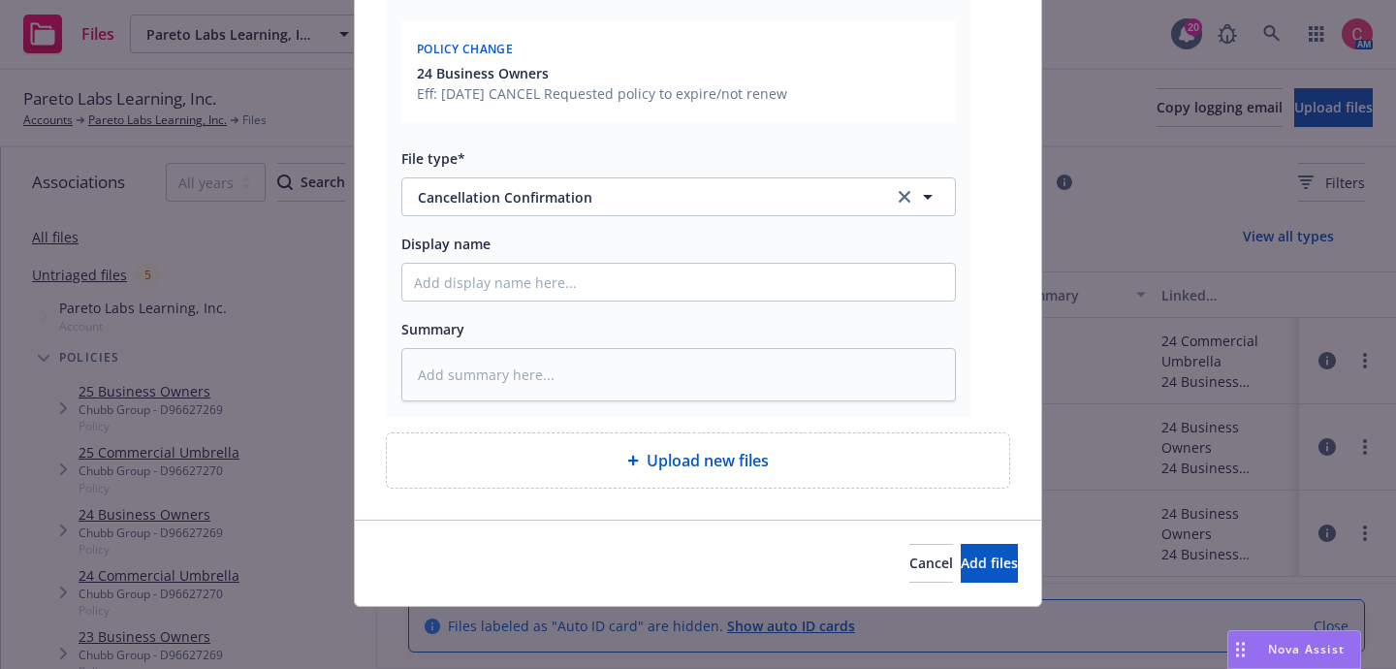
click at [897, 558] on div "Cancel Add files" at bounding box center [698, 563] width 640 height 39
click at [961, 556] on button "Add files" at bounding box center [989, 563] width 57 height 39
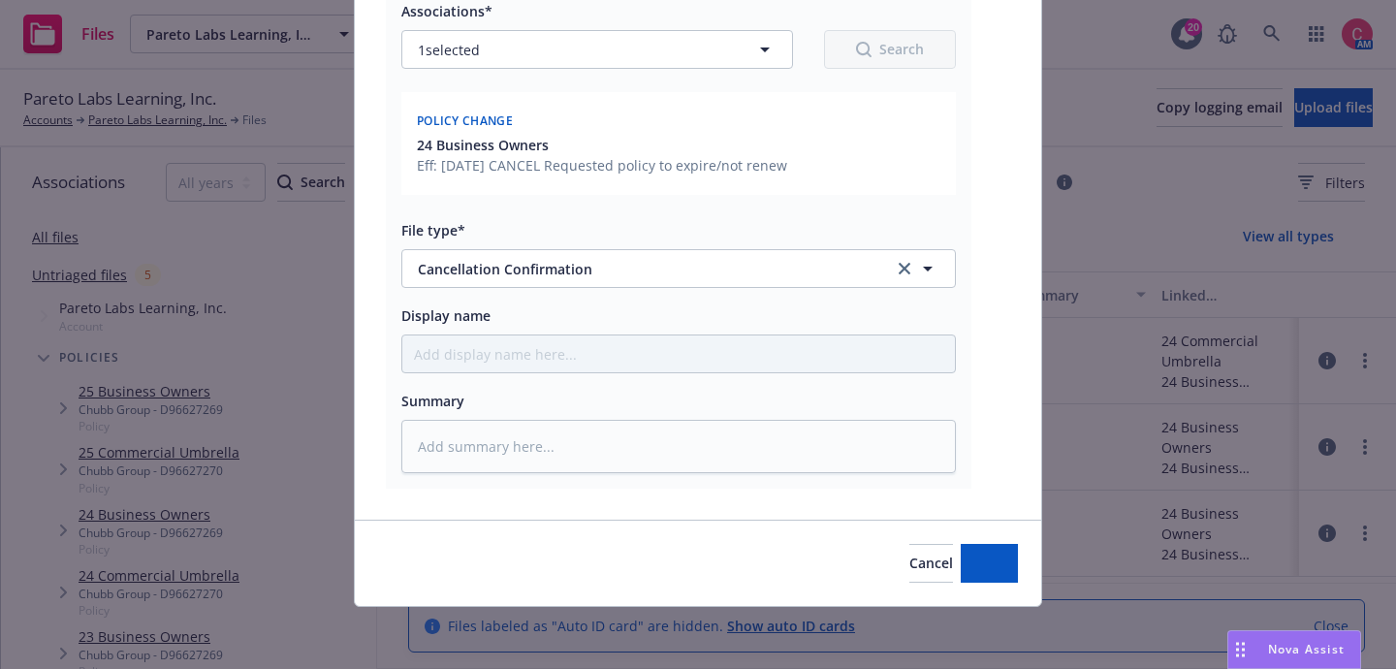
scroll to position [296, 0]
type textarea "x"
